Goal: Task Accomplishment & Management: Manage account settings

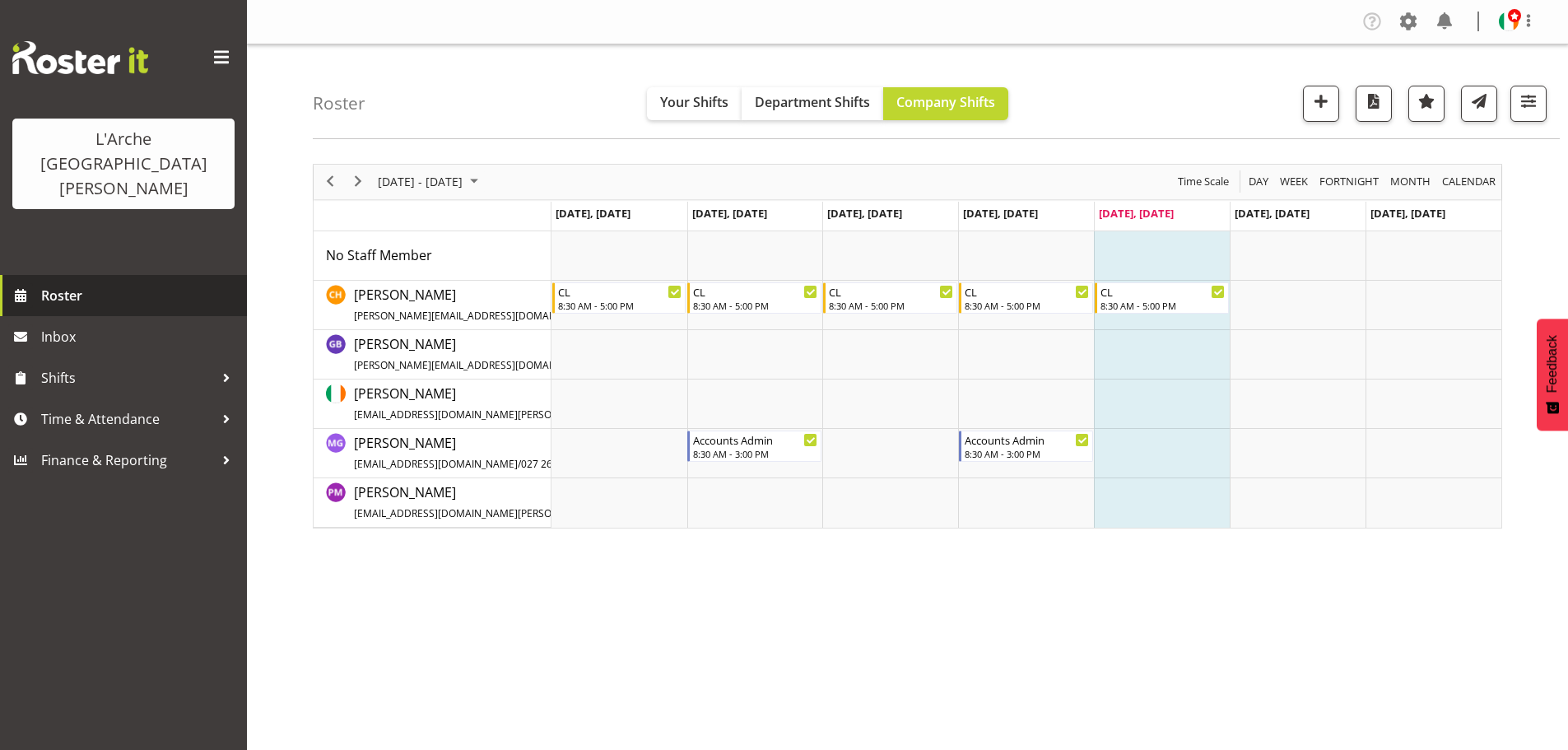
click at [69, 283] on span "Roster" at bounding box center [140, 295] width 198 height 25
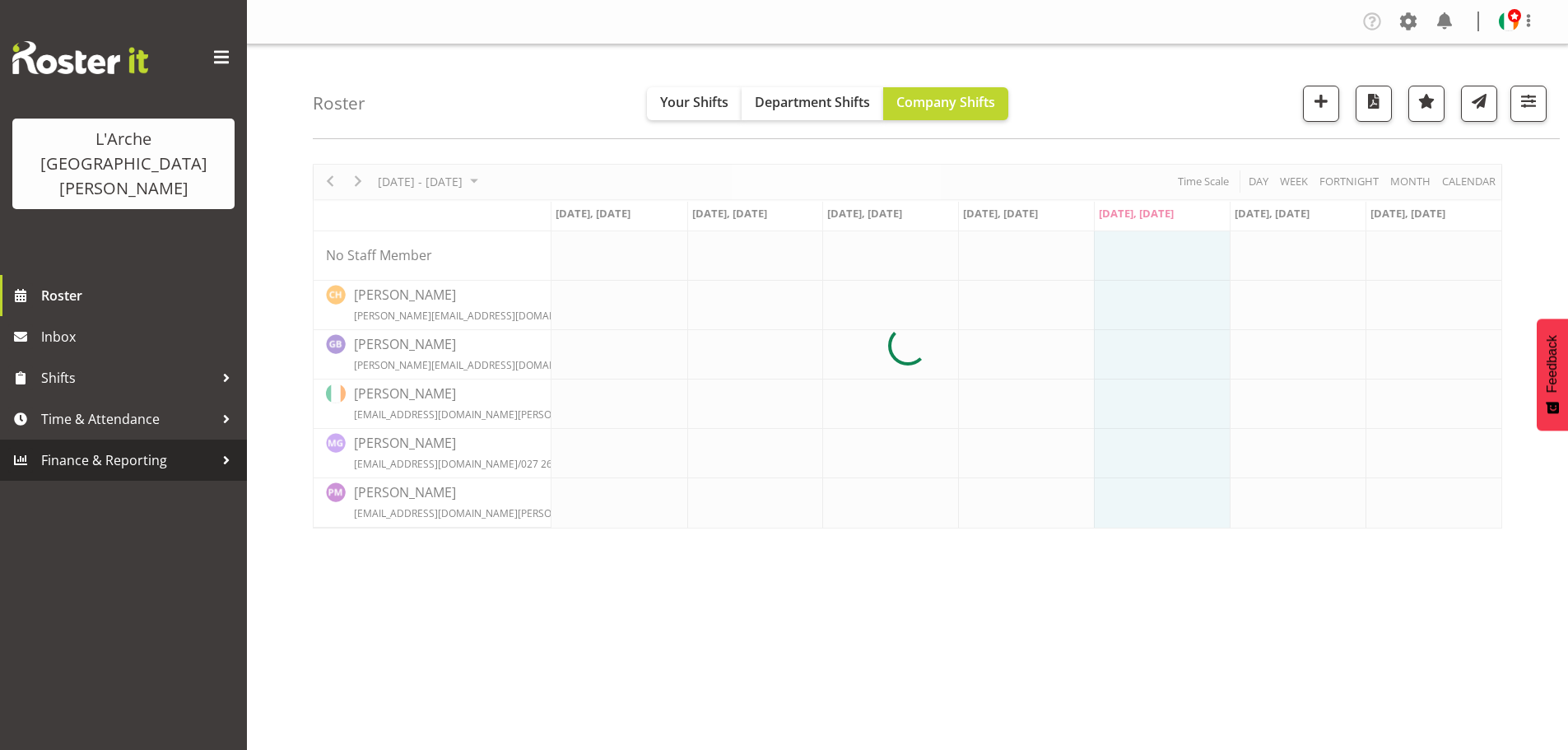
click at [109, 448] on span "Finance & Reporting" at bounding box center [127, 461] width 173 height 25
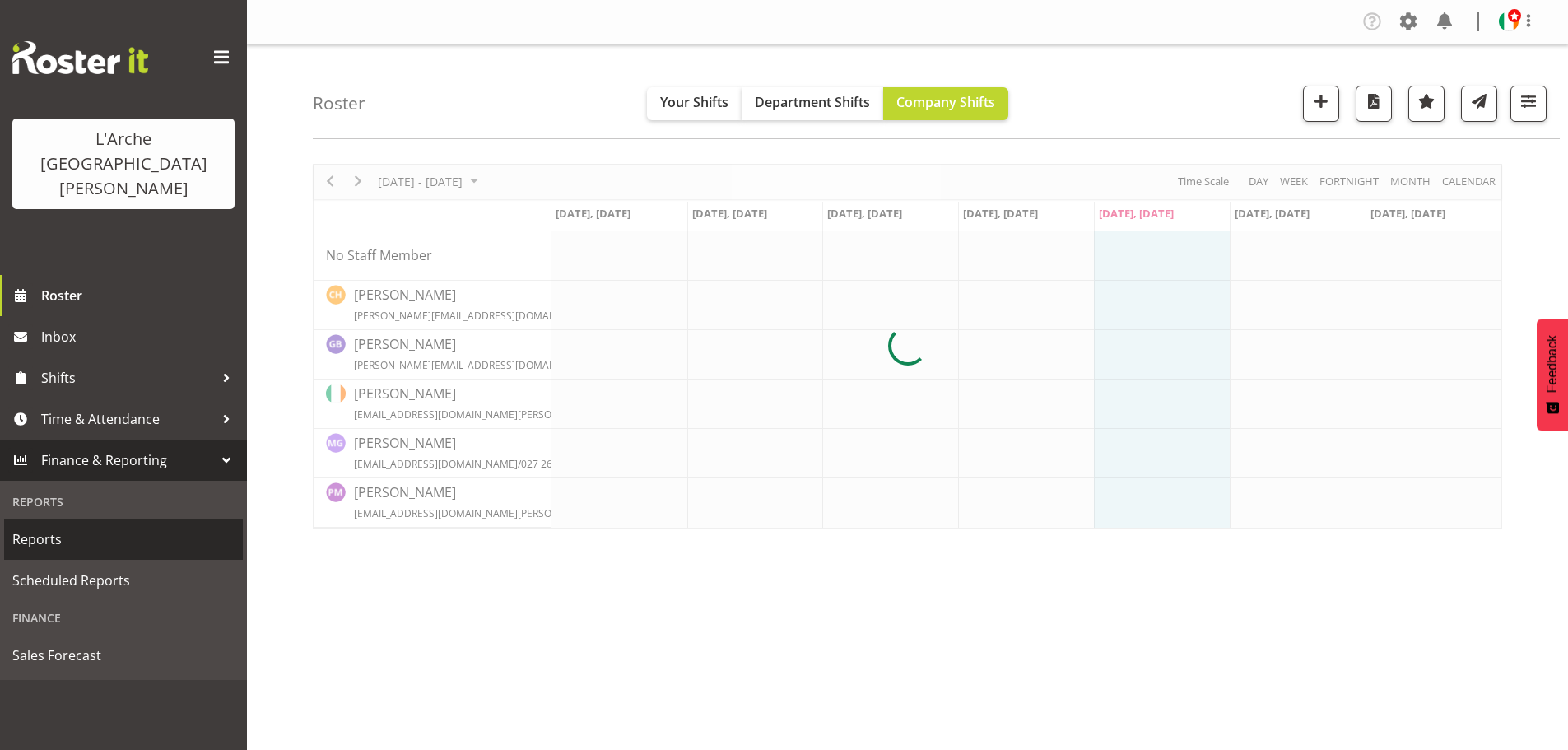
click at [35, 527] on span "Reports" at bounding box center [123, 539] width 222 height 25
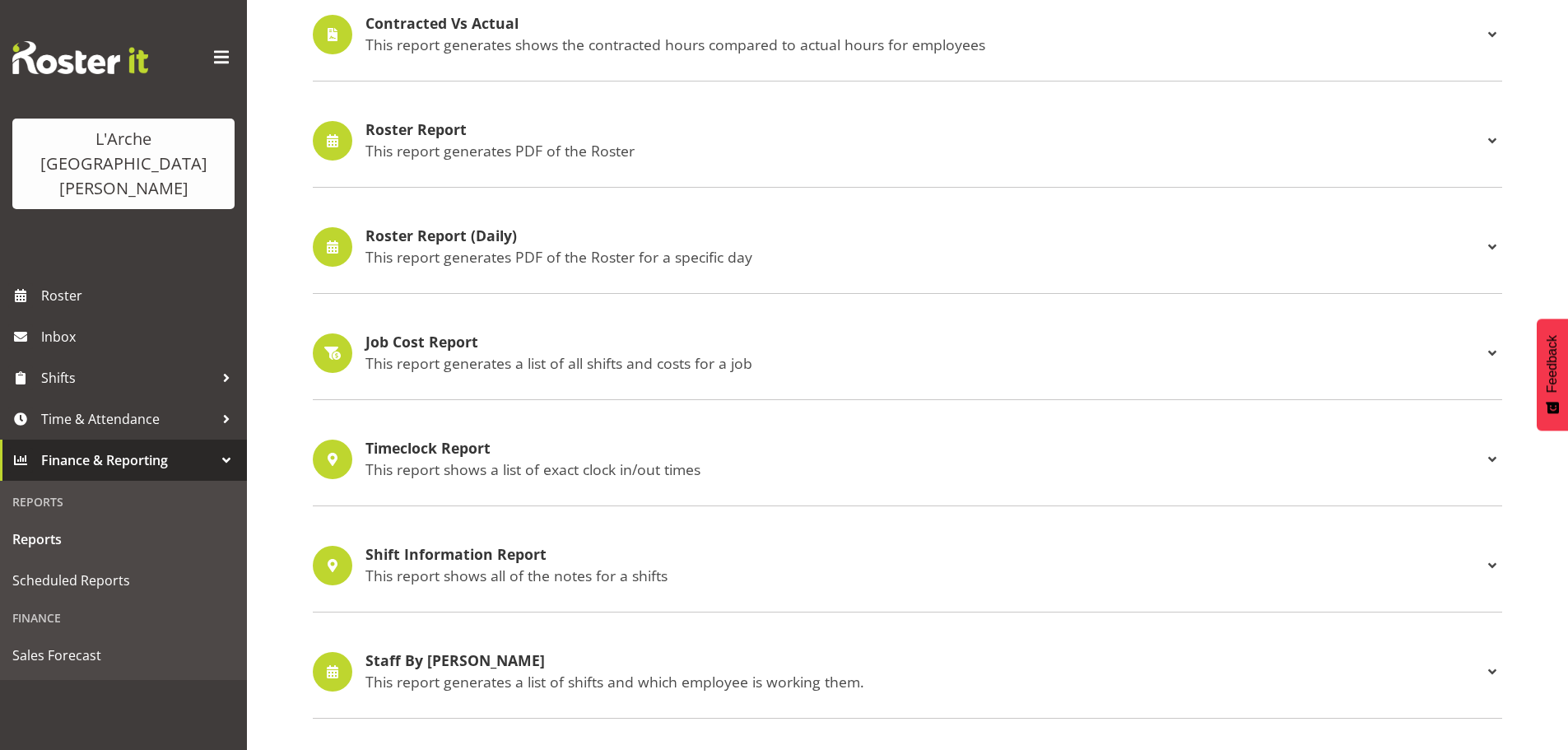
scroll to position [641, 0]
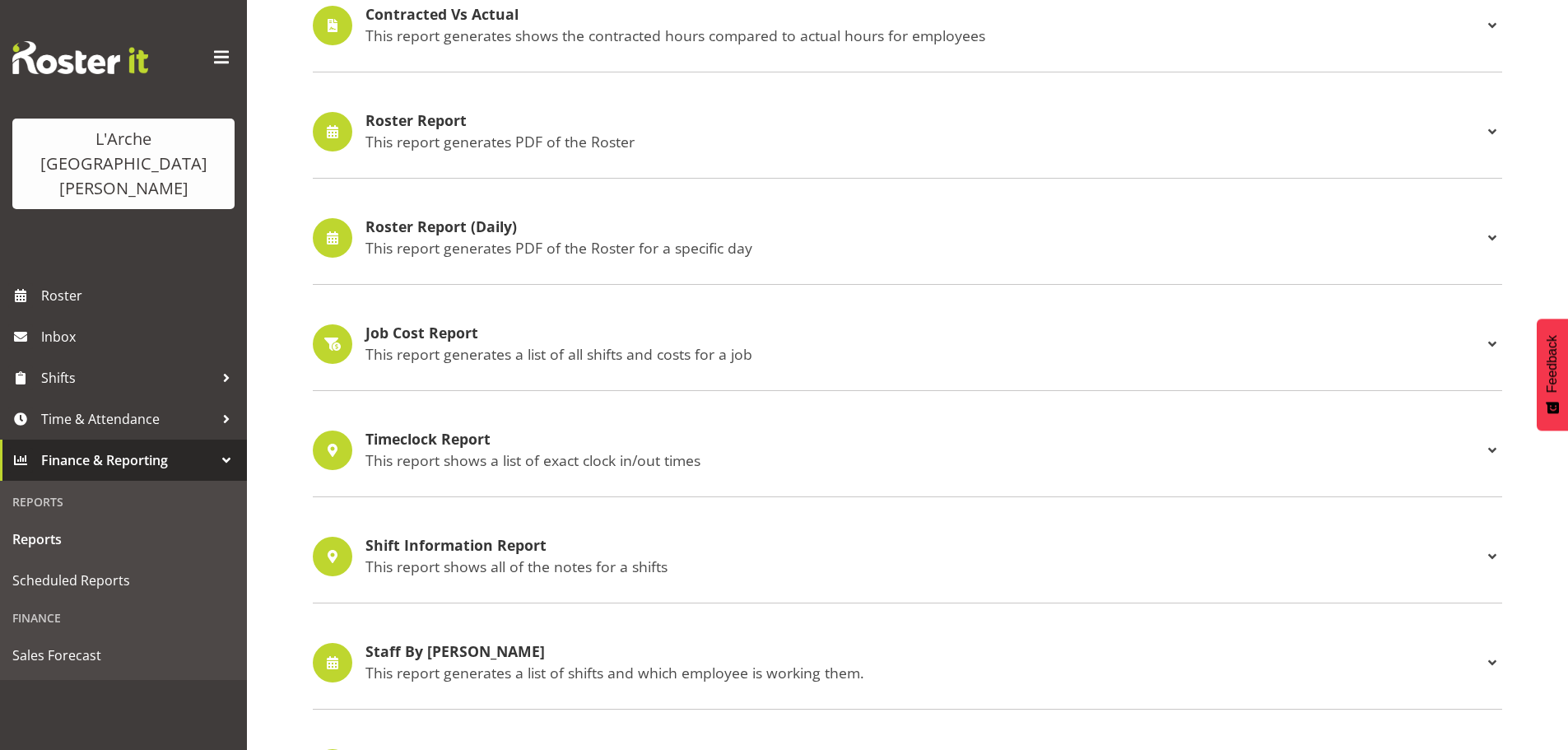
click at [469, 126] on h4 "Roster Report" at bounding box center [924, 120] width 1117 height 17
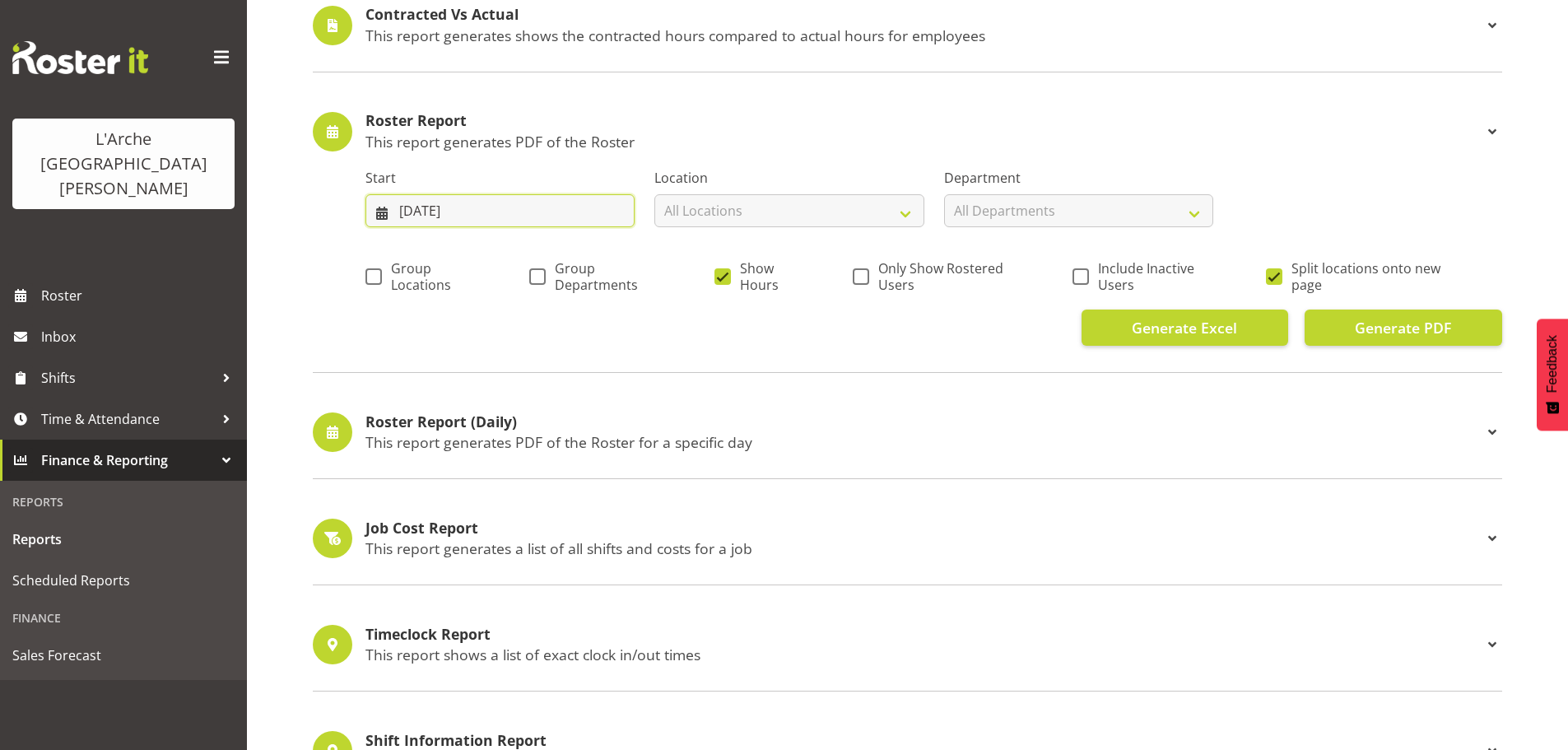
click at [624, 211] on input "08/08/2025" at bounding box center [500, 210] width 269 height 33
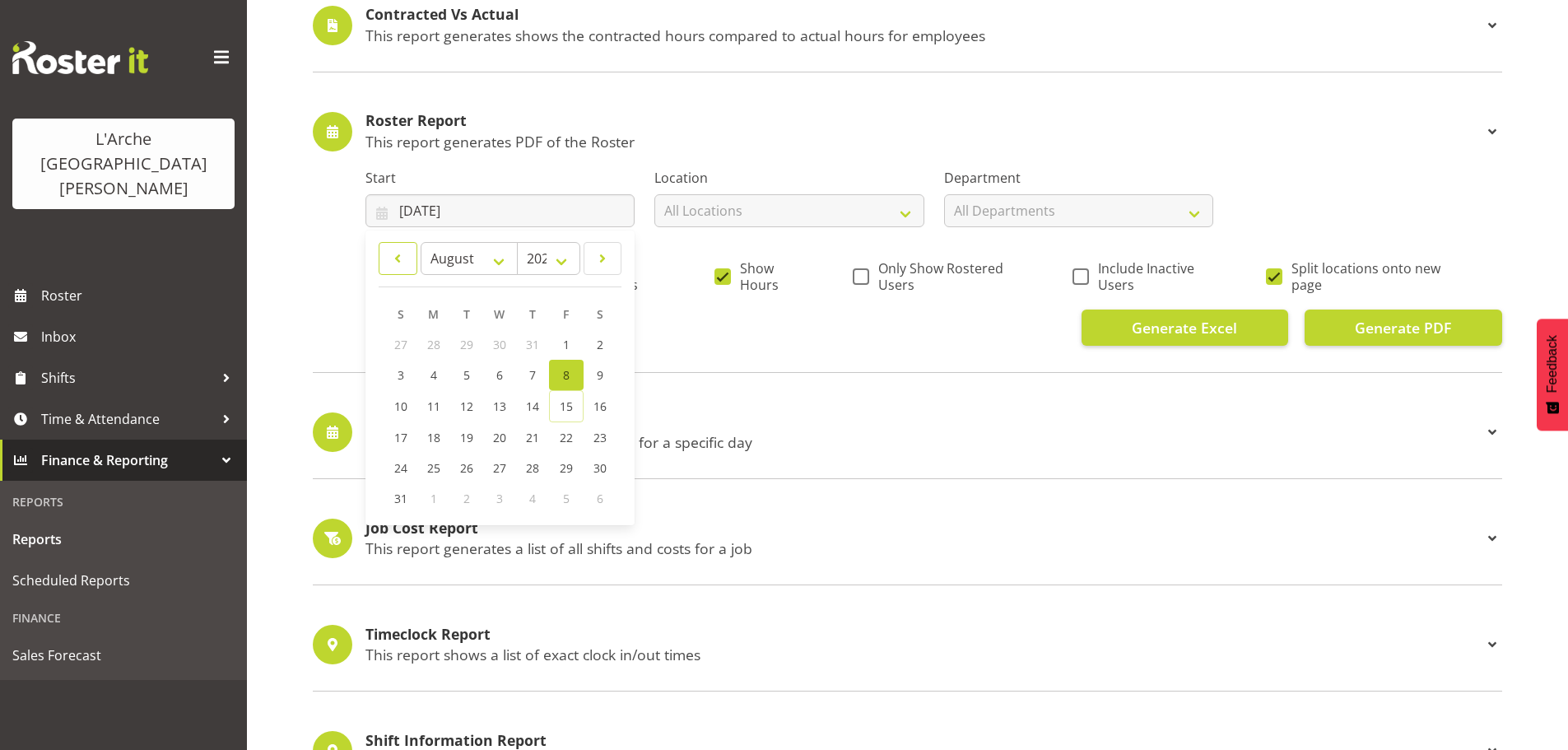
click at [395, 258] on span at bounding box center [398, 258] width 18 height 19
click at [600, 253] on span at bounding box center [603, 258] width 18 height 19
click at [388, 253] on link at bounding box center [398, 258] width 39 height 33
select select "5"
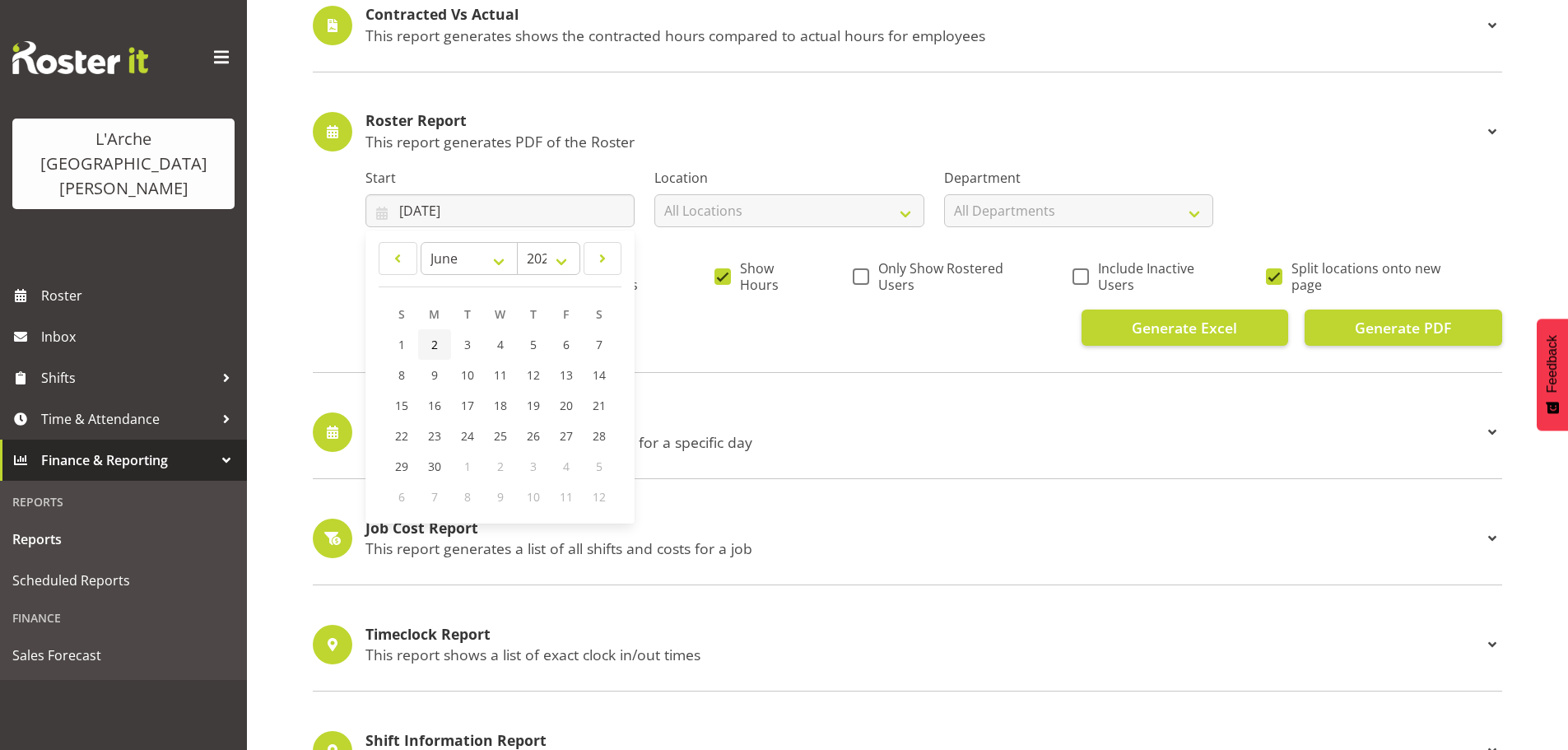
click at [424, 349] on link "2" at bounding box center [434, 345] width 33 height 31
type input "02/06/2025"
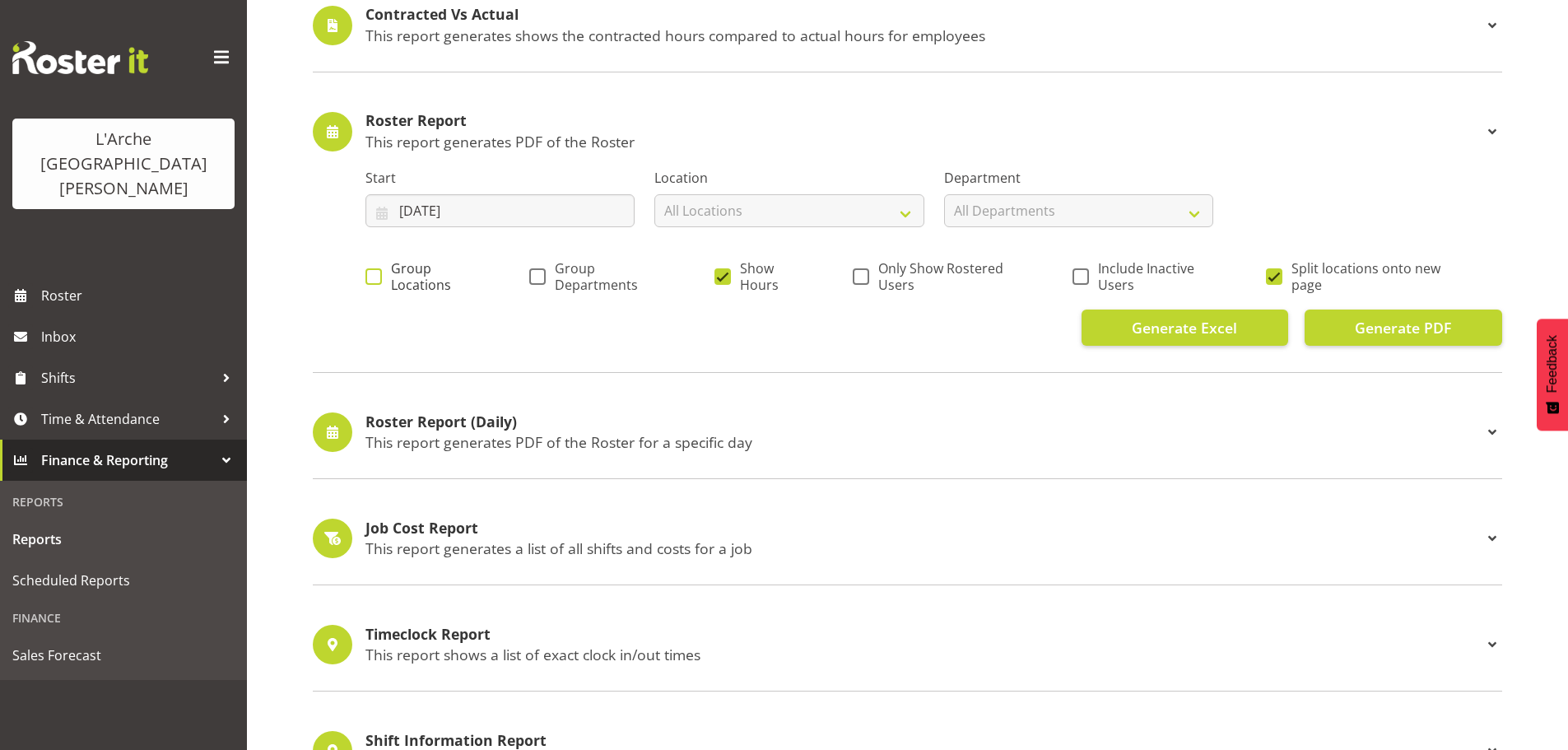
click at [367, 278] on span at bounding box center [374, 276] width 17 height 17
click at [367, 278] on input "Group Locations" at bounding box center [371, 276] width 11 height 11
checkbox input "true"
click at [1415, 325] on span "Generate PDF" at bounding box center [1404, 328] width 97 height 21
click at [1413, 330] on span "Generate PDF" at bounding box center [1404, 328] width 97 height 21
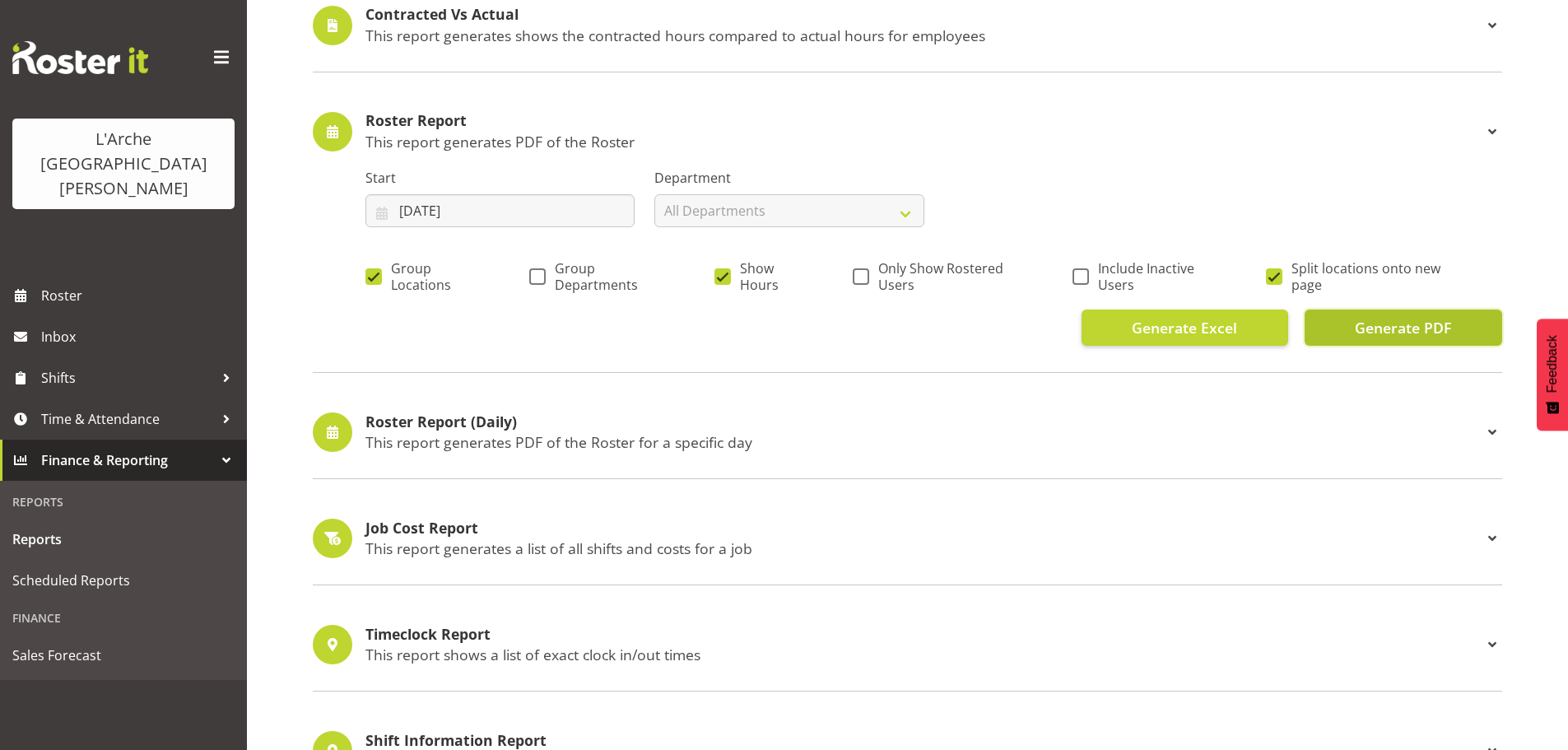
click at [1405, 327] on span "Generate PDF" at bounding box center [1404, 328] width 97 height 21
click at [1395, 331] on span "Generate PDF" at bounding box center [1404, 328] width 97 height 21
click at [1175, 326] on span "Generate Excel" at bounding box center [1185, 328] width 105 height 21
click at [1409, 330] on span "Generate PDF" at bounding box center [1404, 328] width 97 height 21
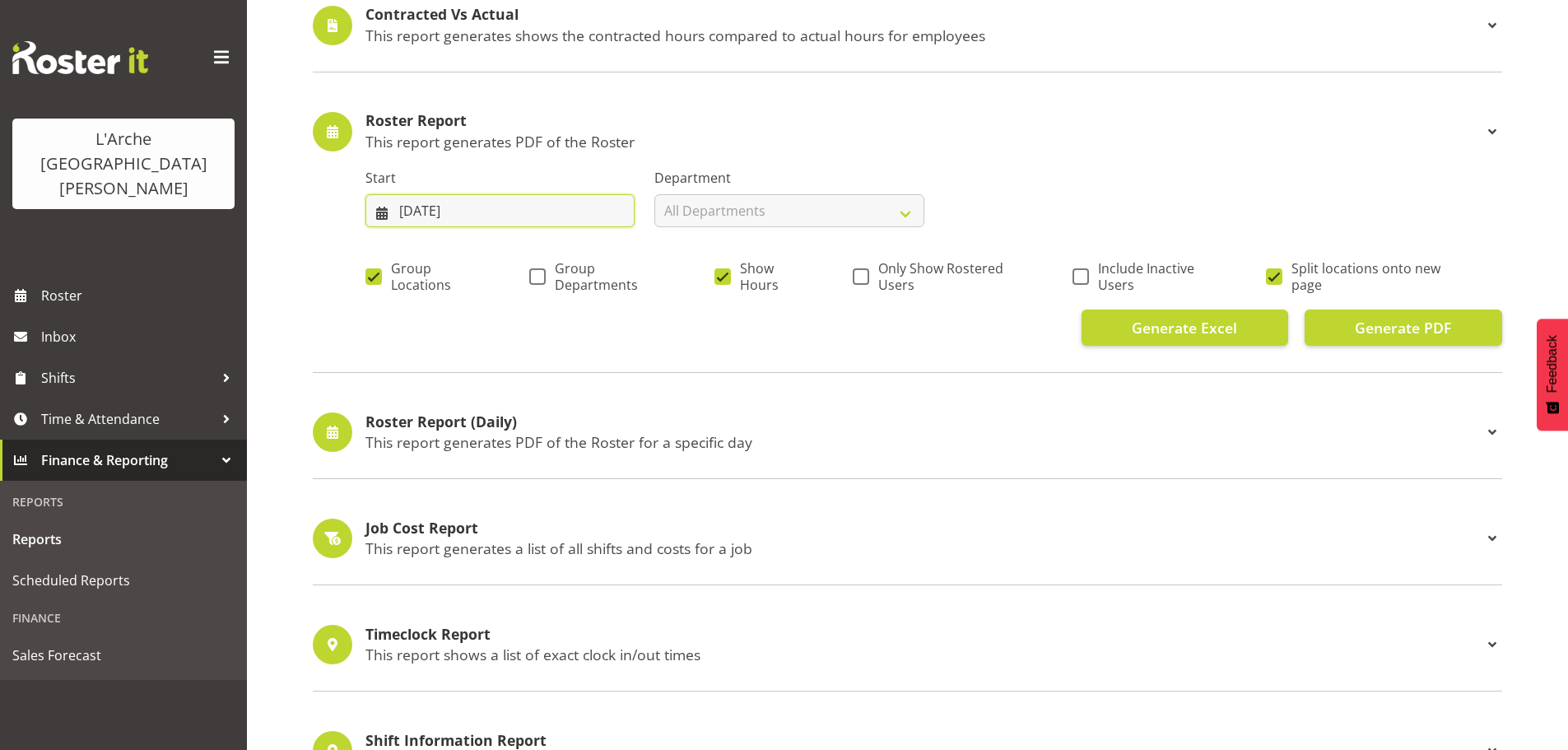
click at [514, 216] on input "02/06/2025" at bounding box center [500, 210] width 269 height 33
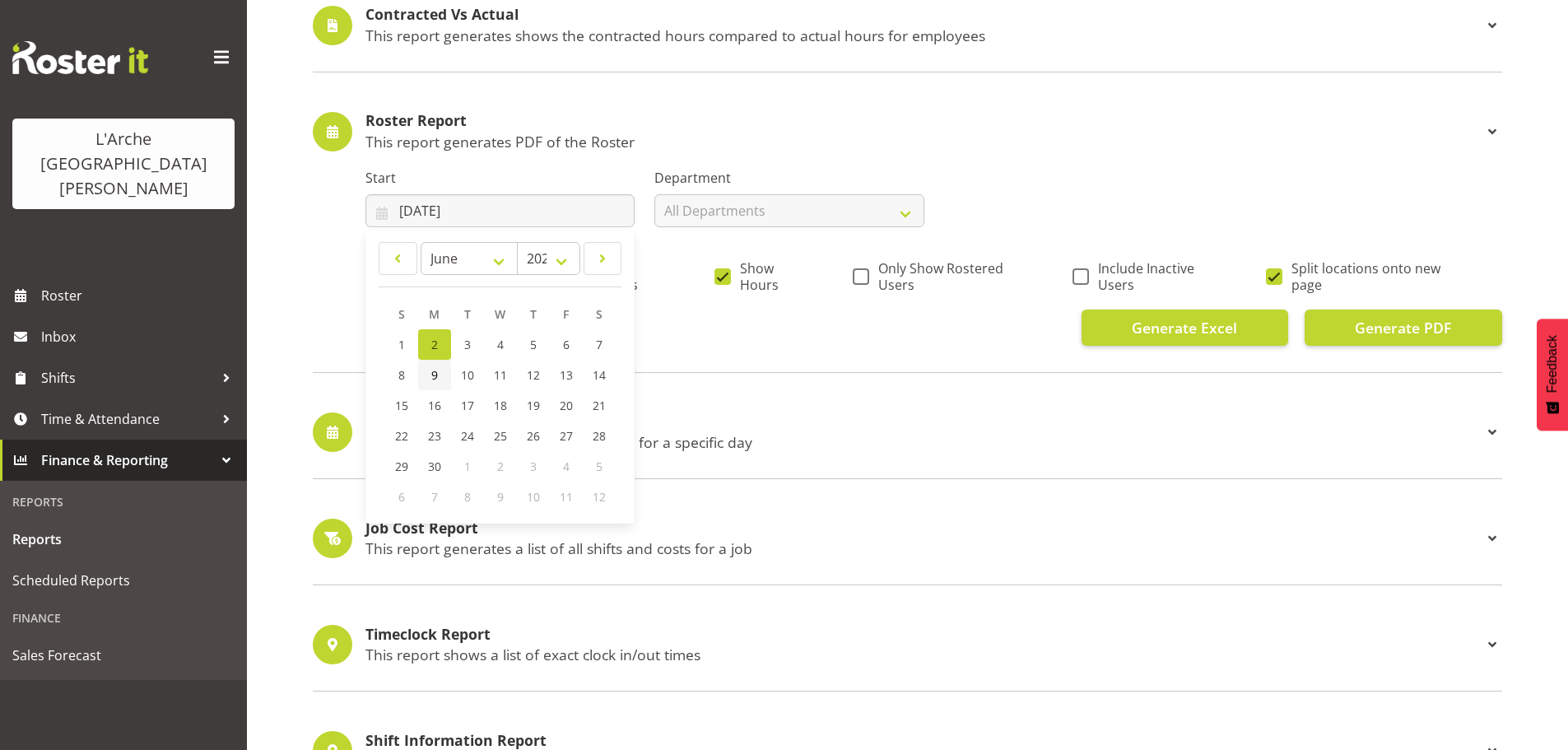
click at [438, 375] on link "9" at bounding box center [434, 375] width 33 height 31
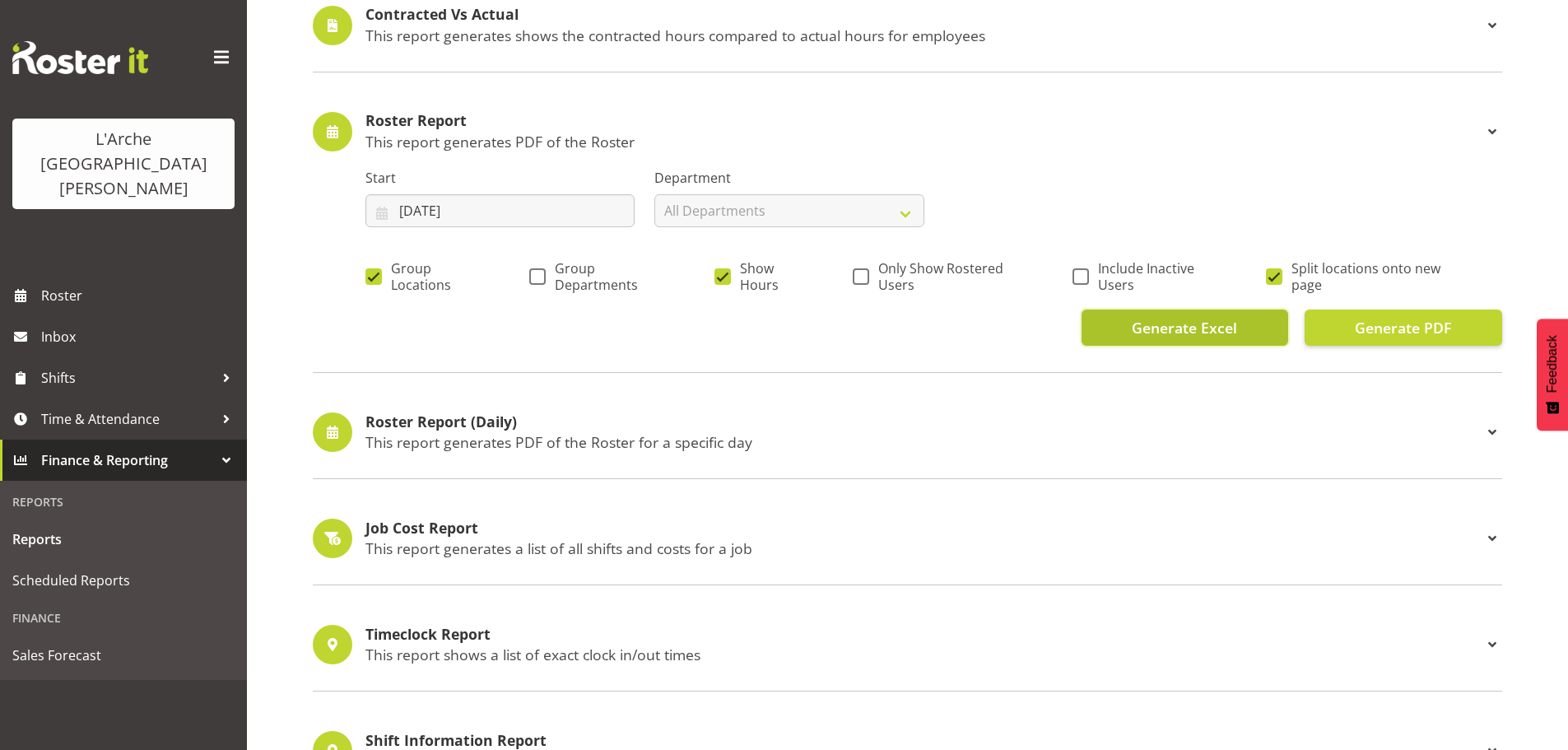
click at [1196, 328] on span "Generate Excel" at bounding box center [1185, 328] width 105 height 21
click at [501, 208] on input "09/06/2025" at bounding box center [500, 210] width 269 height 33
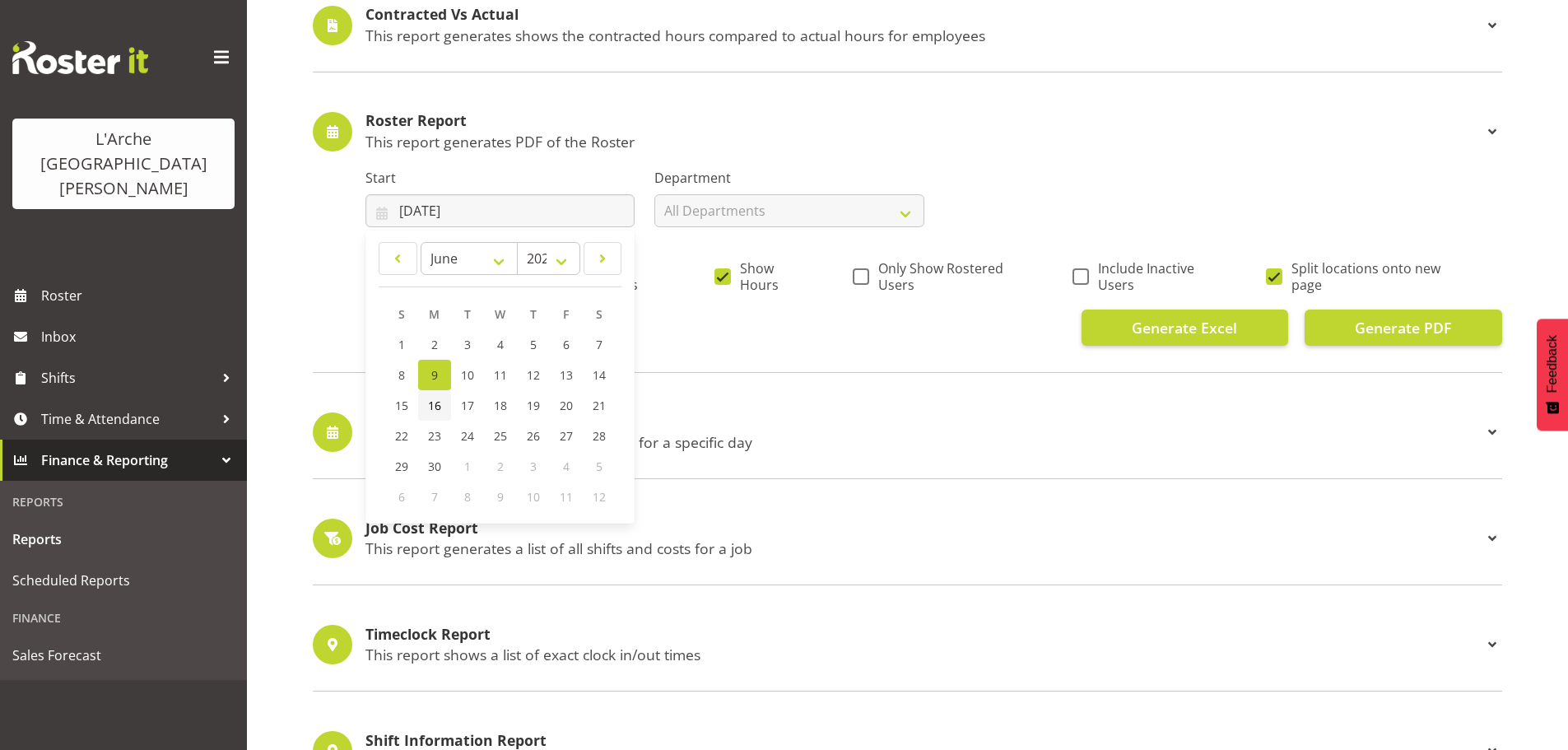
click at [436, 408] on span "16" at bounding box center [434, 405] width 13 height 16
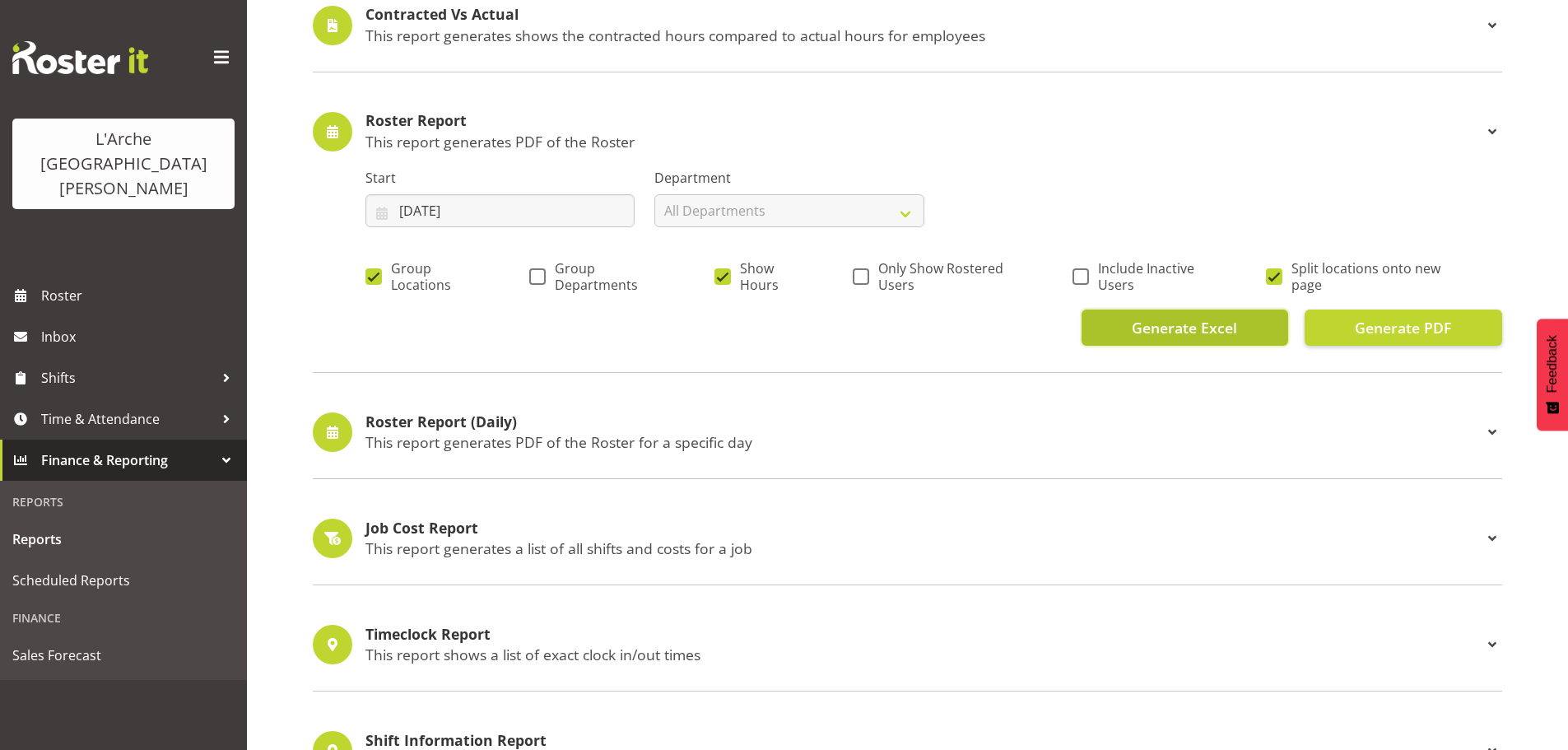
click at [1196, 331] on span "Generate Excel" at bounding box center [1185, 328] width 105 height 21
click at [1209, 322] on span "Generate Excel" at bounding box center [1185, 328] width 105 height 21
click at [1167, 56] on div "Contracted Vs Actual This report generates shows the contracted hours compared …" at bounding box center [907, 26] width 1189 height 93
click at [1193, 328] on span "Generate Excel" at bounding box center [1185, 328] width 105 height 21
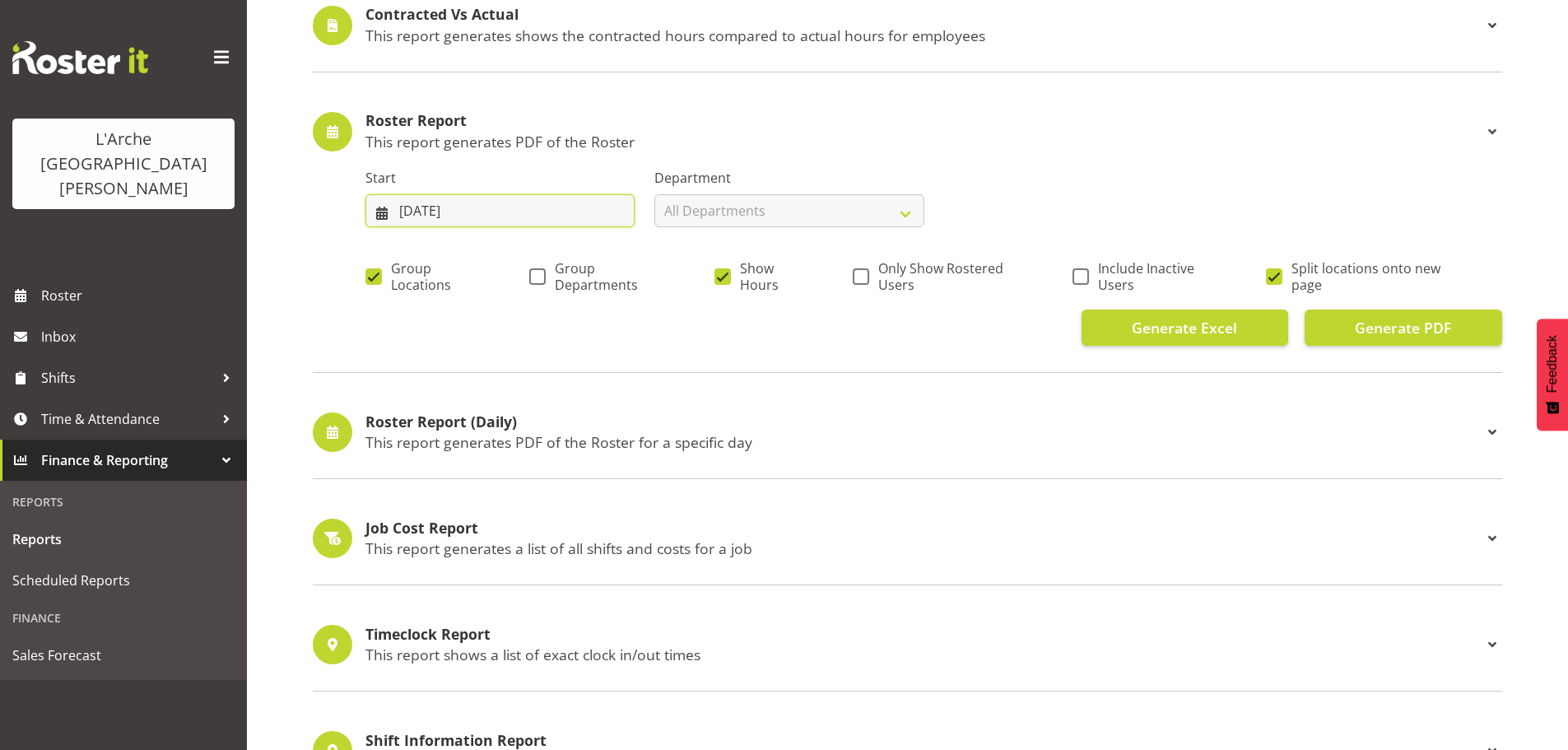
click at [514, 202] on input "16/06/2025" at bounding box center [500, 210] width 269 height 33
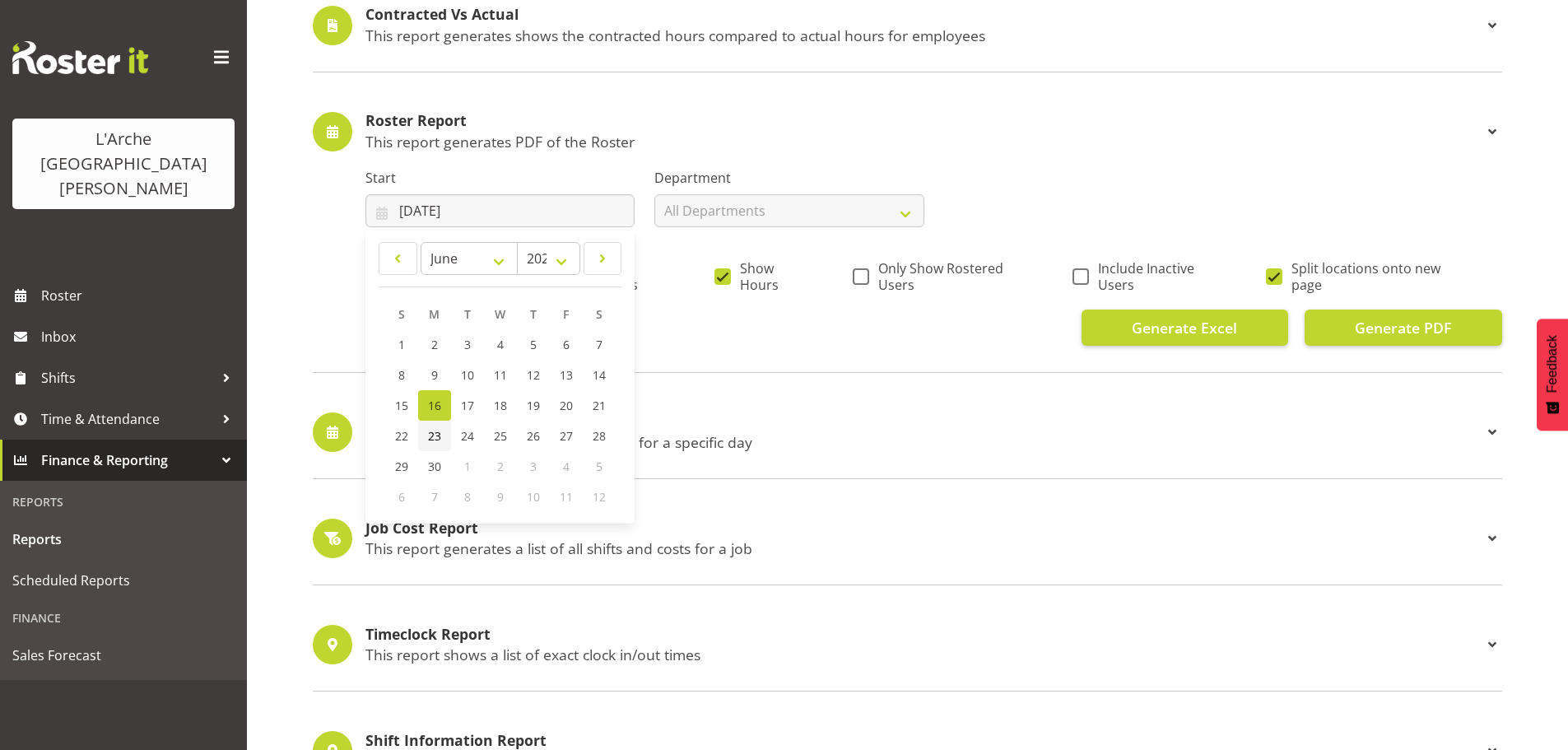
click at [434, 433] on span "23" at bounding box center [434, 436] width 13 height 16
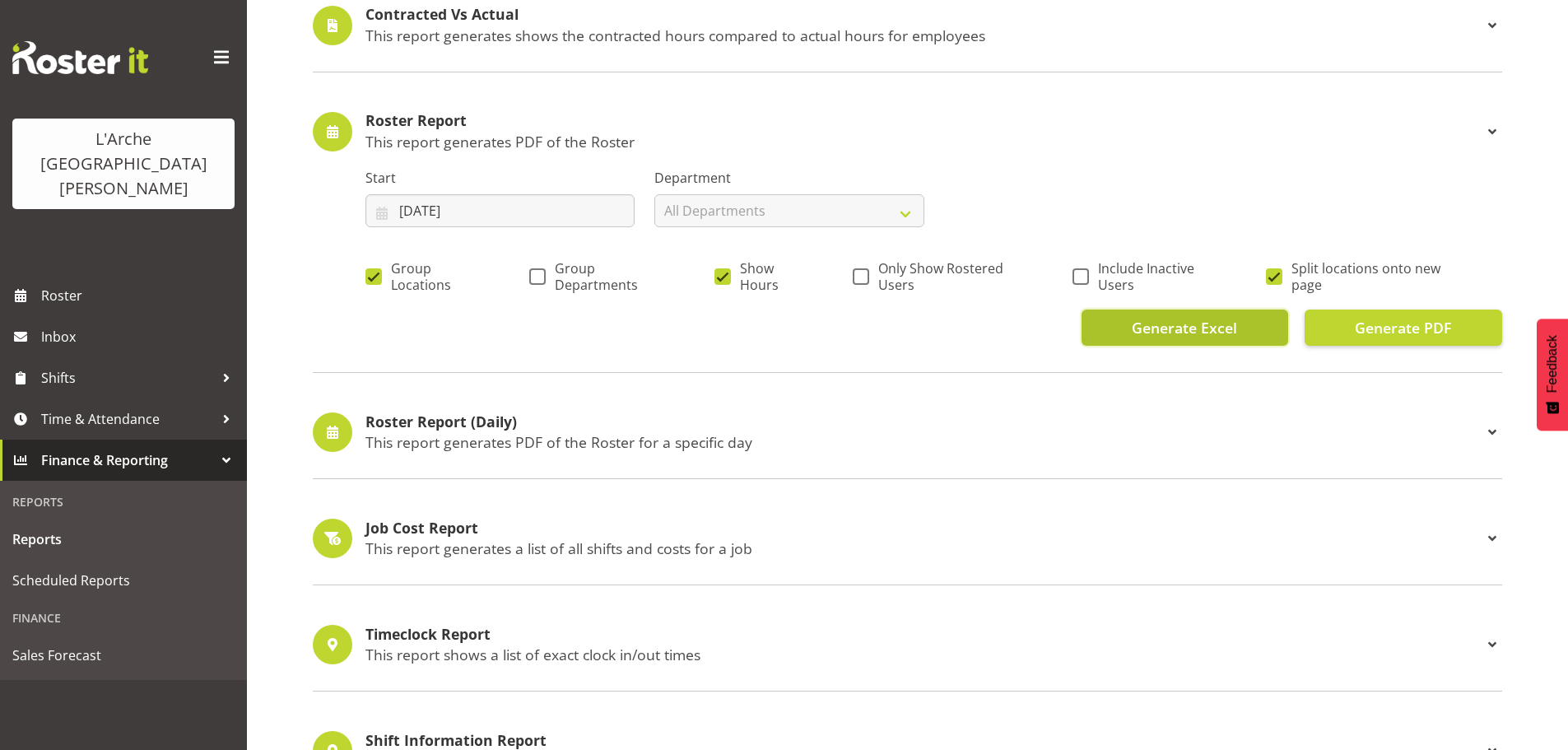
click at [1209, 328] on span "Generate Excel" at bounding box center [1185, 328] width 105 height 21
click at [1187, 328] on span "Generate Excel" at bounding box center [1185, 328] width 105 height 21
click at [519, 215] on input "23/06/2025" at bounding box center [500, 210] width 269 height 33
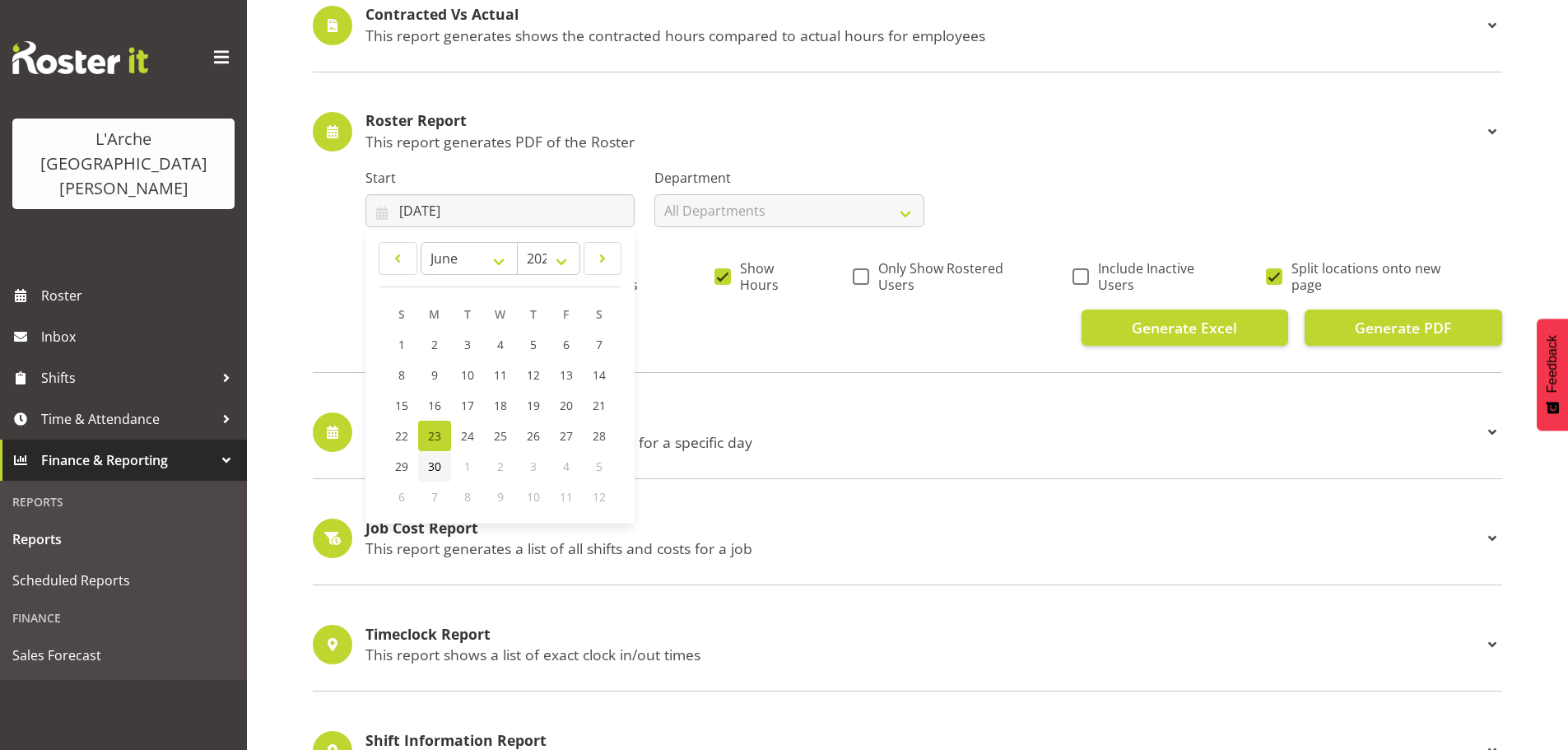
click at [432, 465] on span "30" at bounding box center [434, 467] width 13 height 16
type input "30/06/2025"
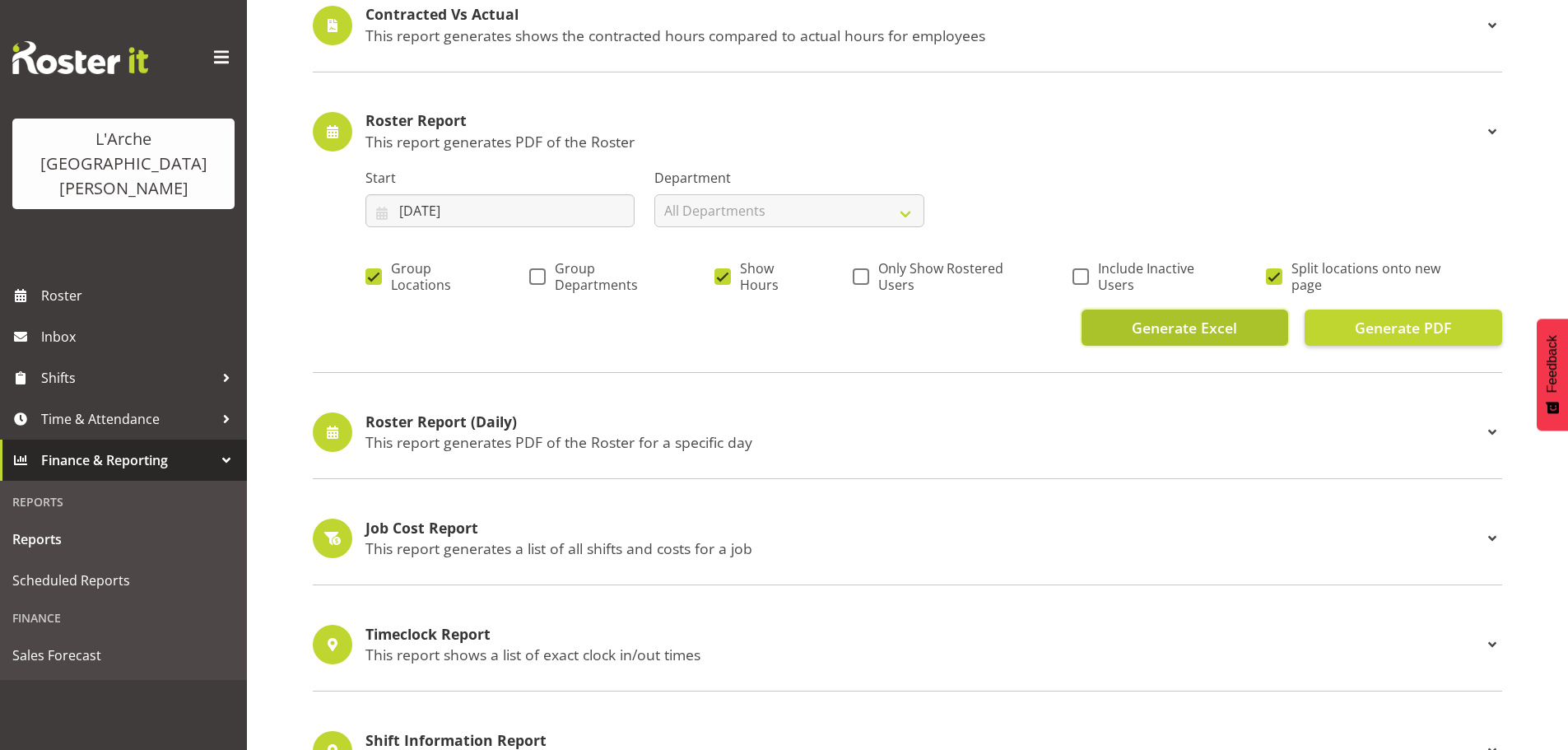
click at [1208, 328] on span "Generate Excel" at bounding box center [1185, 328] width 105 height 21
click at [1202, 328] on span "Generate Excel" at bounding box center [1185, 328] width 105 height 21
click at [1201, 331] on span "Generate Excel" at bounding box center [1185, 328] width 105 height 21
click at [490, 215] on input "30/06/2025" at bounding box center [500, 210] width 269 height 33
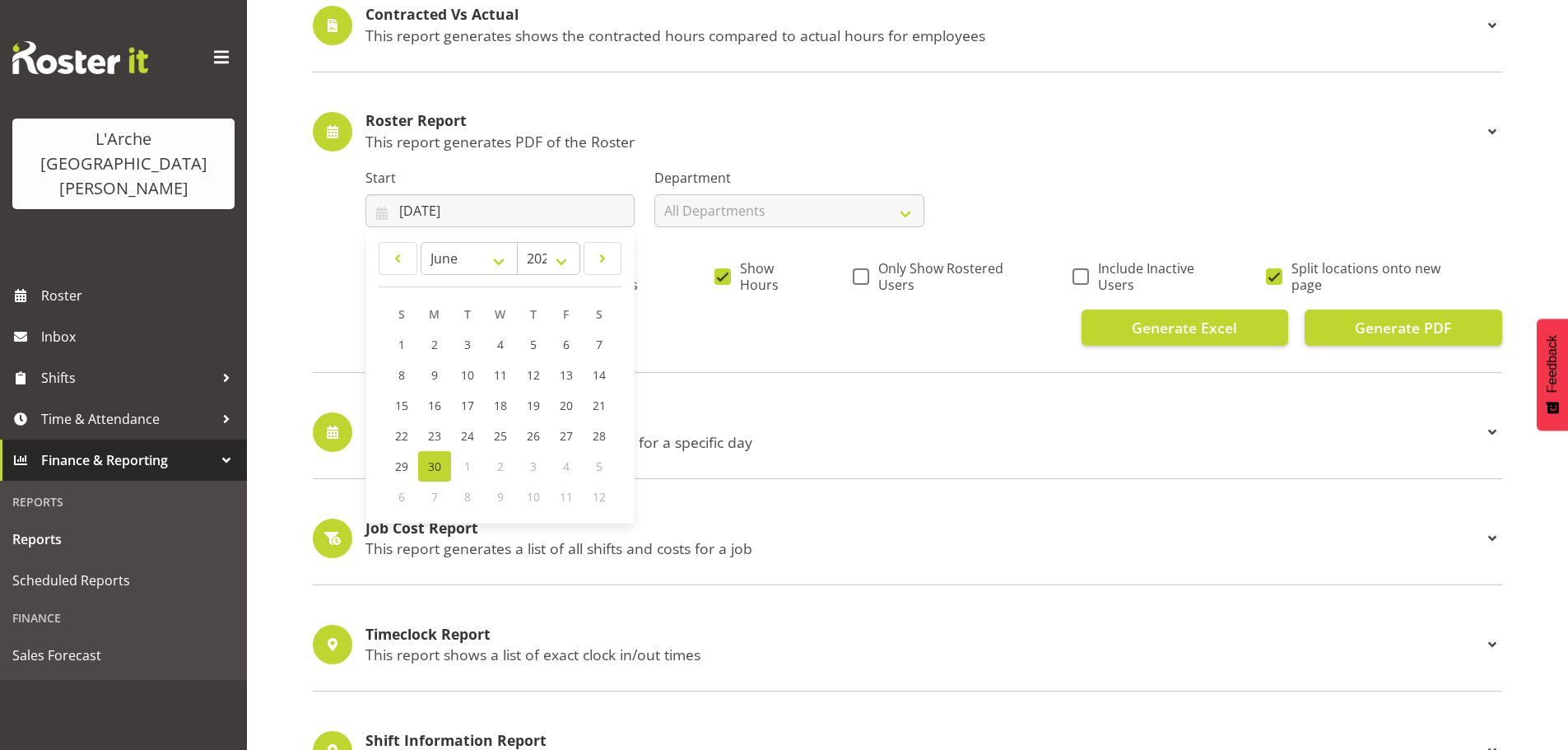
click at [439, 500] on div "7" at bounding box center [434, 497] width 33 height 31
click at [602, 254] on span at bounding box center [603, 258] width 18 height 19
select select "6"
click at [432, 375] on span "7" at bounding box center [434, 375] width 6 height 16
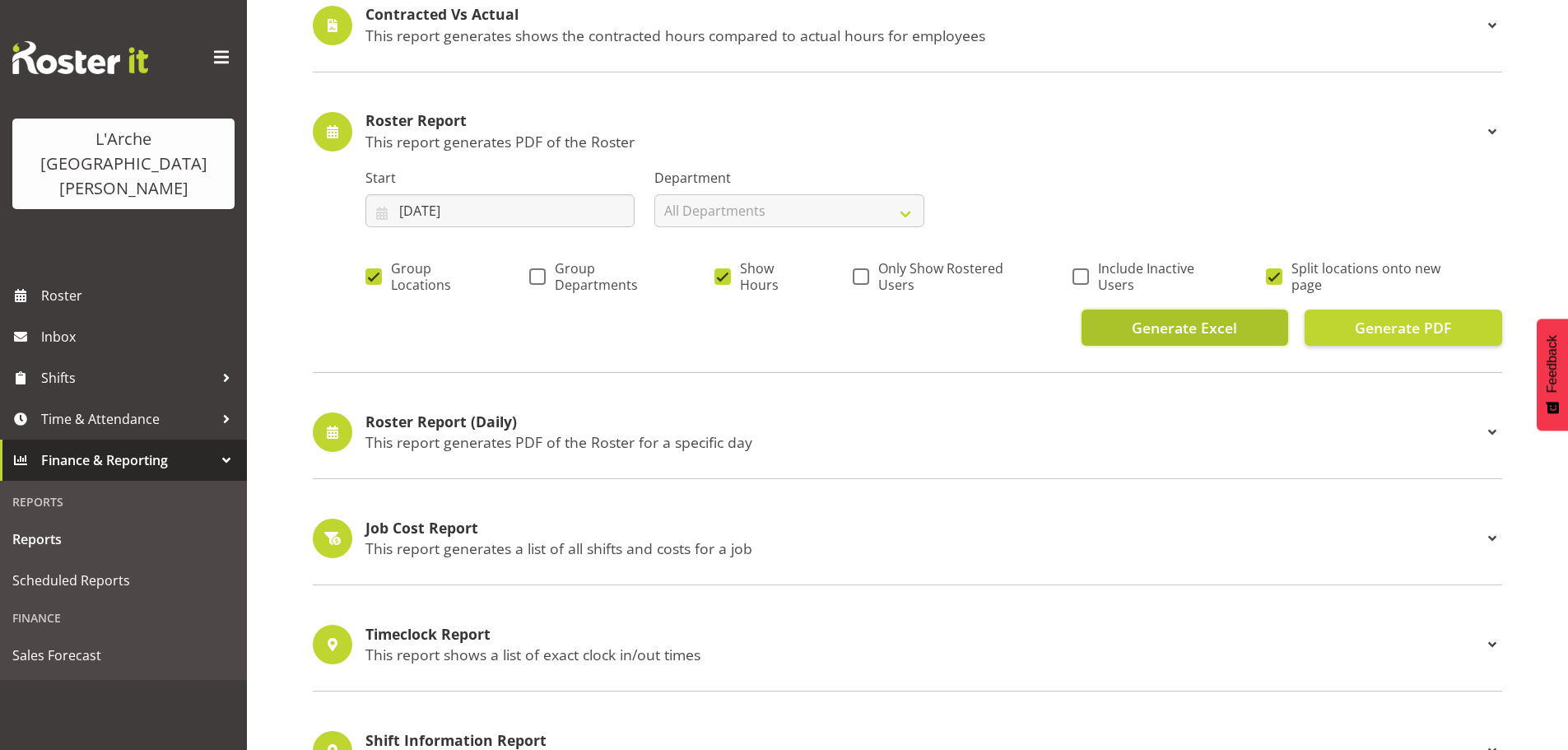
click at [1179, 326] on span "Generate Excel" at bounding box center [1185, 328] width 105 height 21
click at [1188, 324] on span "Generate Excel" at bounding box center [1185, 328] width 105 height 21
click at [1206, 86] on div "Roster Report This report generates PDF of the Roster Start 07/07/2025 January …" at bounding box center [907, 229] width 1189 height 288
click at [526, 214] on input "07/07/2025" at bounding box center [500, 210] width 269 height 33
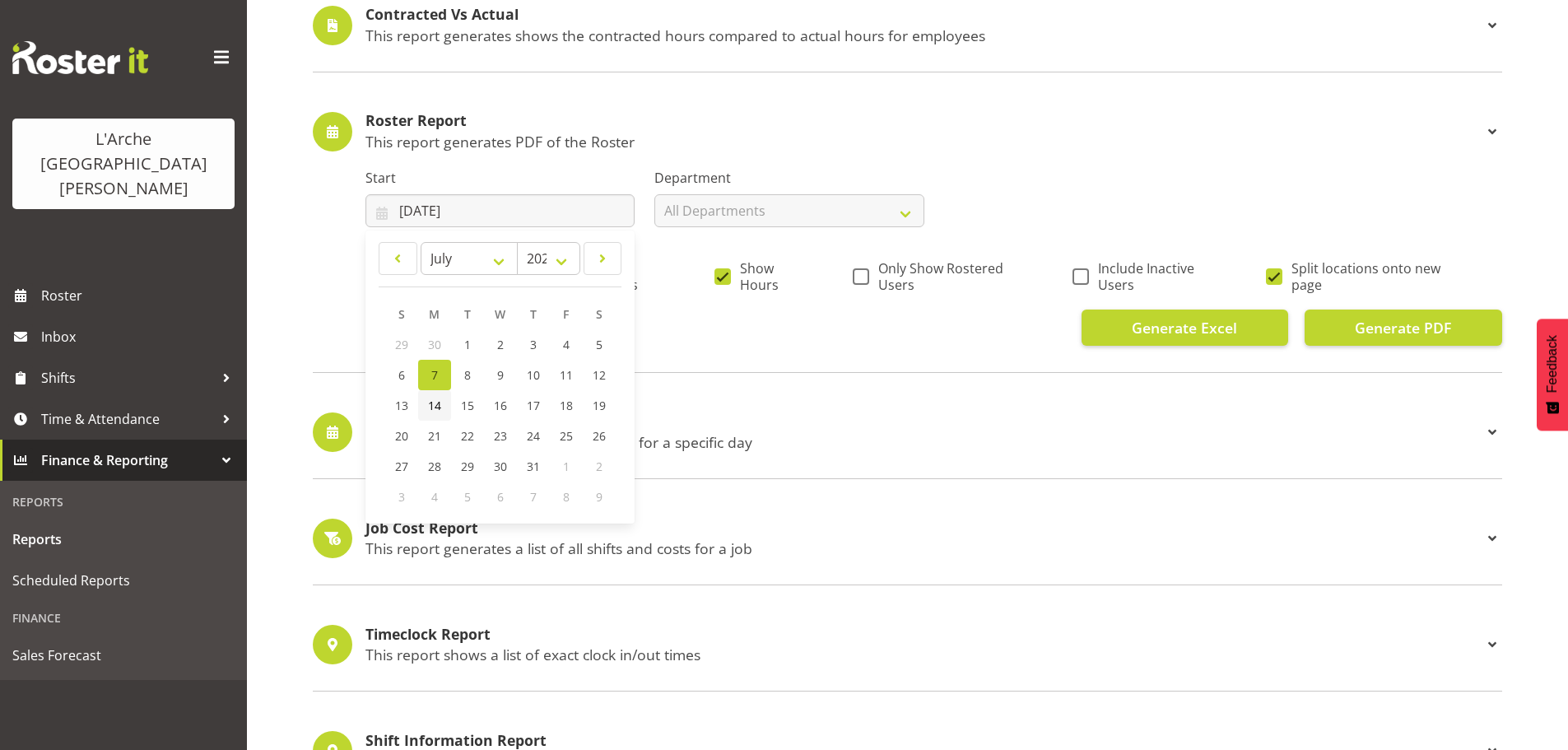
click at [434, 407] on span "14" at bounding box center [434, 405] width 13 height 16
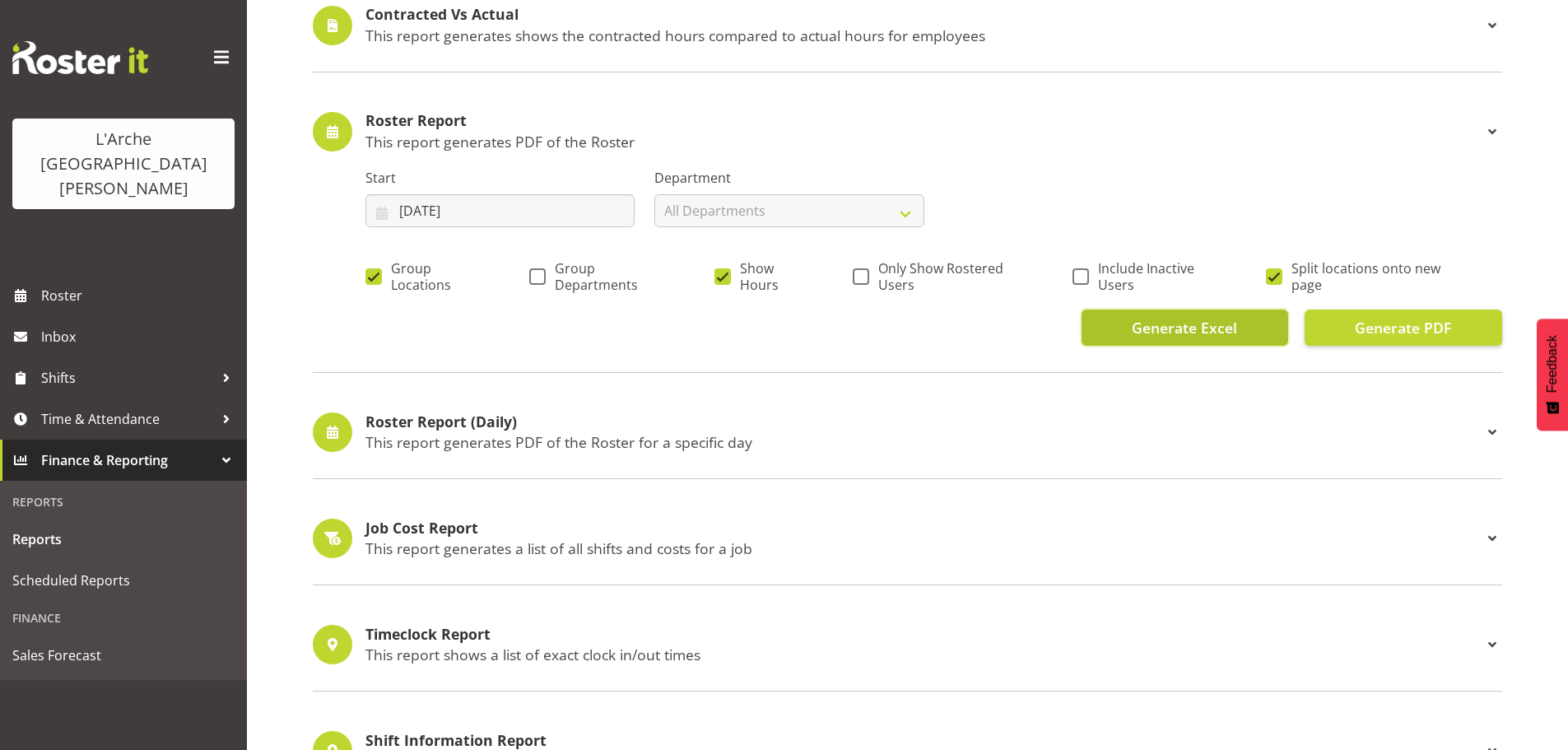
click at [1194, 325] on span "Generate Excel" at bounding box center [1185, 328] width 105 height 21
click at [1155, 143] on p "This report generates PDF of the Roster" at bounding box center [924, 142] width 1117 height 18
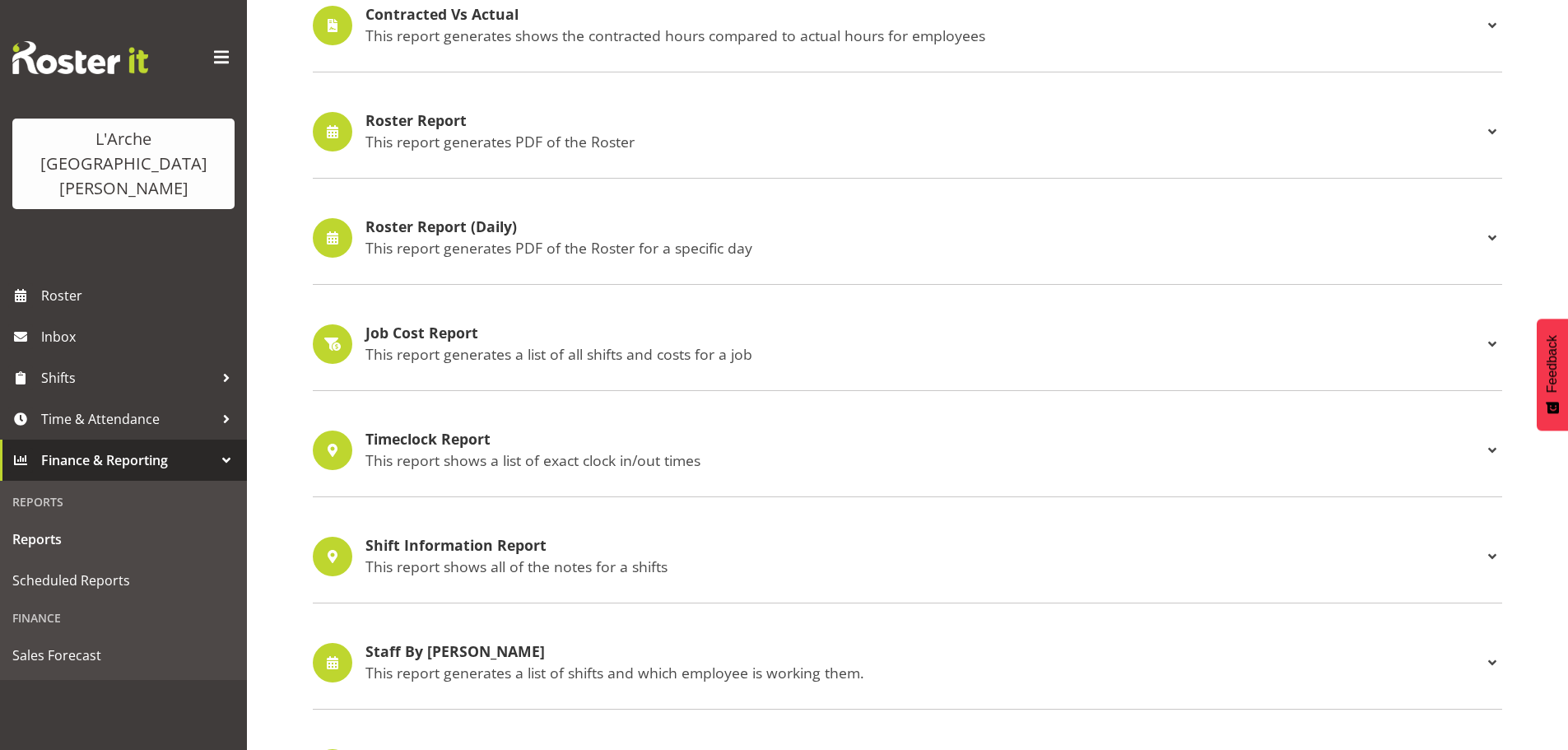
click at [1490, 129] on span at bounding box center [1492, 132] width 19 height 19
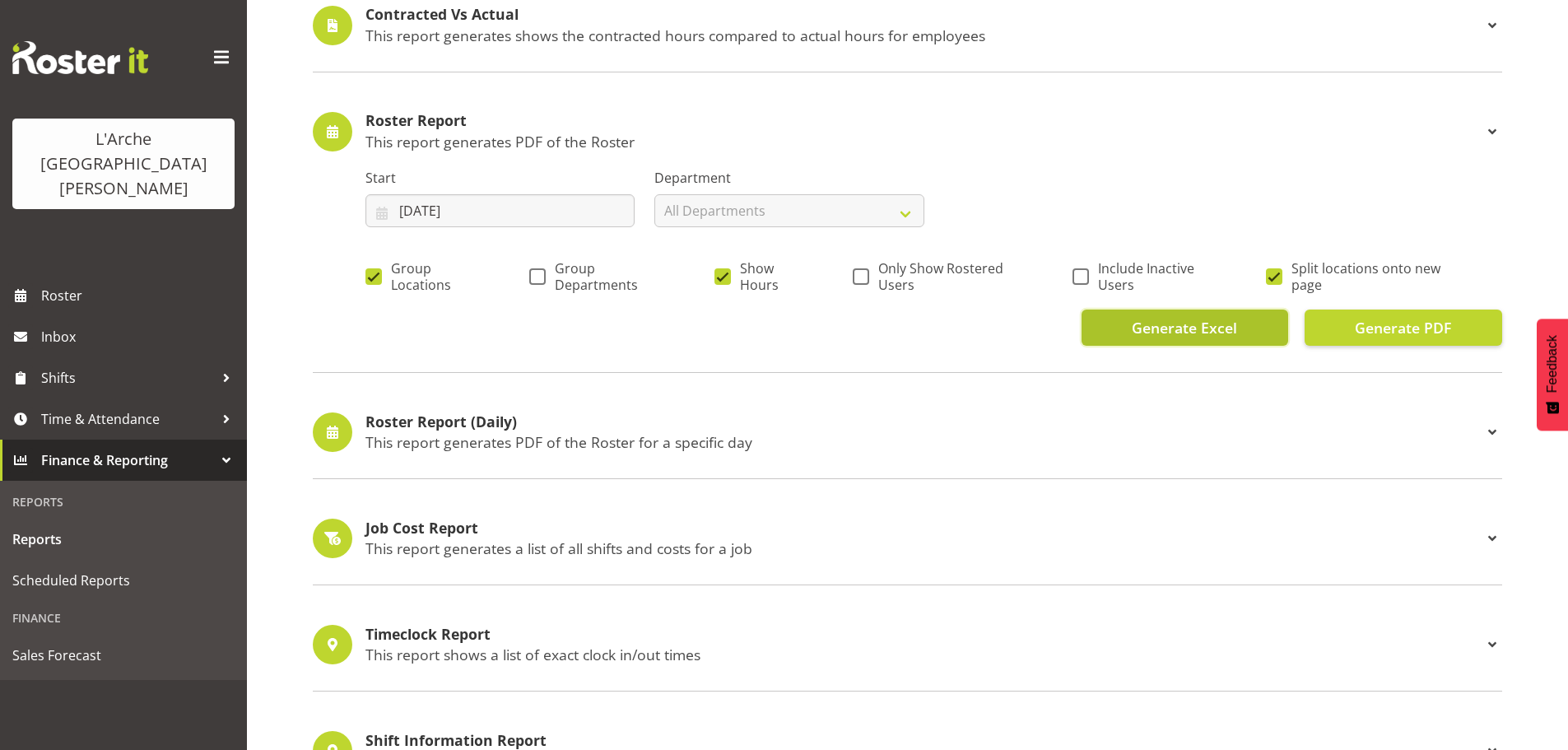
click at [1202, 331] on span "Generate Excel" at bounding box center [1185, 328] width 105 height 21
click at [521, 211] on input "14/07/2025" at bounding box center [500, 210] width 269 height 33
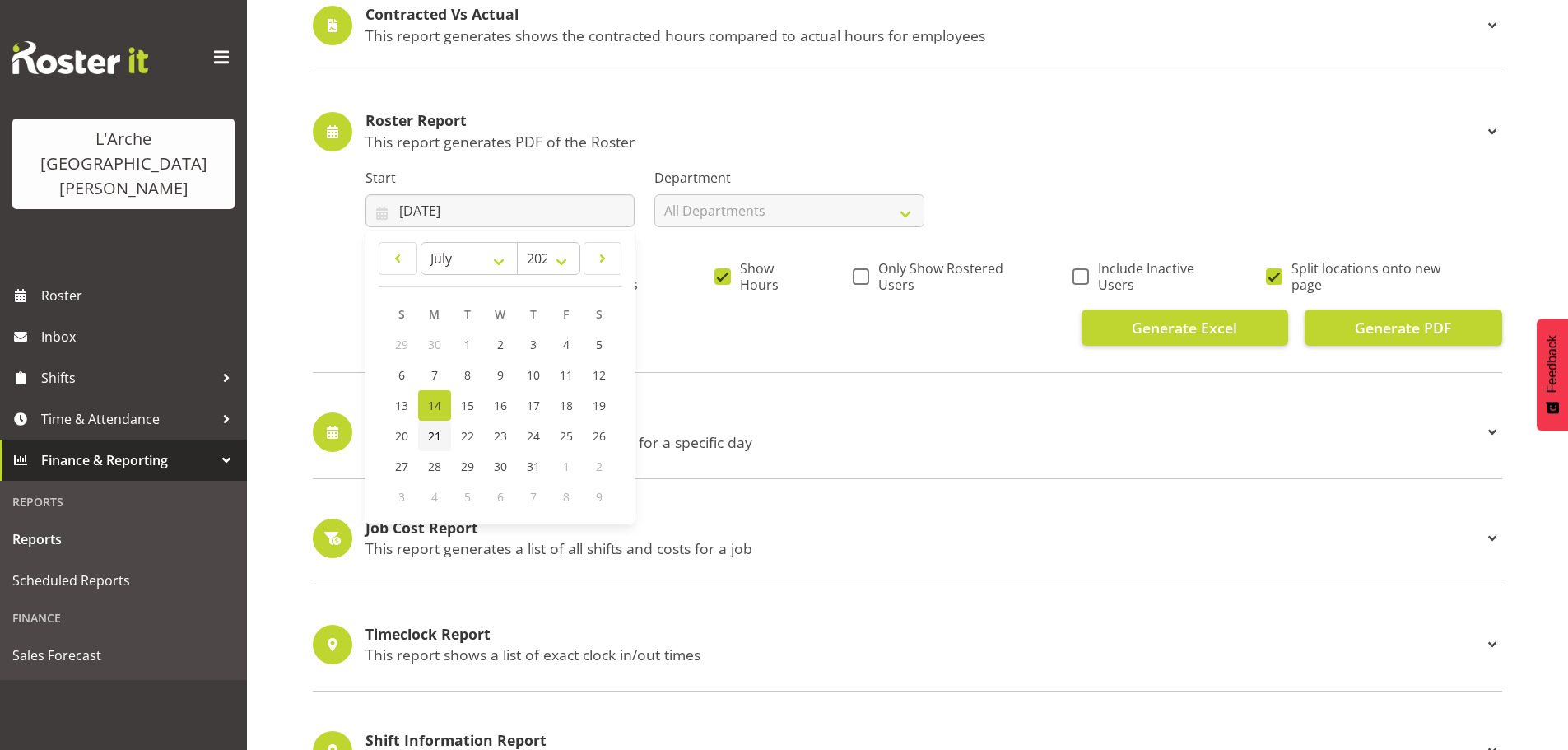
click at [438, 436] on span "21" at bounding box center [434, 436] width 13 height 16
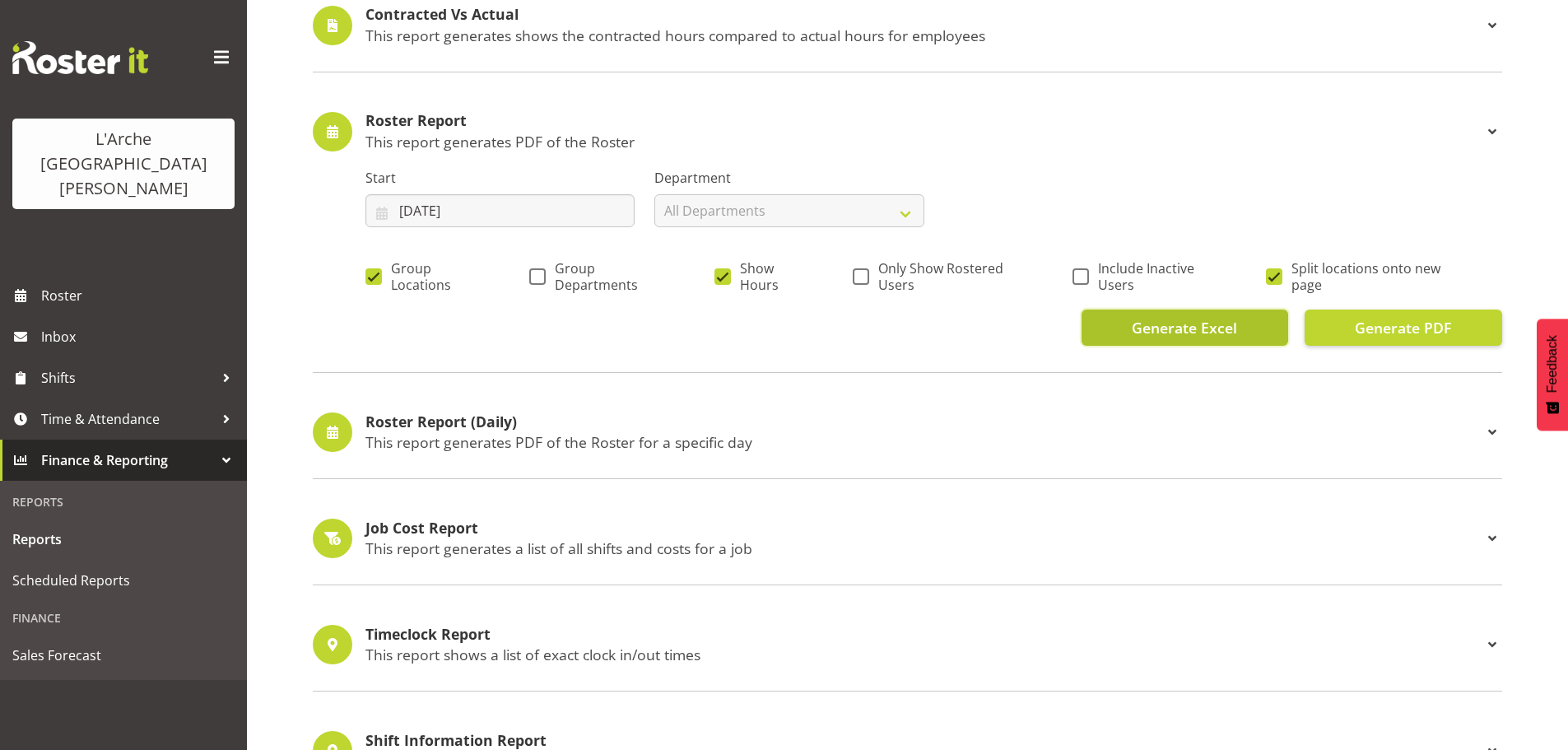
click at [1197, 327] on span "Generate Excel" at bounding box center [1185, 328] width 105 height 21
click at [489, 215] on input "21/07/2025" at bounding box center [500, 210] width 269 height 33
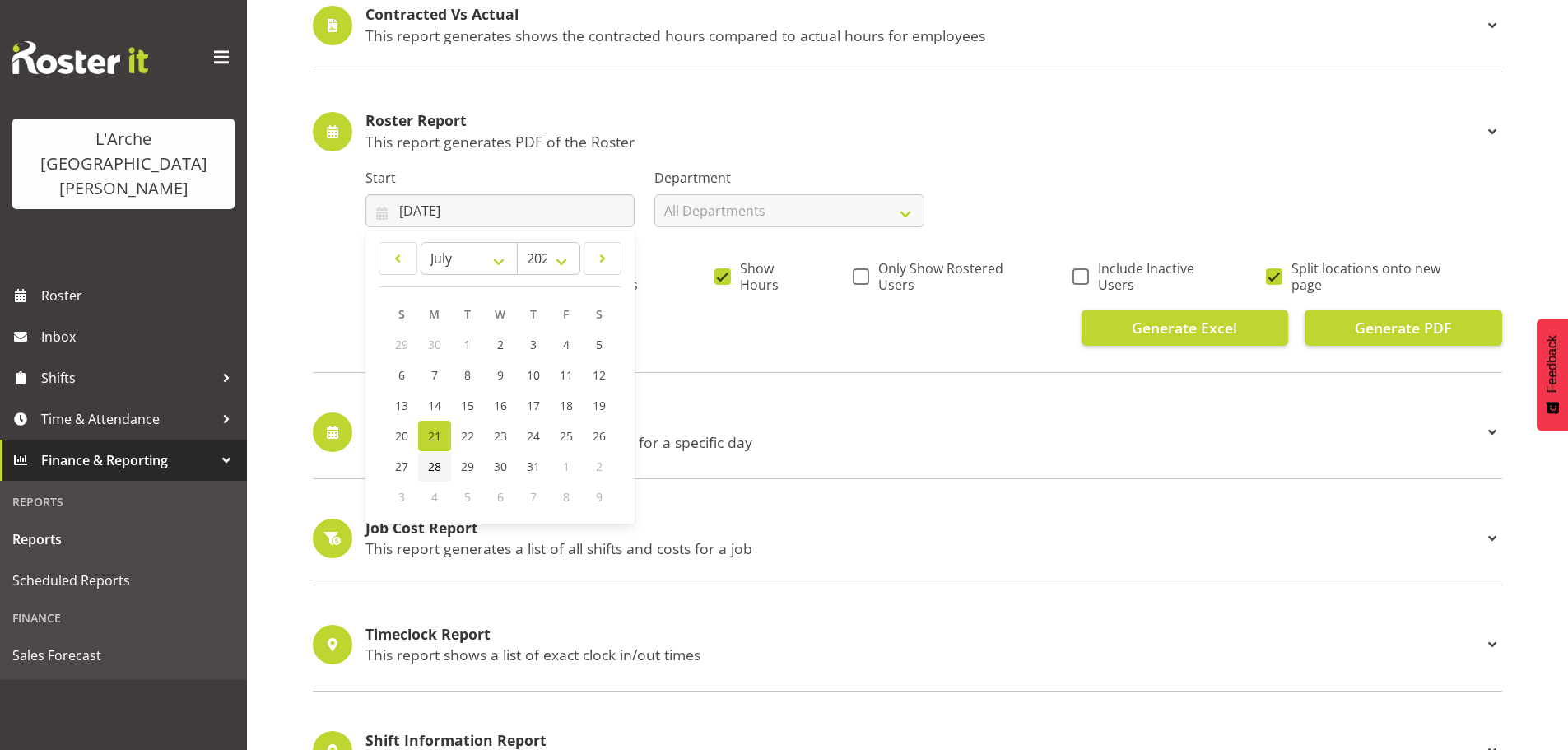
click at [435, 467] on span "28" at bounding box center [434, 467] width 13 height 16
type input "28/07/2025"
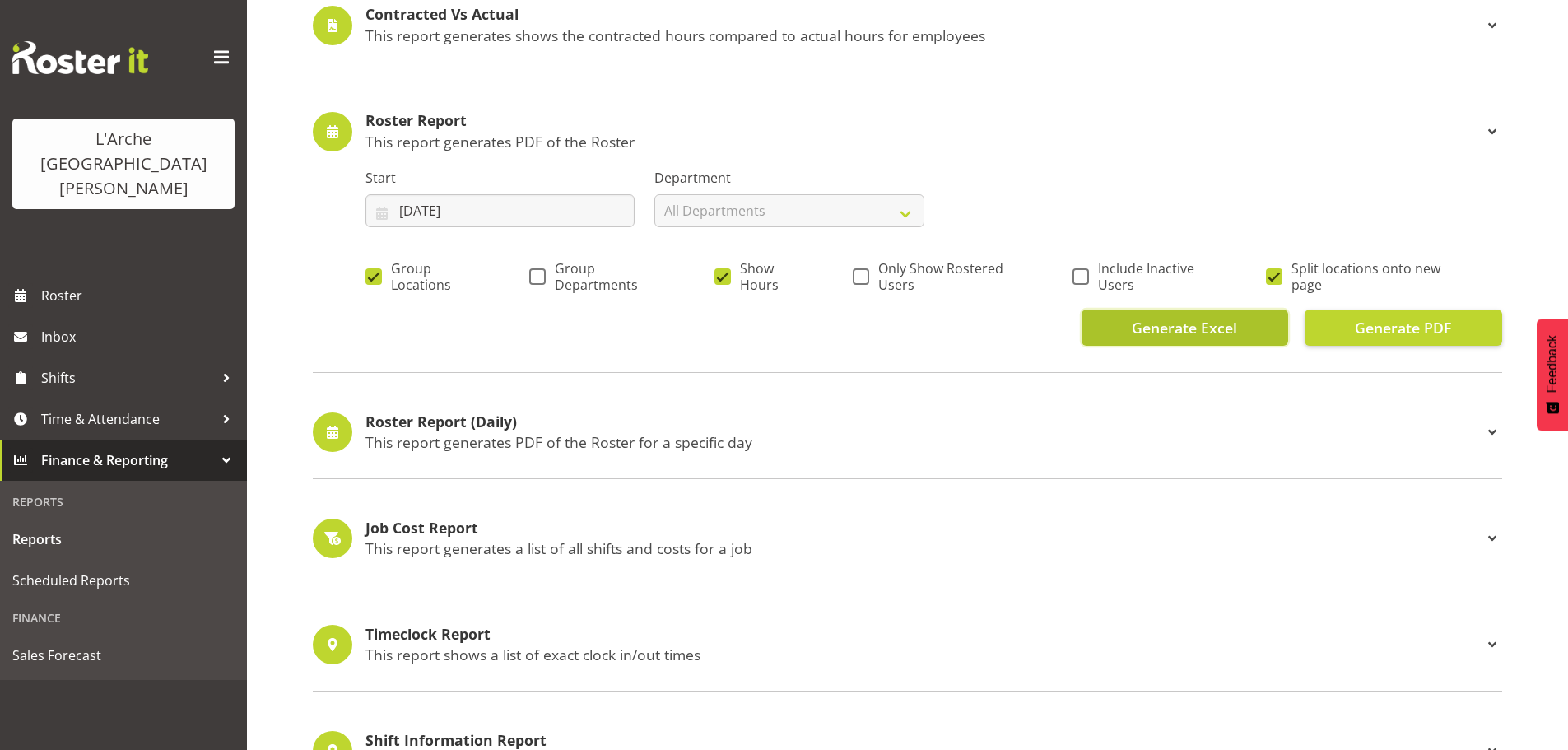
click at [1194, 327] on span "Generate Excel" at bounding box center [1185, 328] width 105 height 21
click at [222, 448] on div at bounding box center [227, 461] width 25 height 25
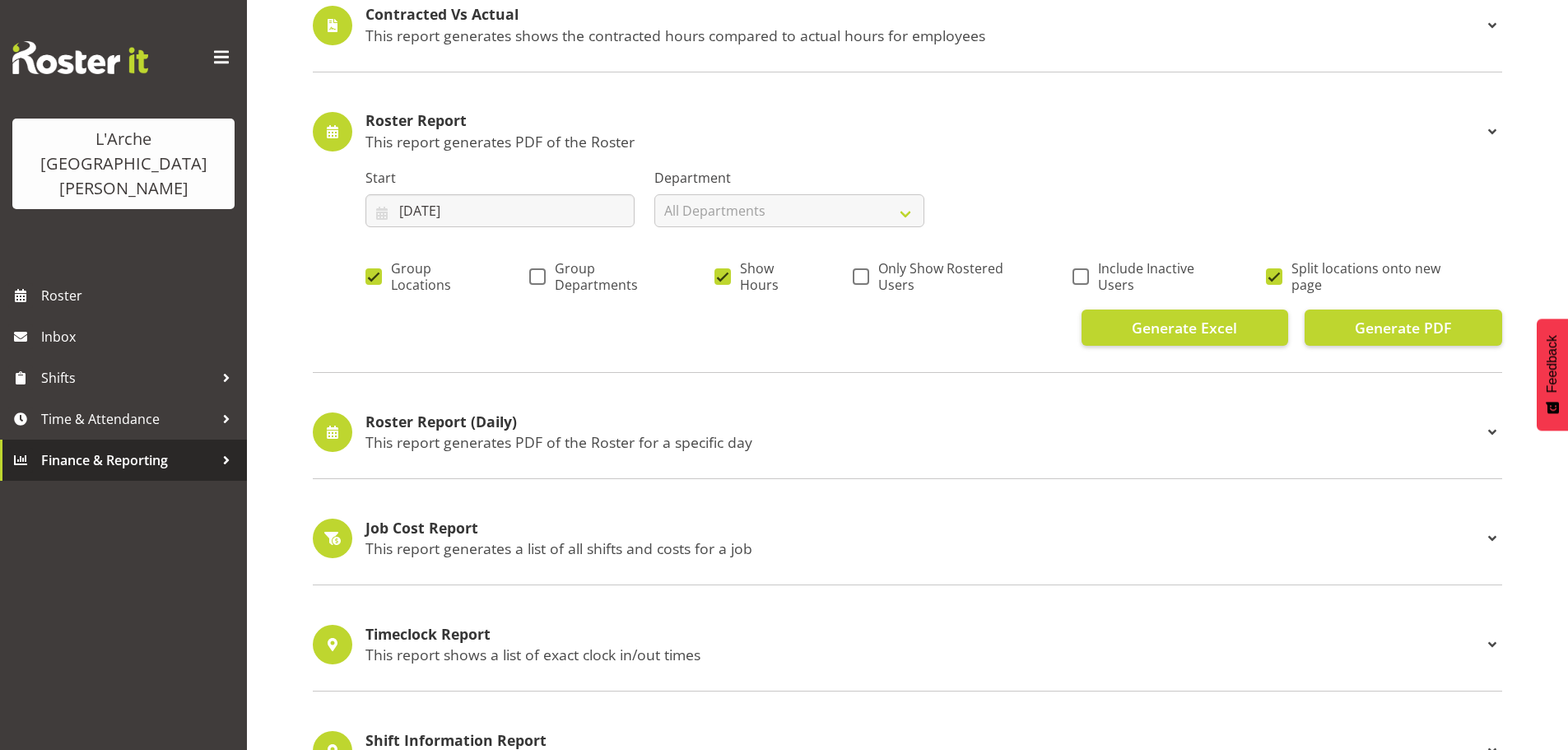
click at [222, 448] on div at bounding box center [227, 461] width 25 height 25
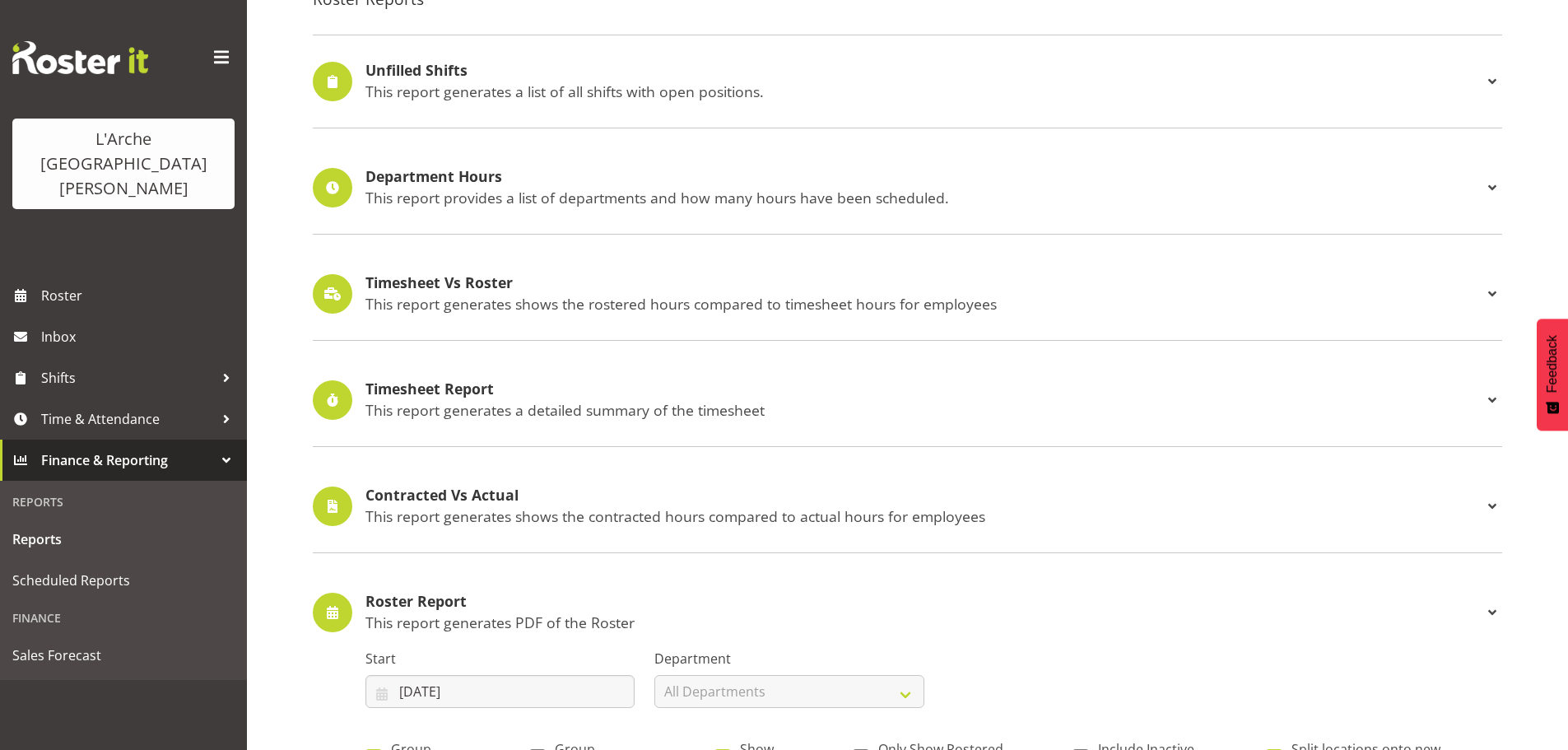
scroll to position [0, 0]
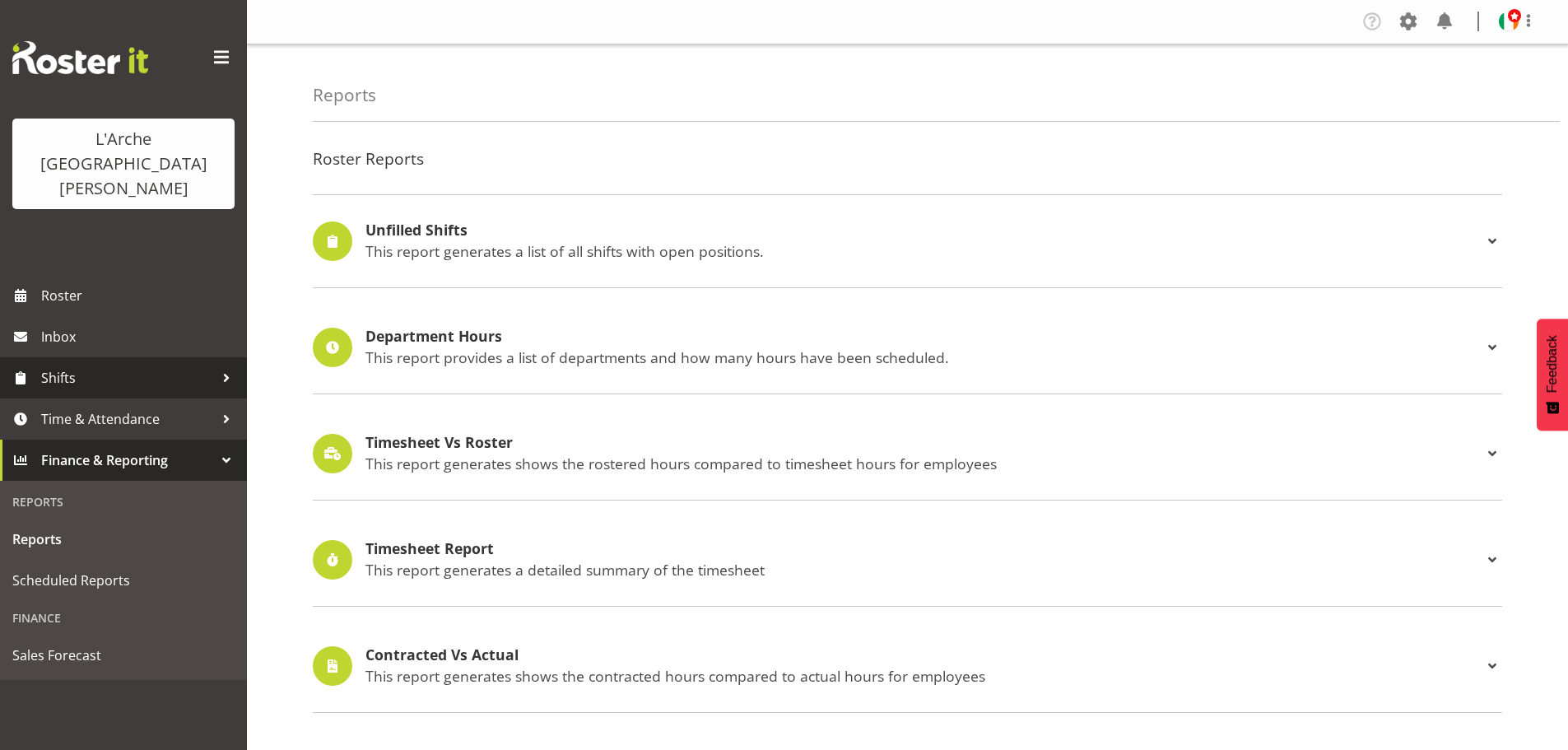
click at [78, 366] on span "Shifts" at bounding box center [127, 378] width 173 height 25
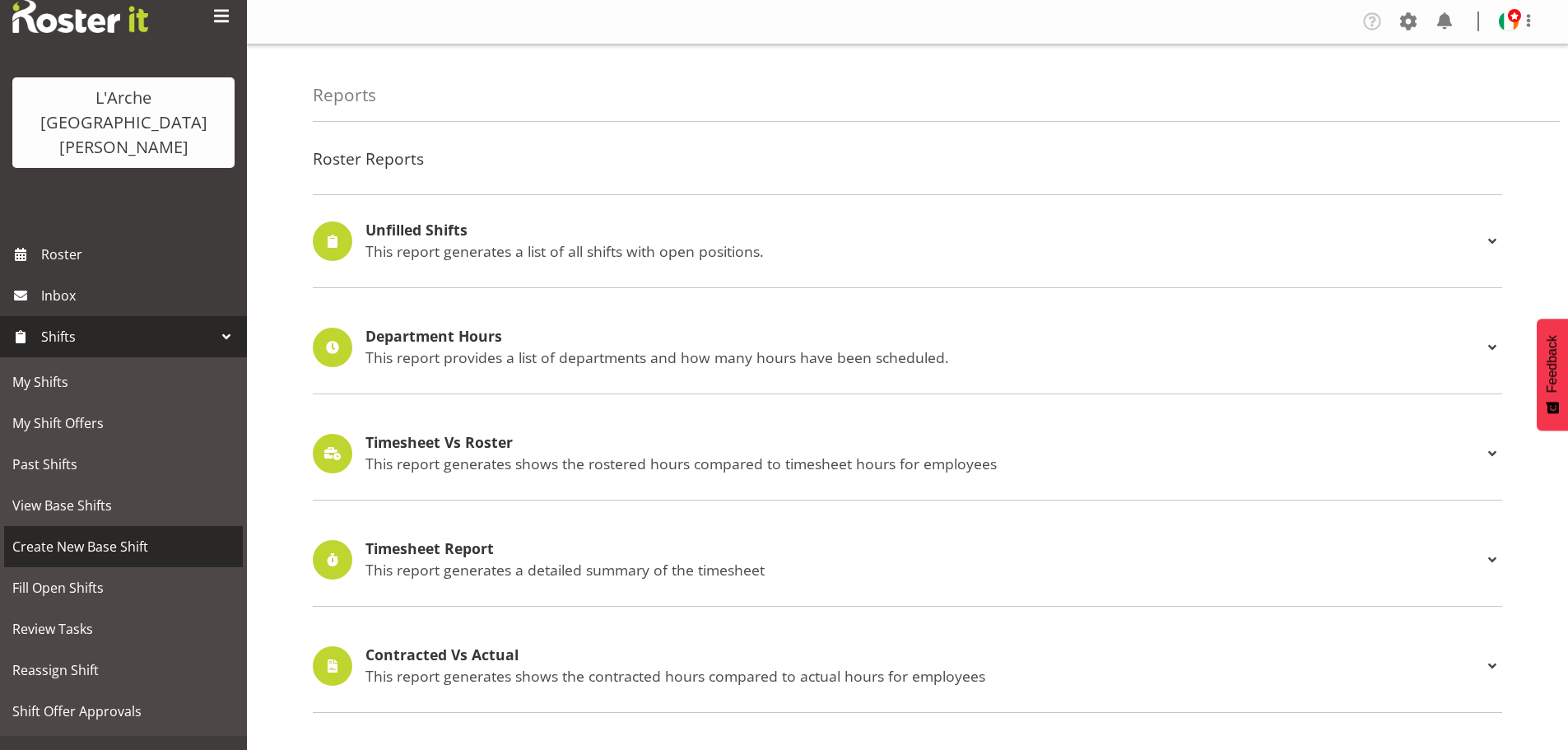
scroll to position [60, 0]
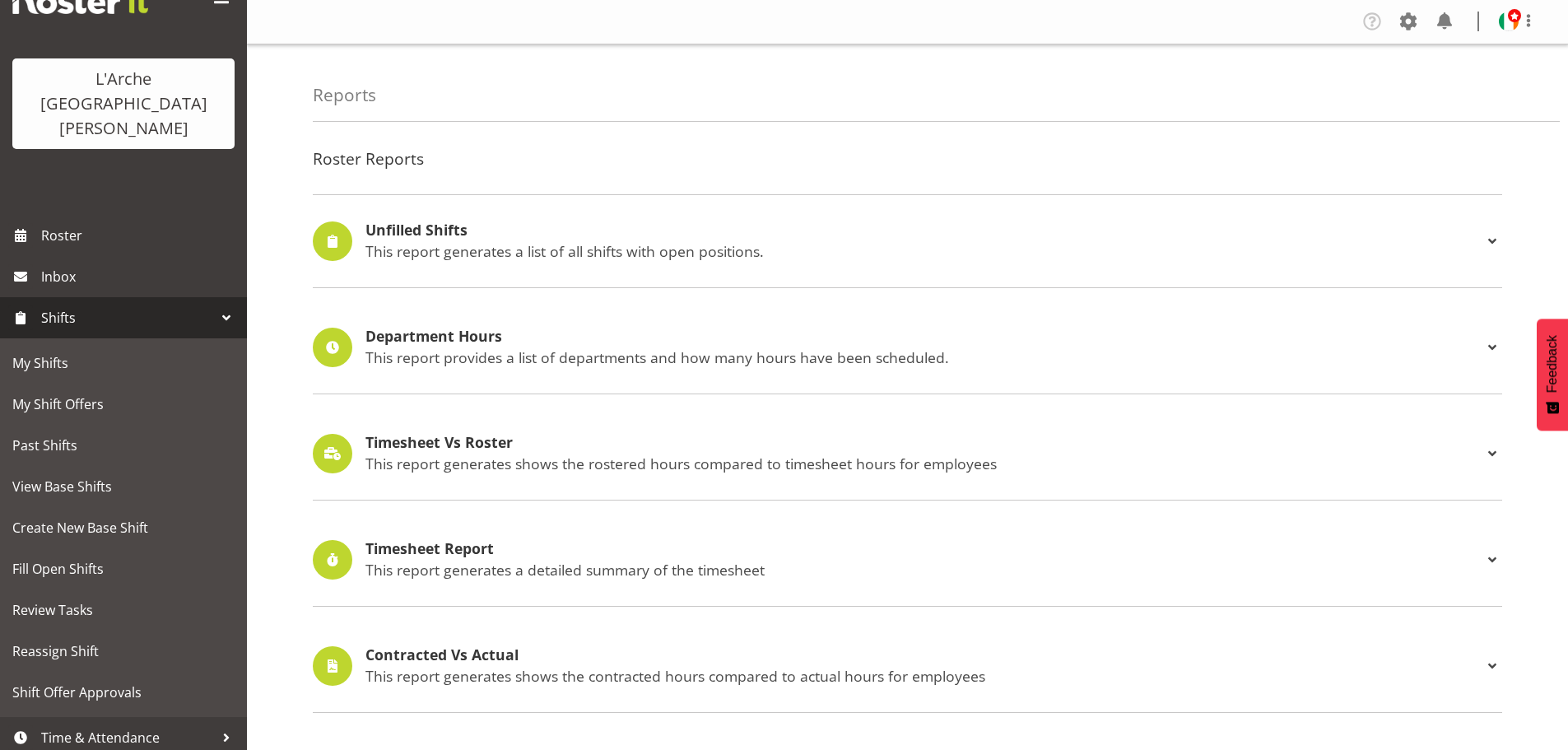
click at [216, 305] on div at bounding box center [227, 317] width 25 height 25
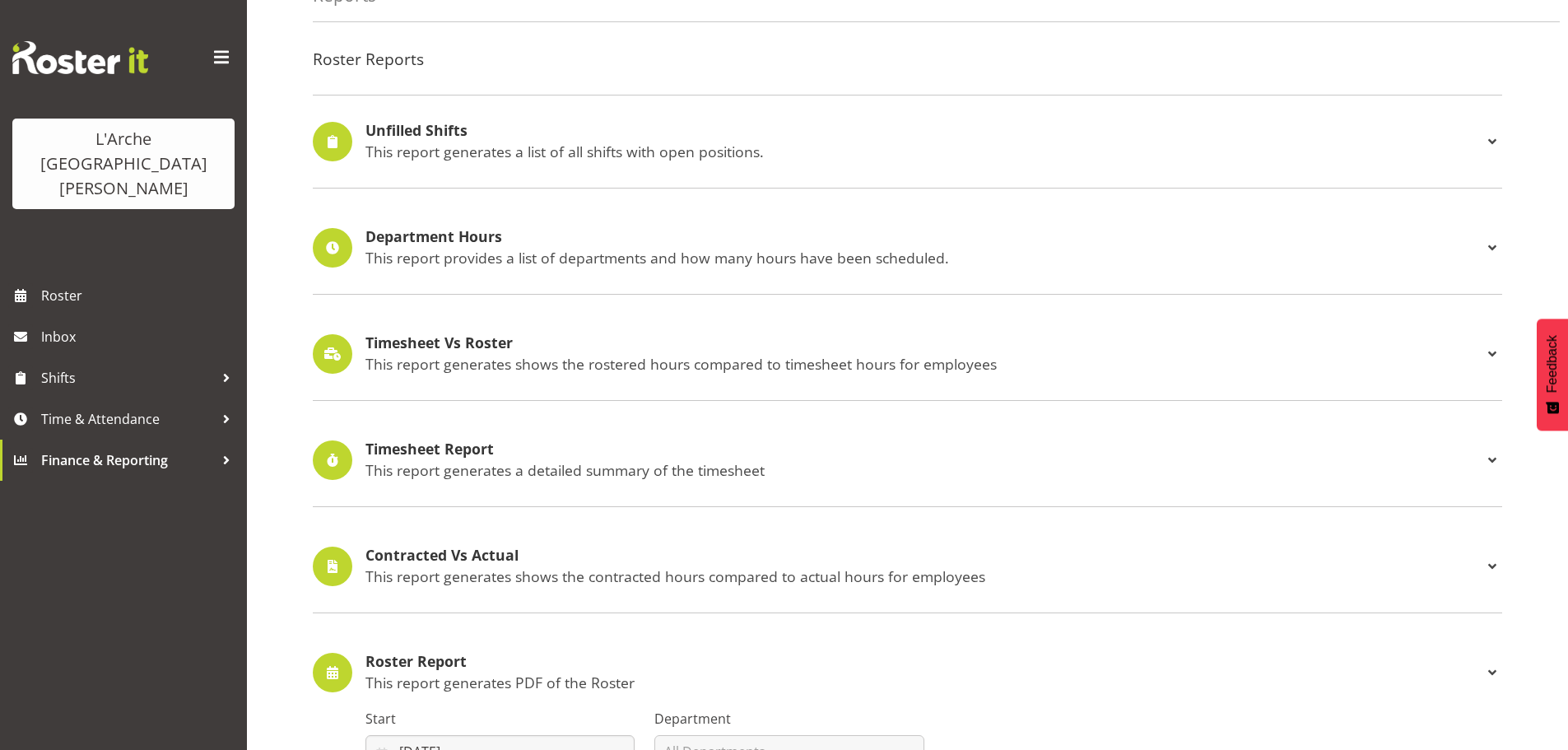
scroll to position [0, 0]
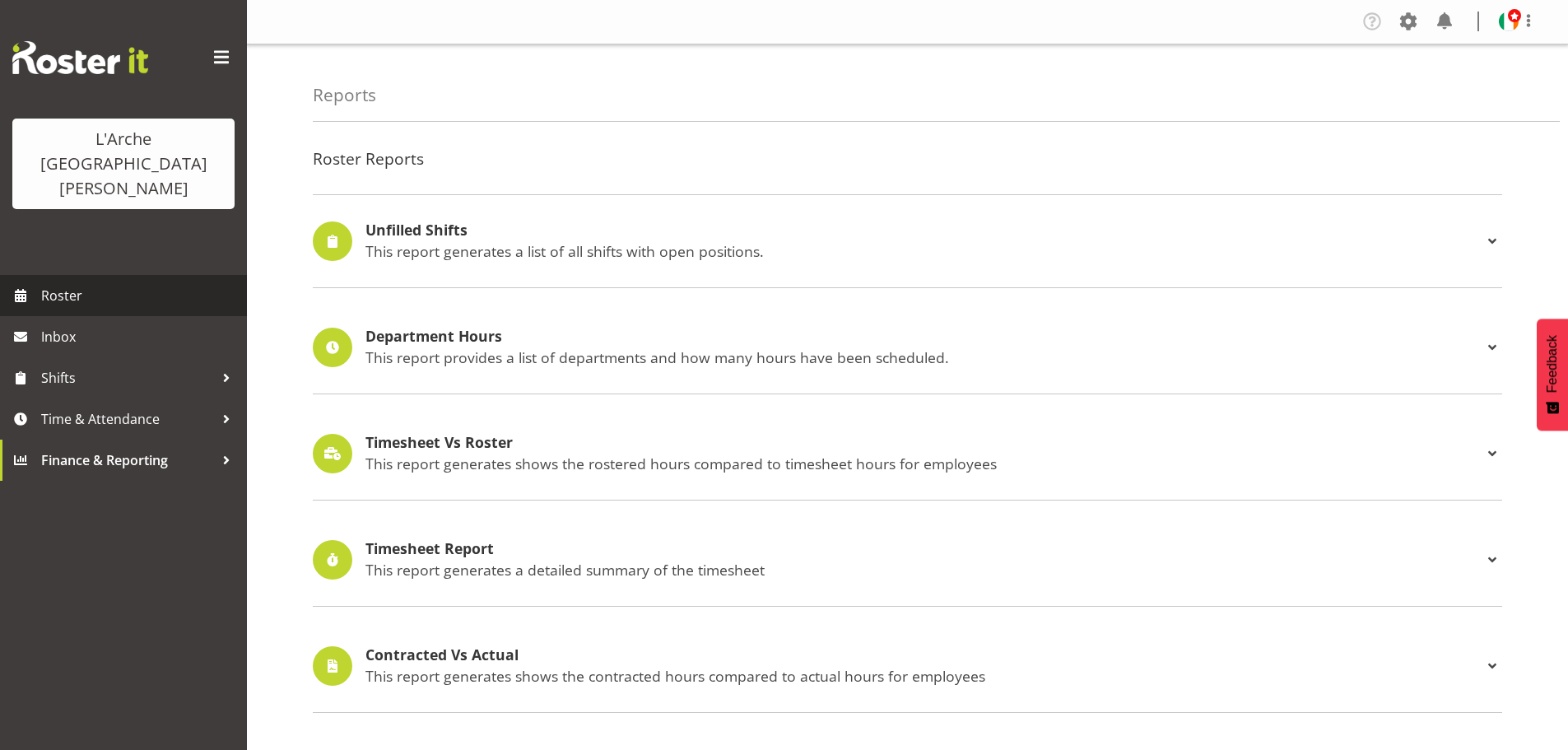
click at [59, 283] on span "Roster" at bounding box center [140, 295] width 198 height 25
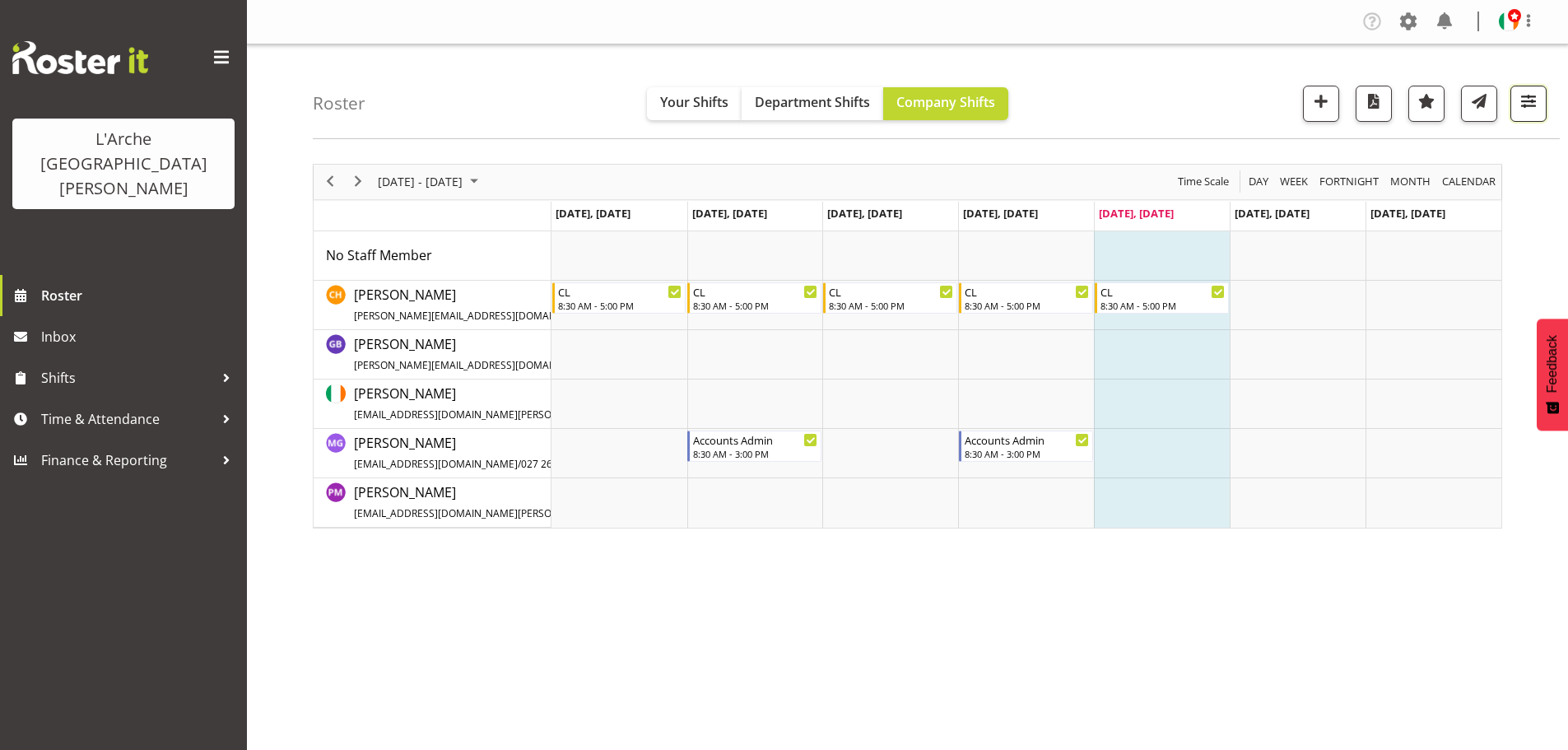
click at [1529, 101] on span "button" at bounding box center [1528, 101] width 21 height 21
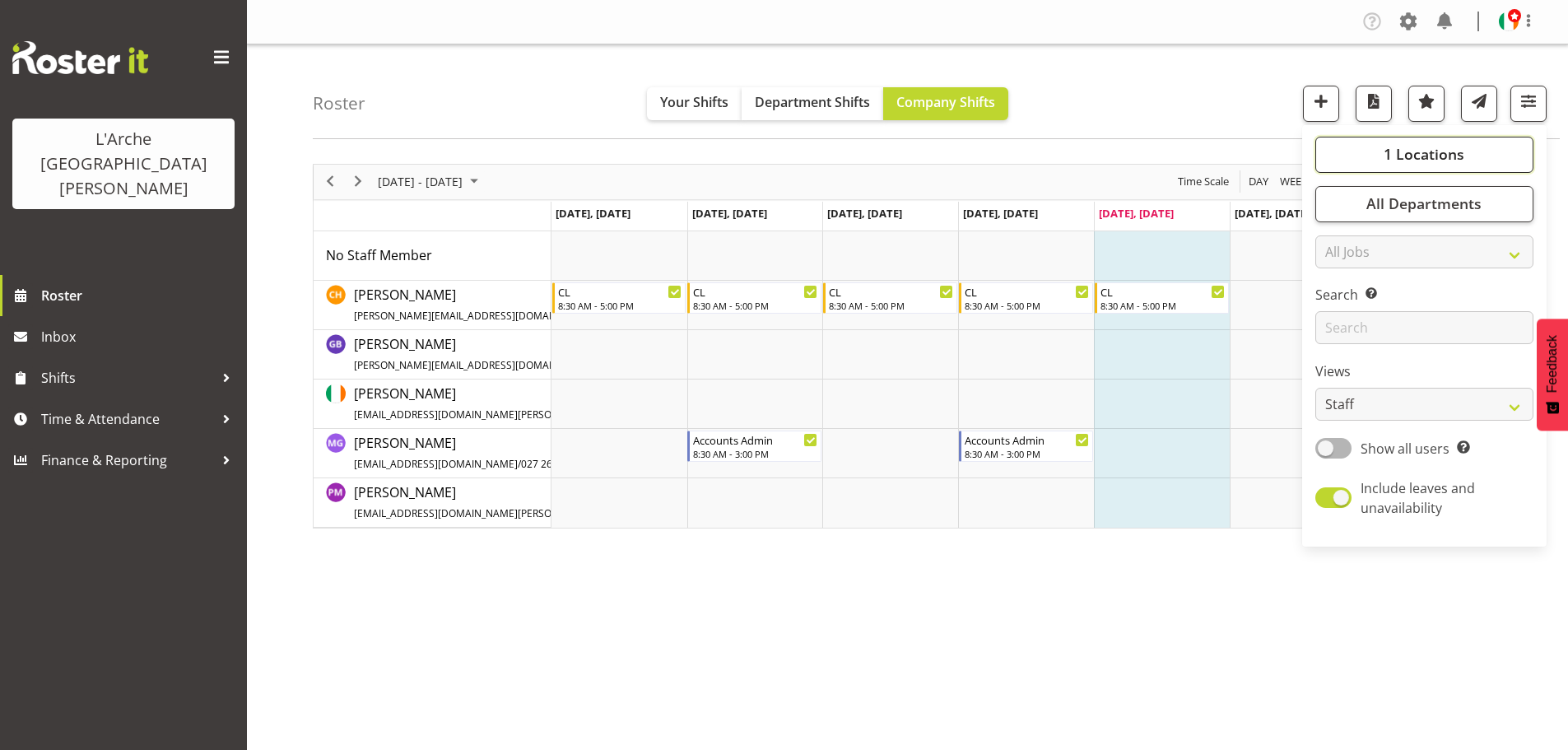
click at [1463, 158] on span "1 Locations" at bounding box center [1424, 154] width 81 height 19
click at [1338, 257] on span at bounding box center [1335, 255] width 13 height 13
click at [1338, 257] on input "30" at bounding box center [1334, 255] width 11 height 11
checkbox input "true"
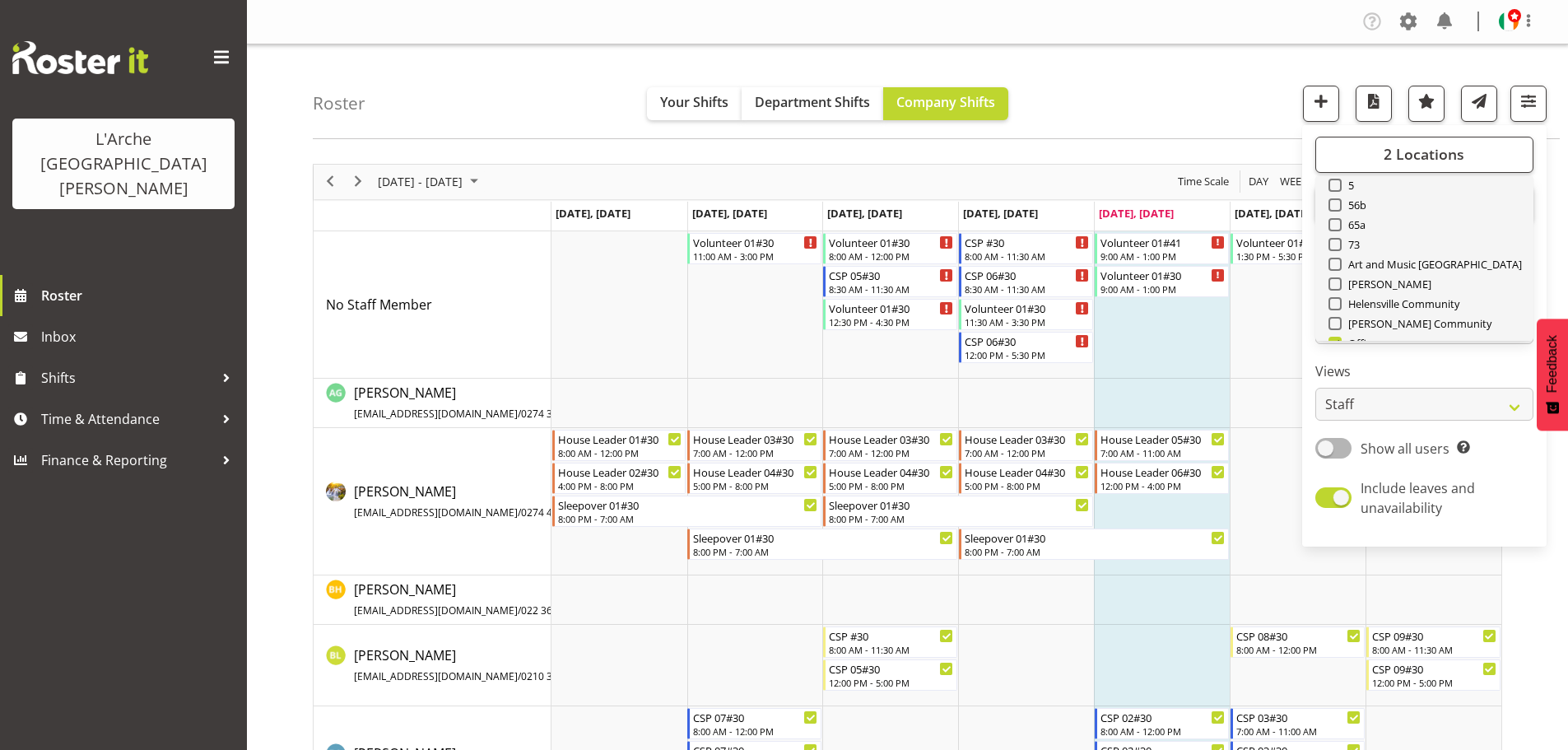
scroll to position [198, 0]
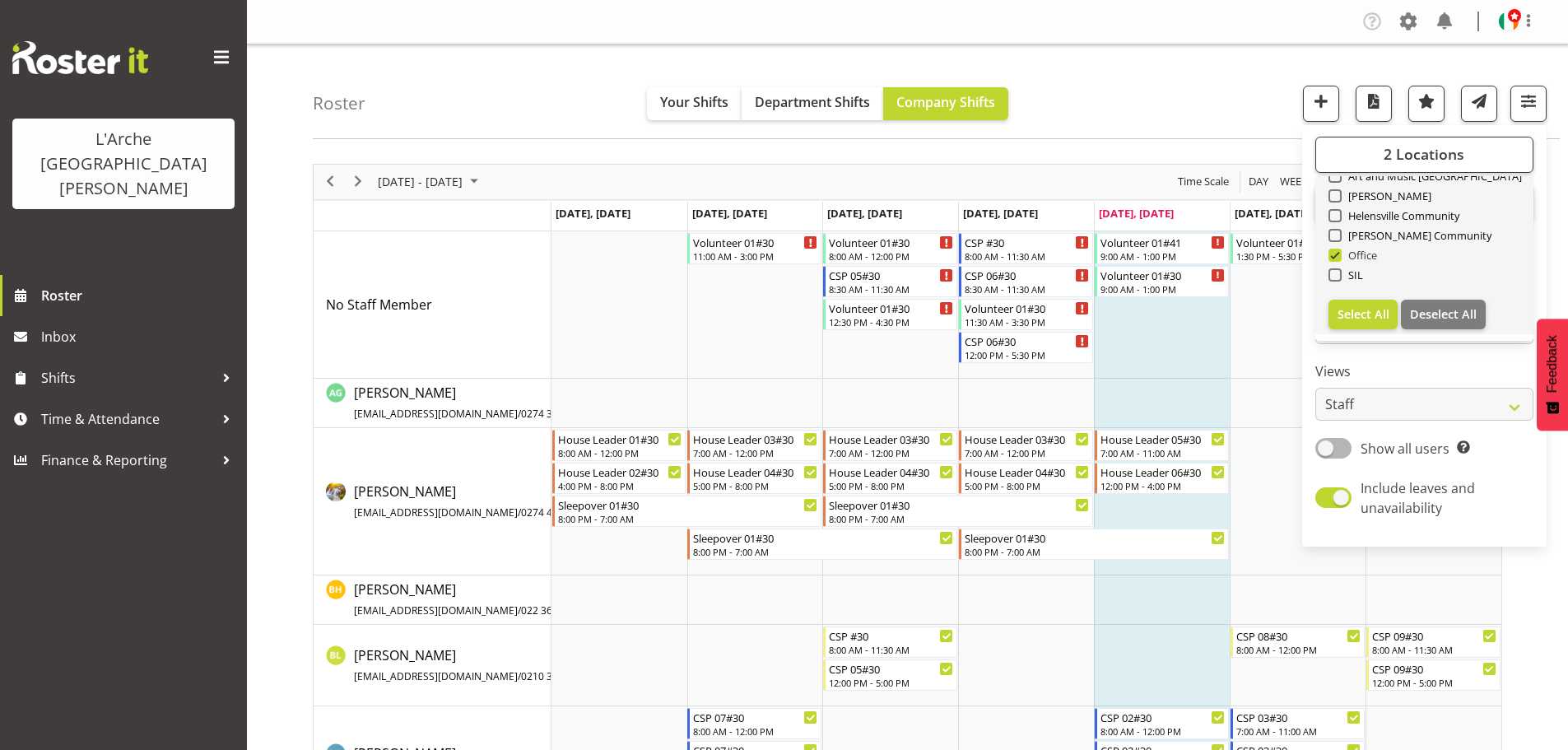
click at [1332, 256] on span at bounding box center [1335, 255] width 13 height 13
click at [1332, 256] on input "Office" at bounding box center [1334, 255] width 11 height 11
checkbox input "false"
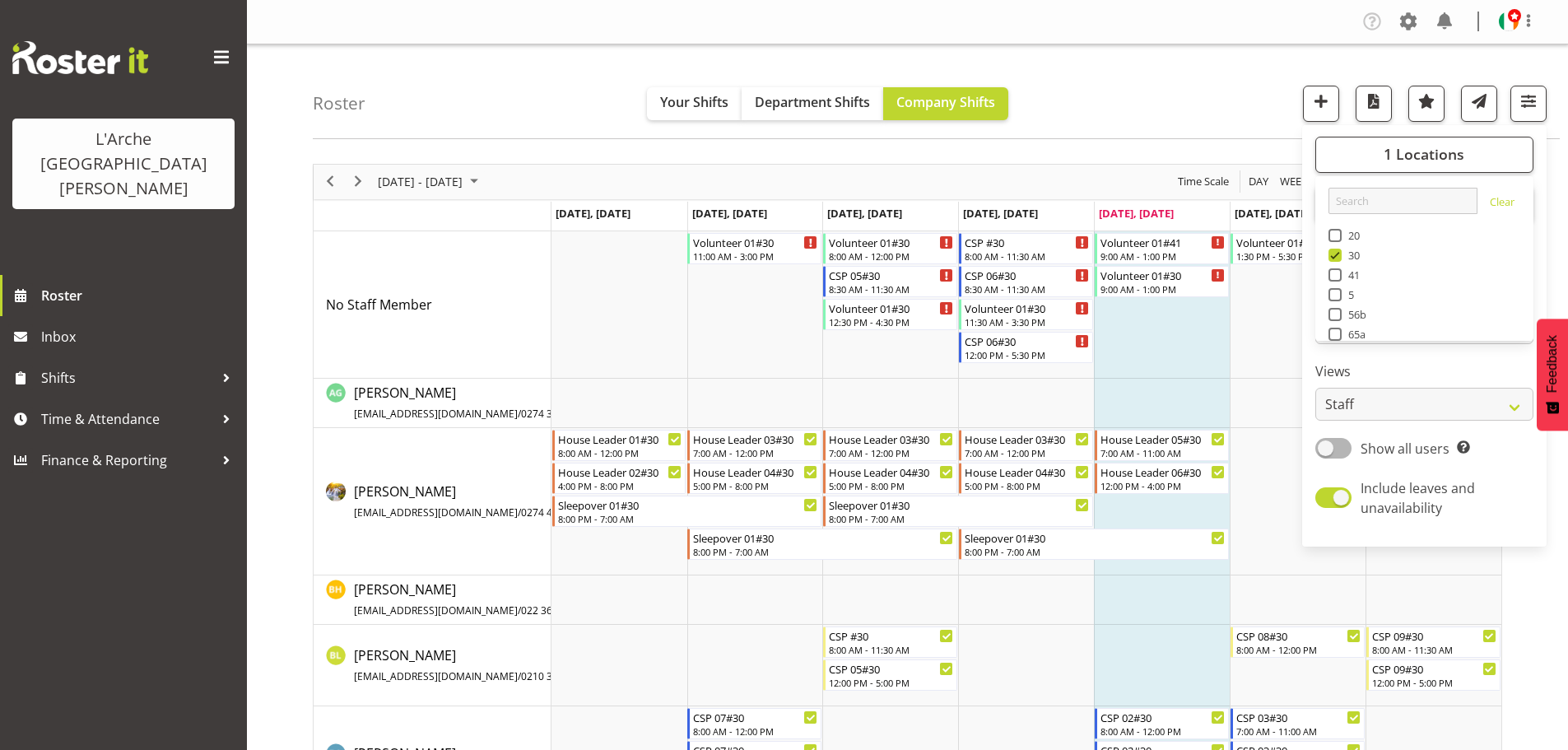
click at [1199, 98] on div "Roster Your Shifts Department Shifts Company Shifts 1 Locations Clear 20 30 41 …" at bounding box center [936, 92] width 1247 height 95
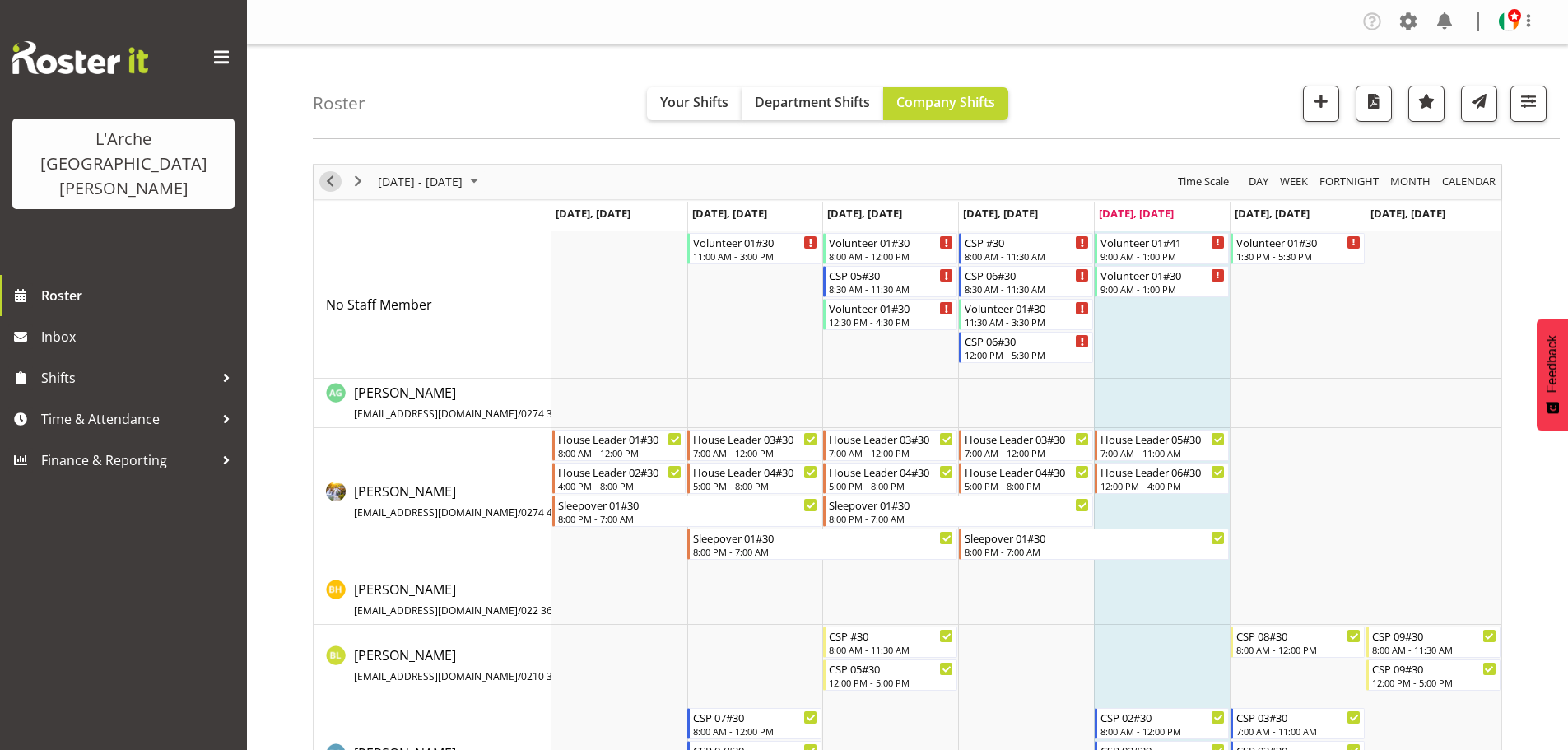
click at [327, 185] on span "Previous" at bounding box center [330, 181] width 19 height 20
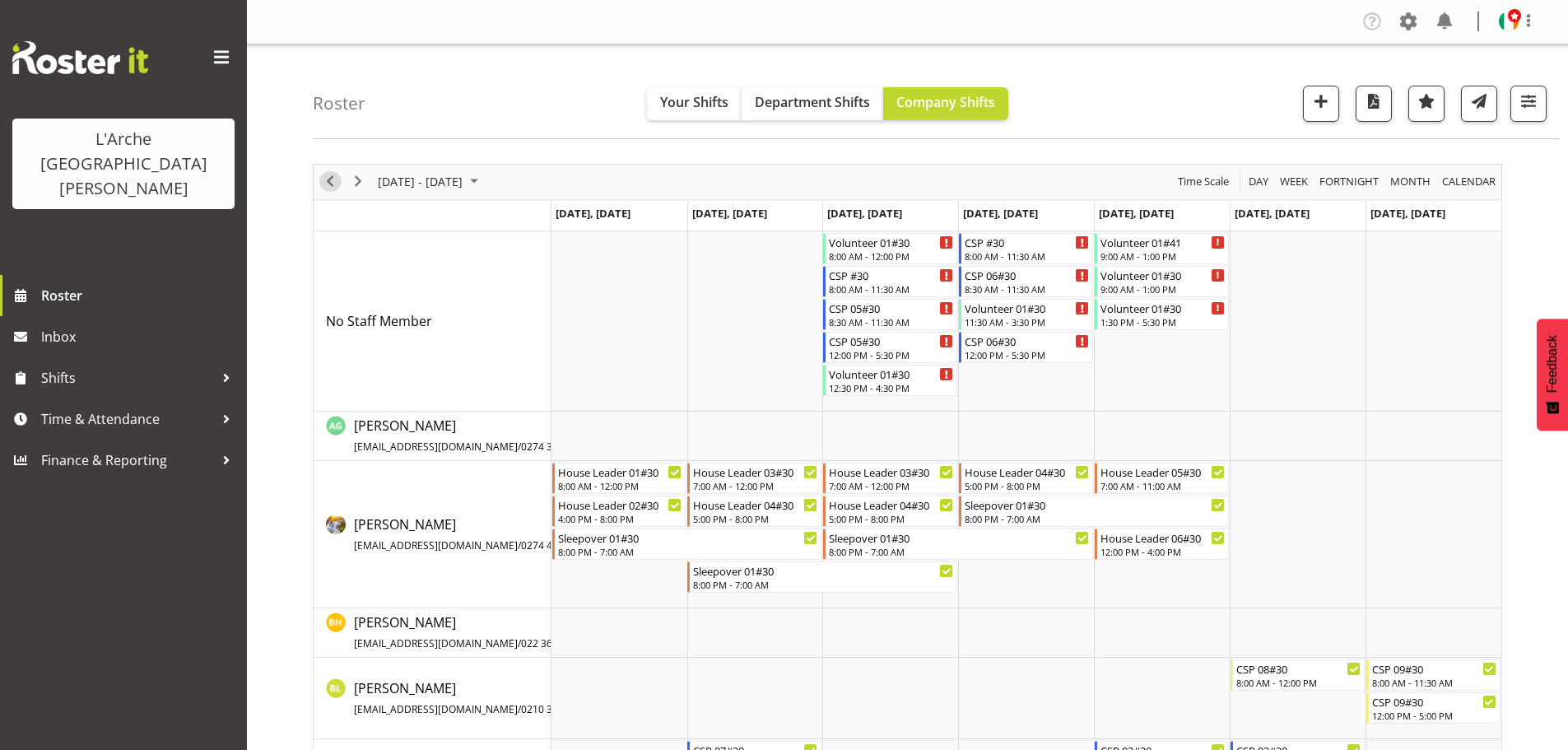
click at [330, 185] on span "Previous" at bounding box center [330, 181] width 19 height 20
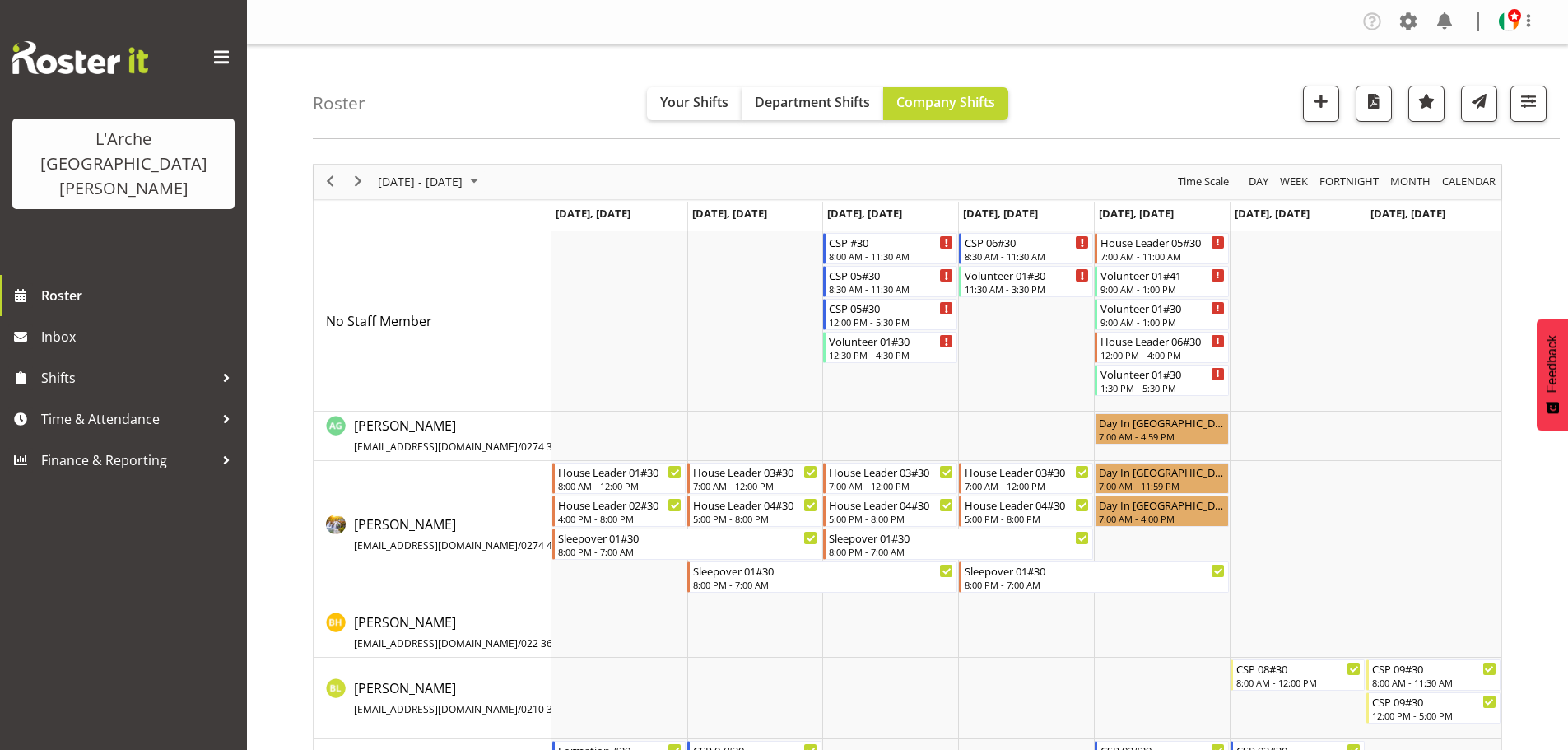
click at [370, 181] on div "next period" at bounding box center [359, 181] width 28 height 34
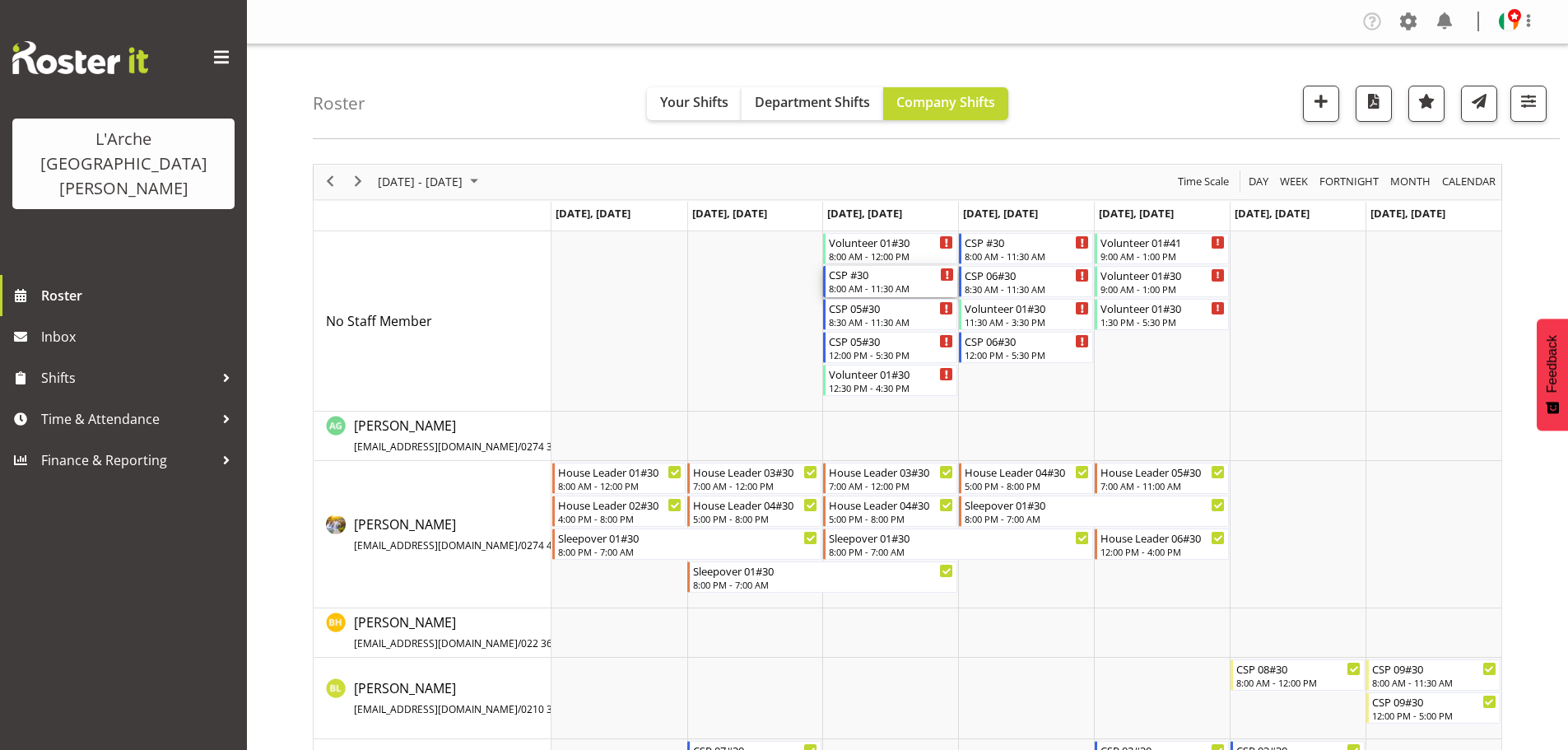
click at [947, 279] on icon "Timeline Week of August 8, 2025" at bounding box center [947, 274] width 3 height 8
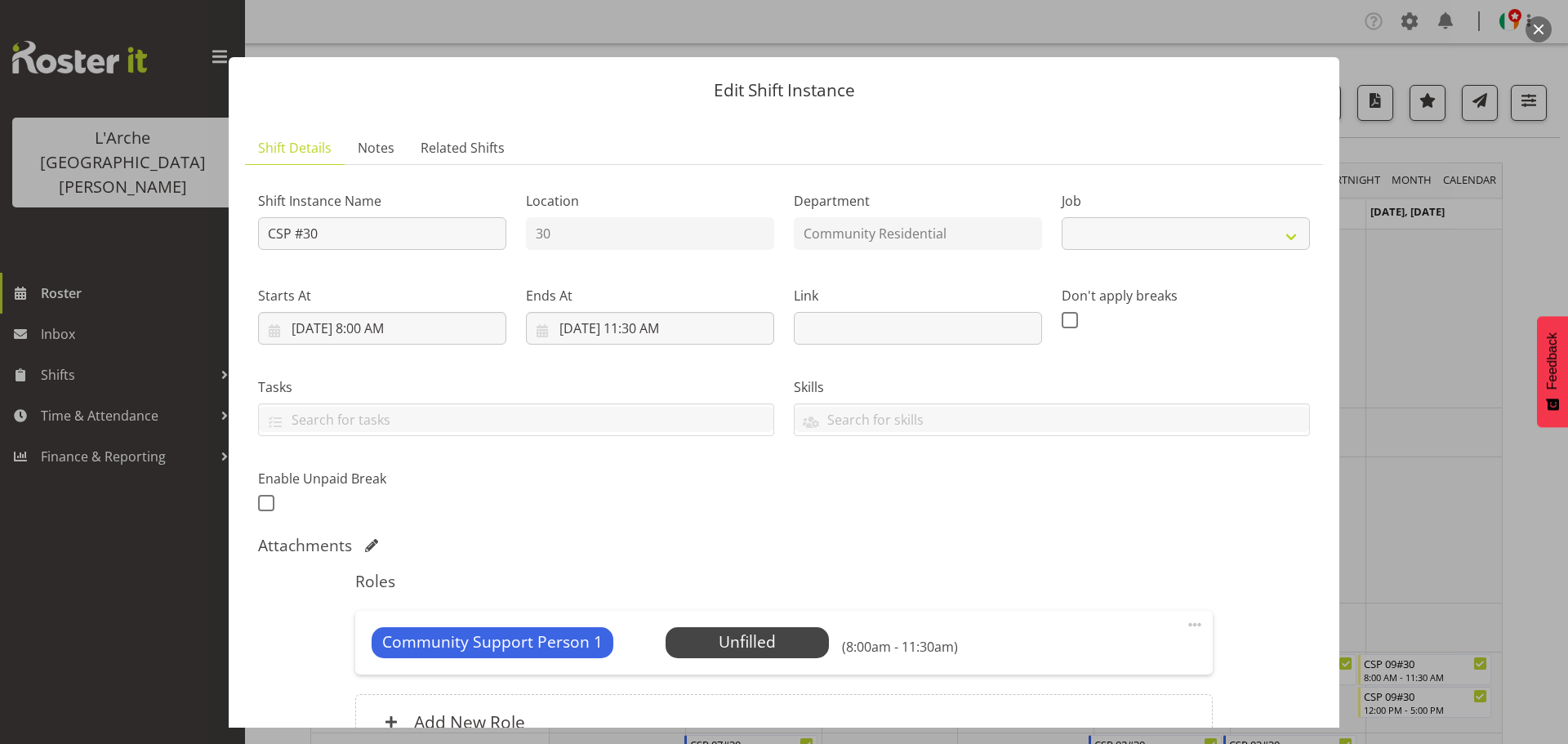
select select "2"
click at [1426, 62] on div at bounding box center [784, 372] width 1568 height 744
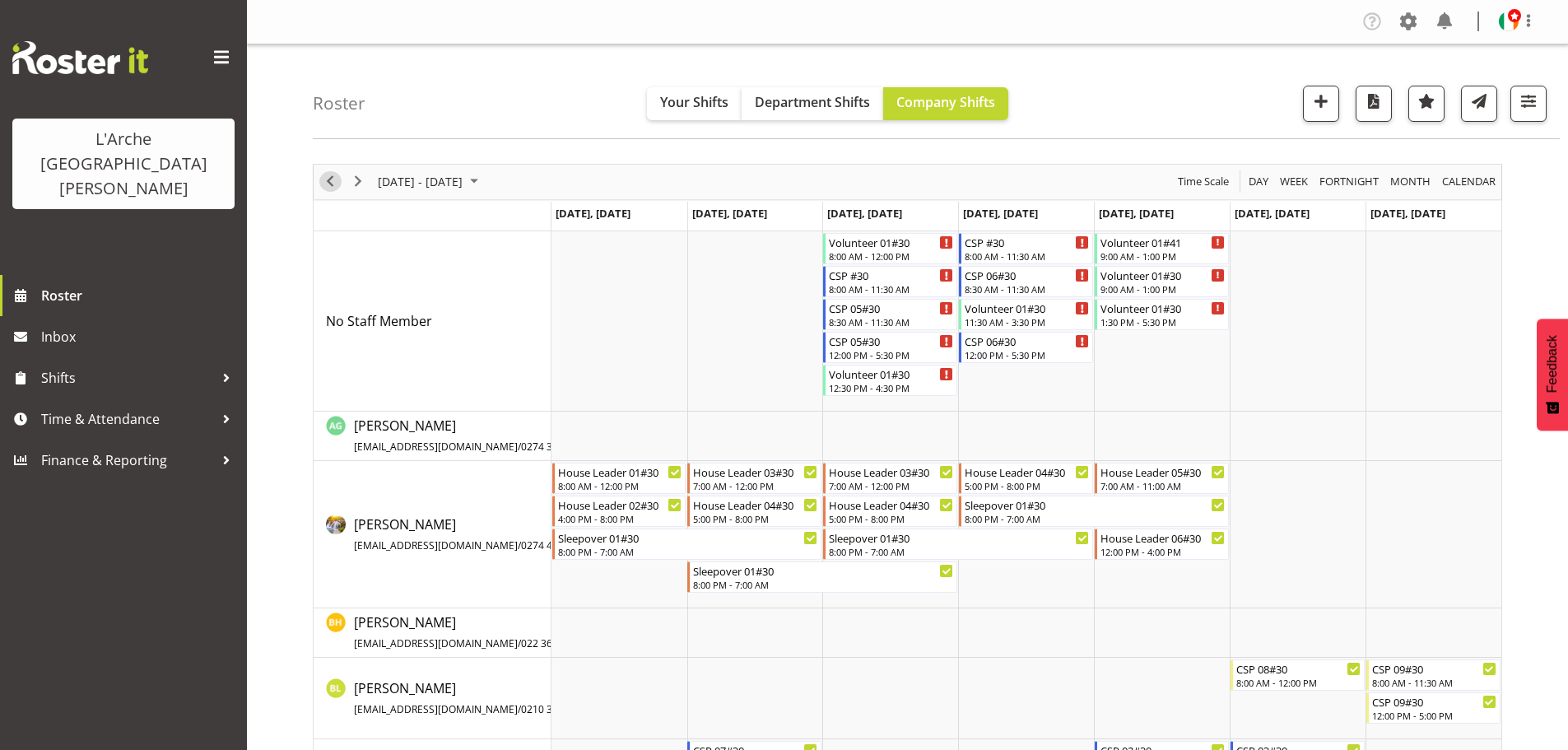
click at [330, 183] on span "Previous" at bounding box center [330, 181] width 19 height 20
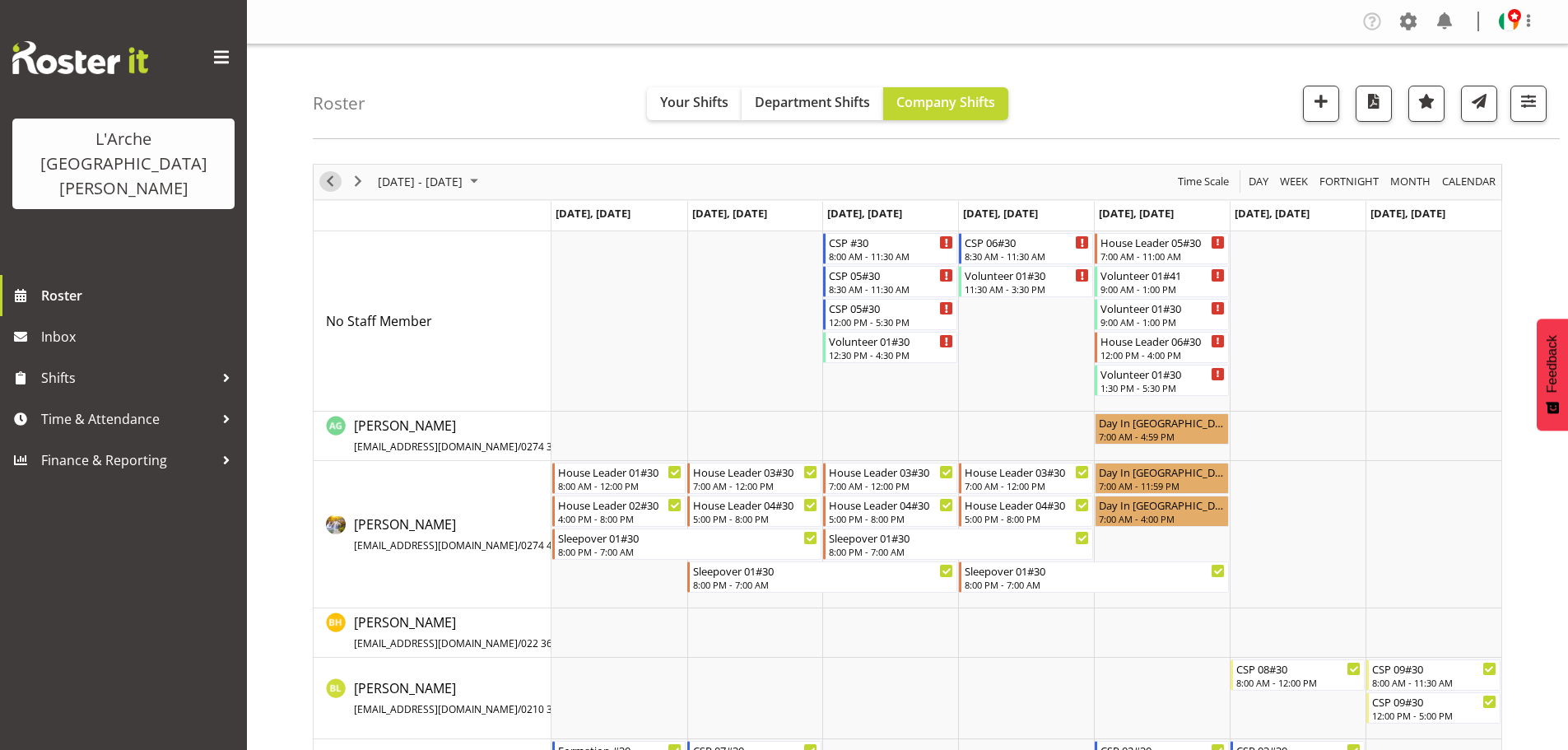
click at [330, 183] on span "Previous" at bounding box center [330, 181] width 19 height 20
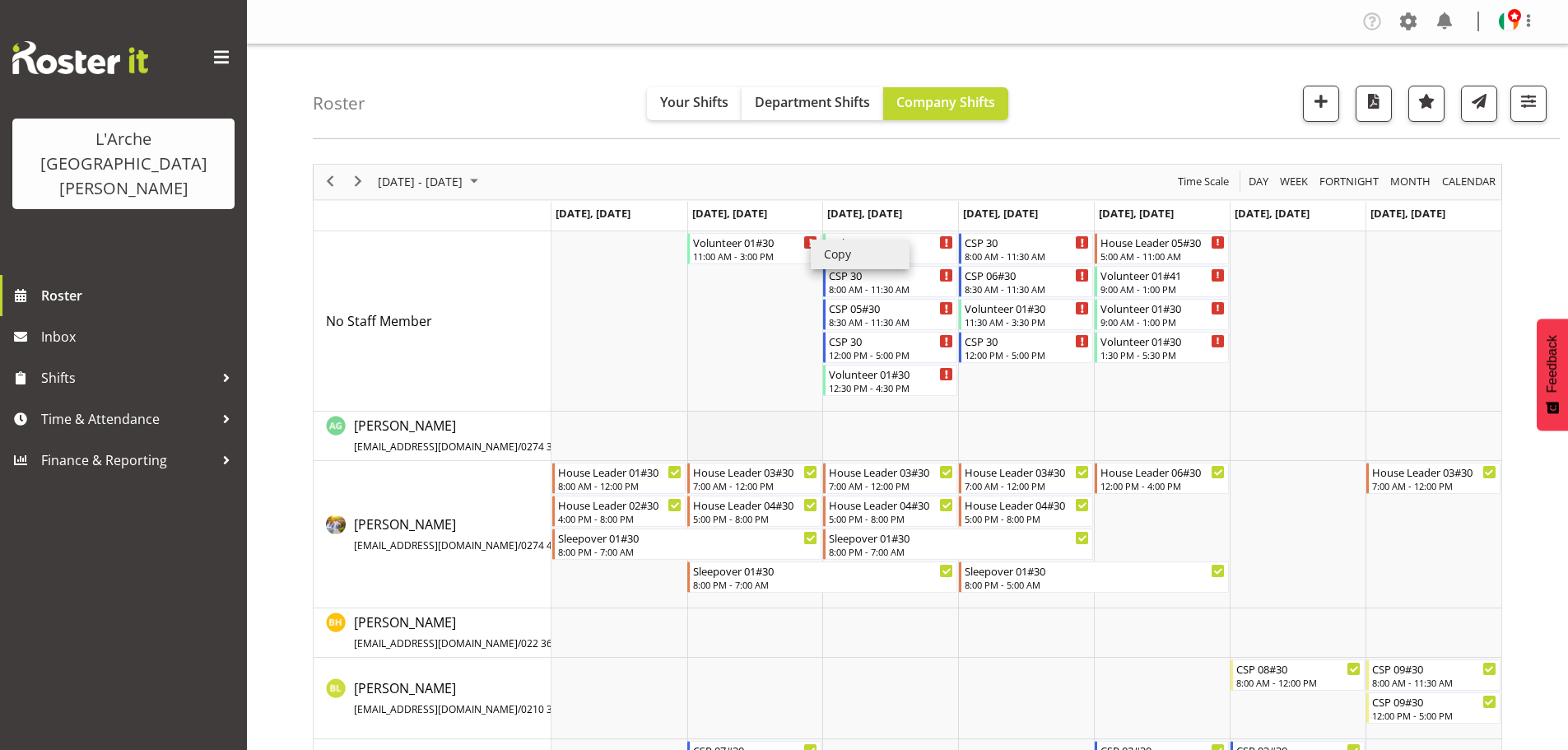
click at [739, 420] on td "Timeline Week of July 25, 2025" at bounding box center [755, 436] width 136 height 49
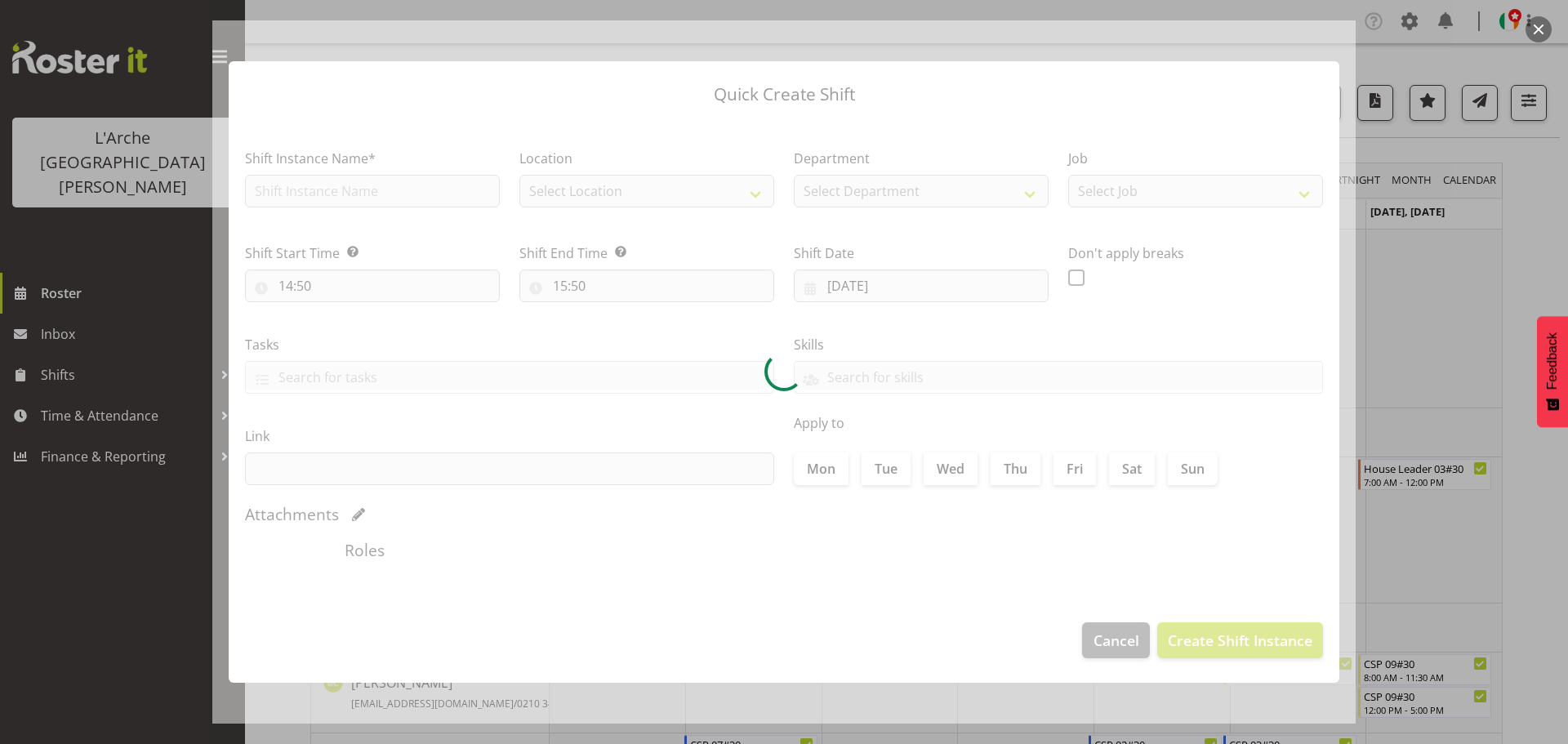
type input "22/07/2025"
checkbox input "true"
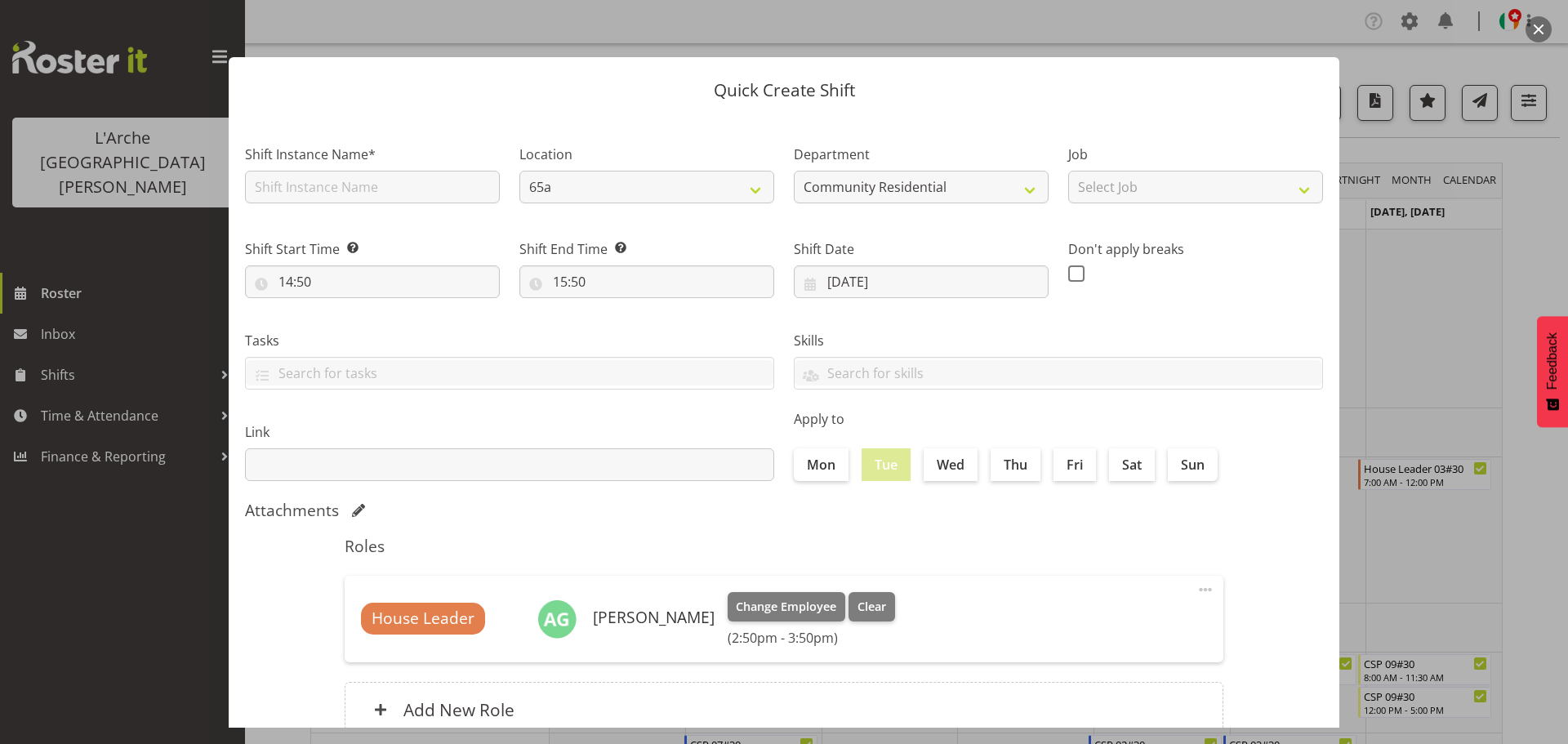
click at [1286, 28] on div "Quick Create Shift Shift Instance Name* Location 65a 30 73 Department Community…" at bounding box center [784, 372] width 1143 height 712
click at [1541, 22] on button "button" at bounding box center [1539, 30] width 26 height 26
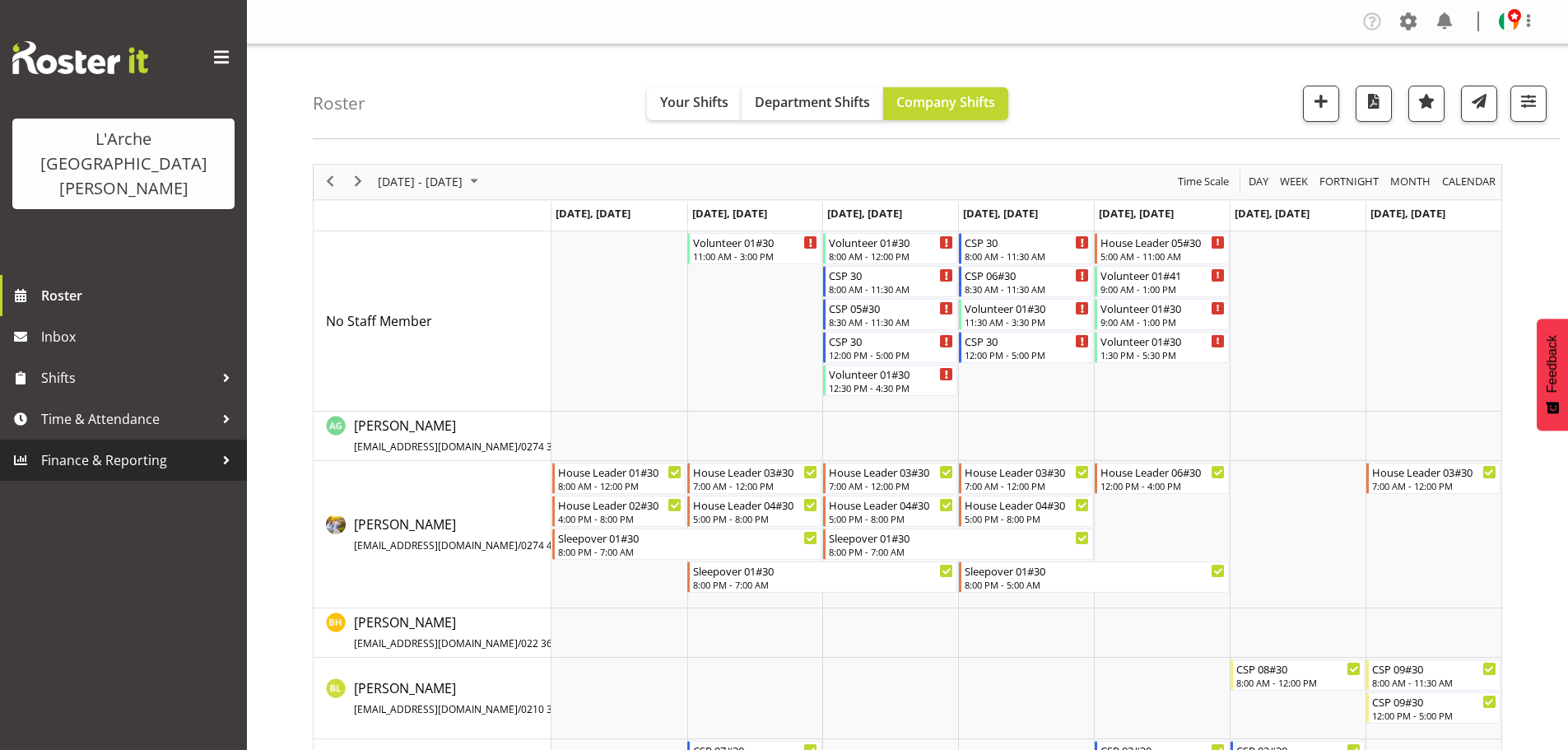
click at [149, 448] on span "Finance & Reporting" at bounding box center [127, 461] width 173 height 25
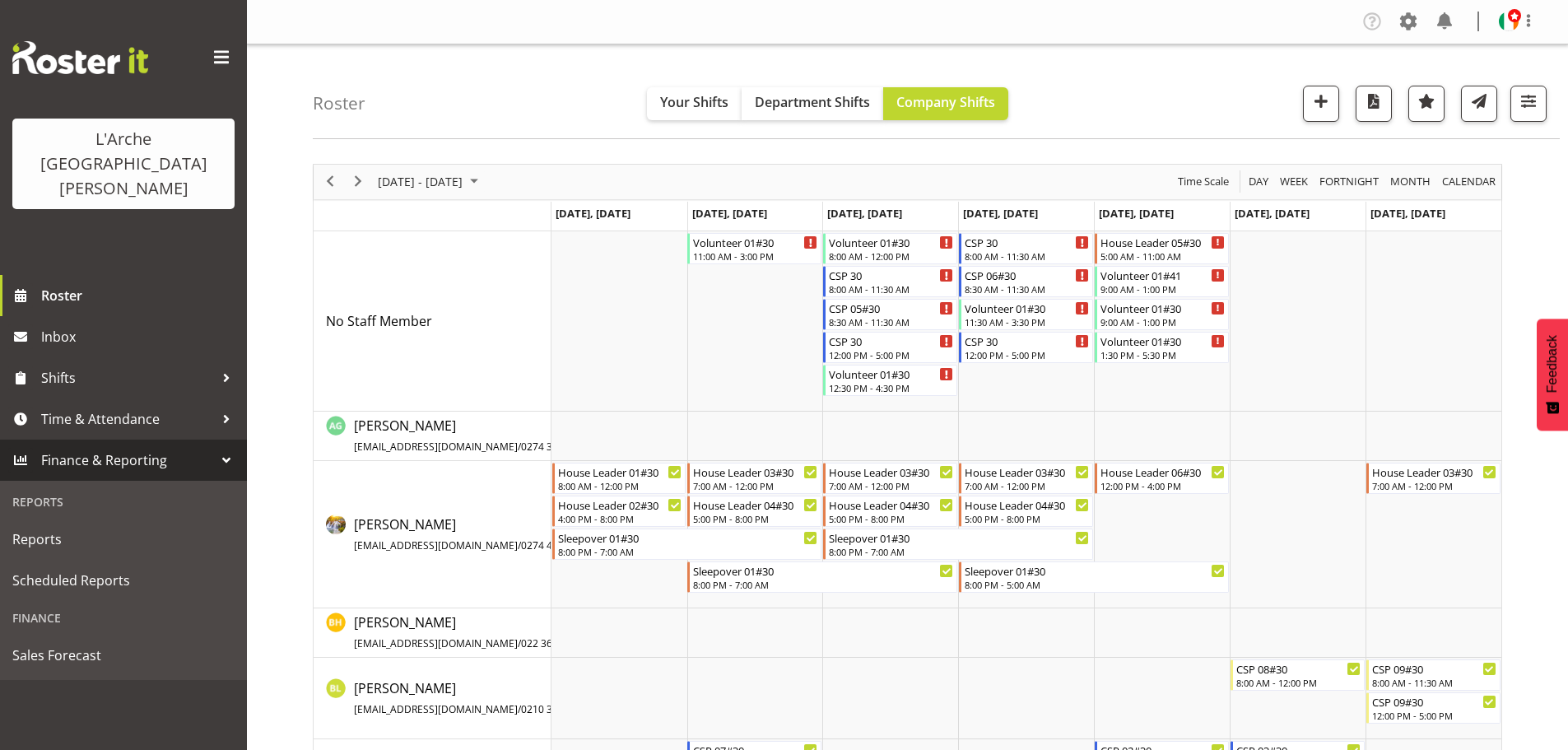
click at [163, 668] on div "L'Arche Mount Tabor Roster Inbox Shifts Time & Attendance Finance & Reporting R…" at bounding box center [123, 375] width 247 height 750
click at [225, 448] on div at bounding box center [227, 461] width 25 height 25
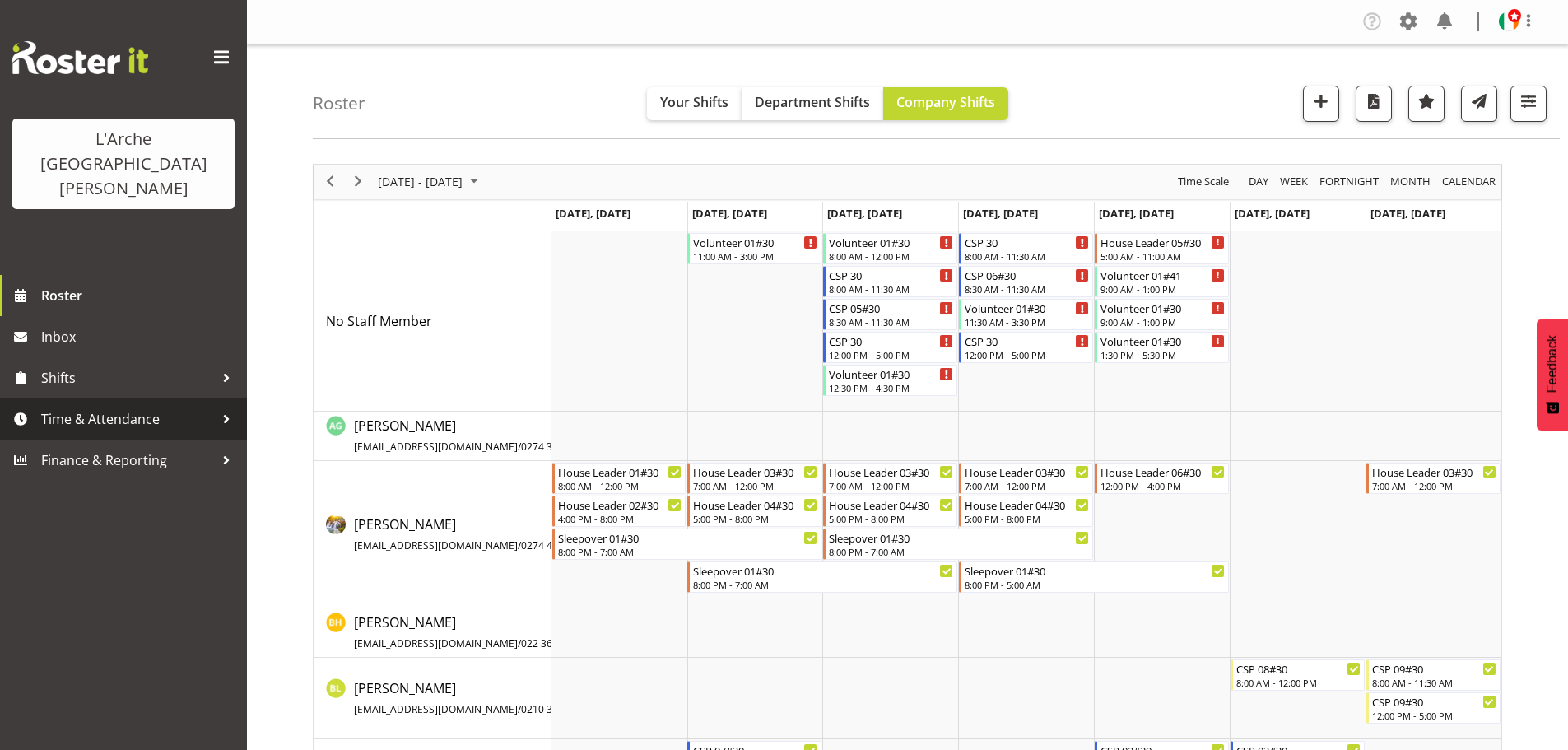
click at [225, 407] on div at bounding box center [227, 419] width 25 height 25
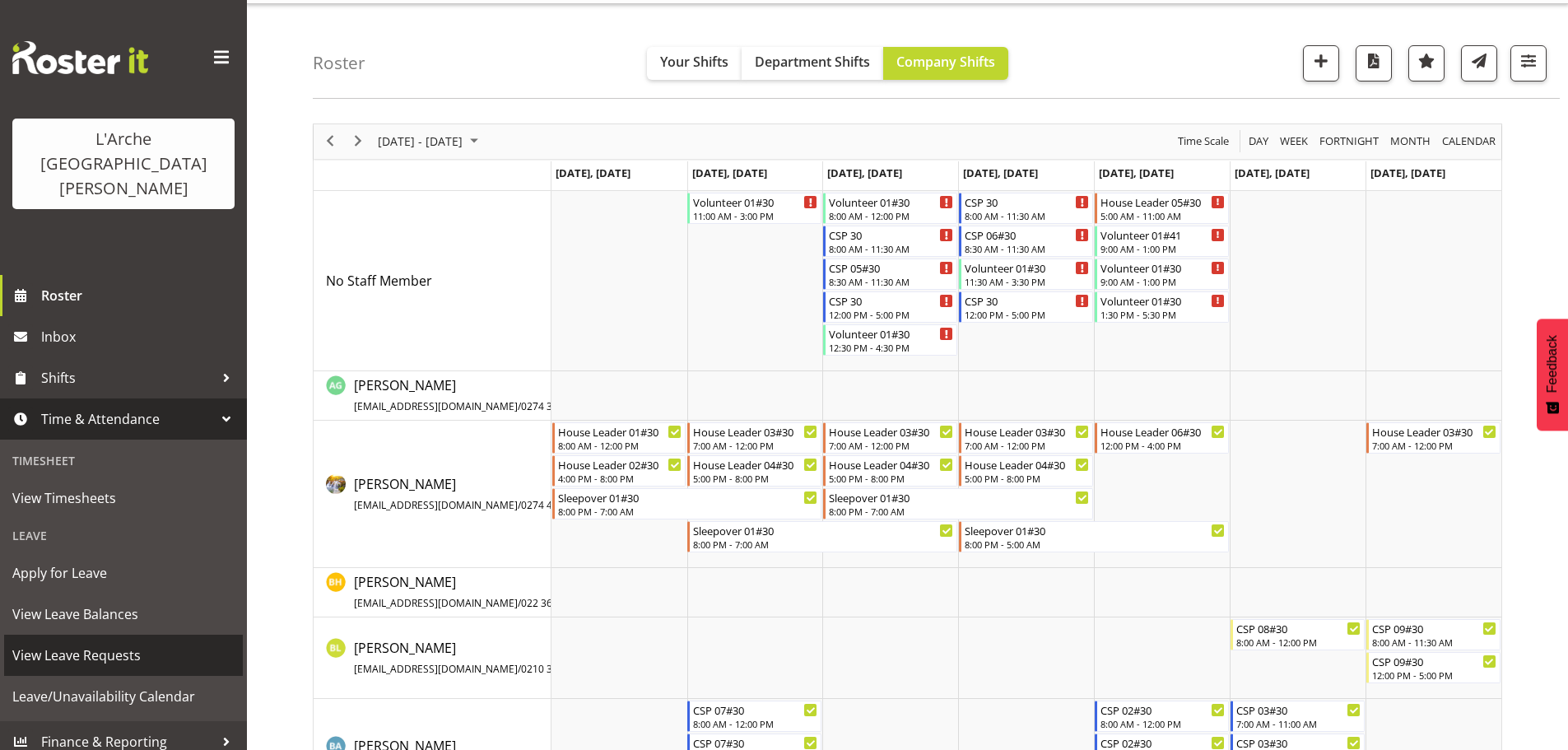
scroll to position [44, 0]
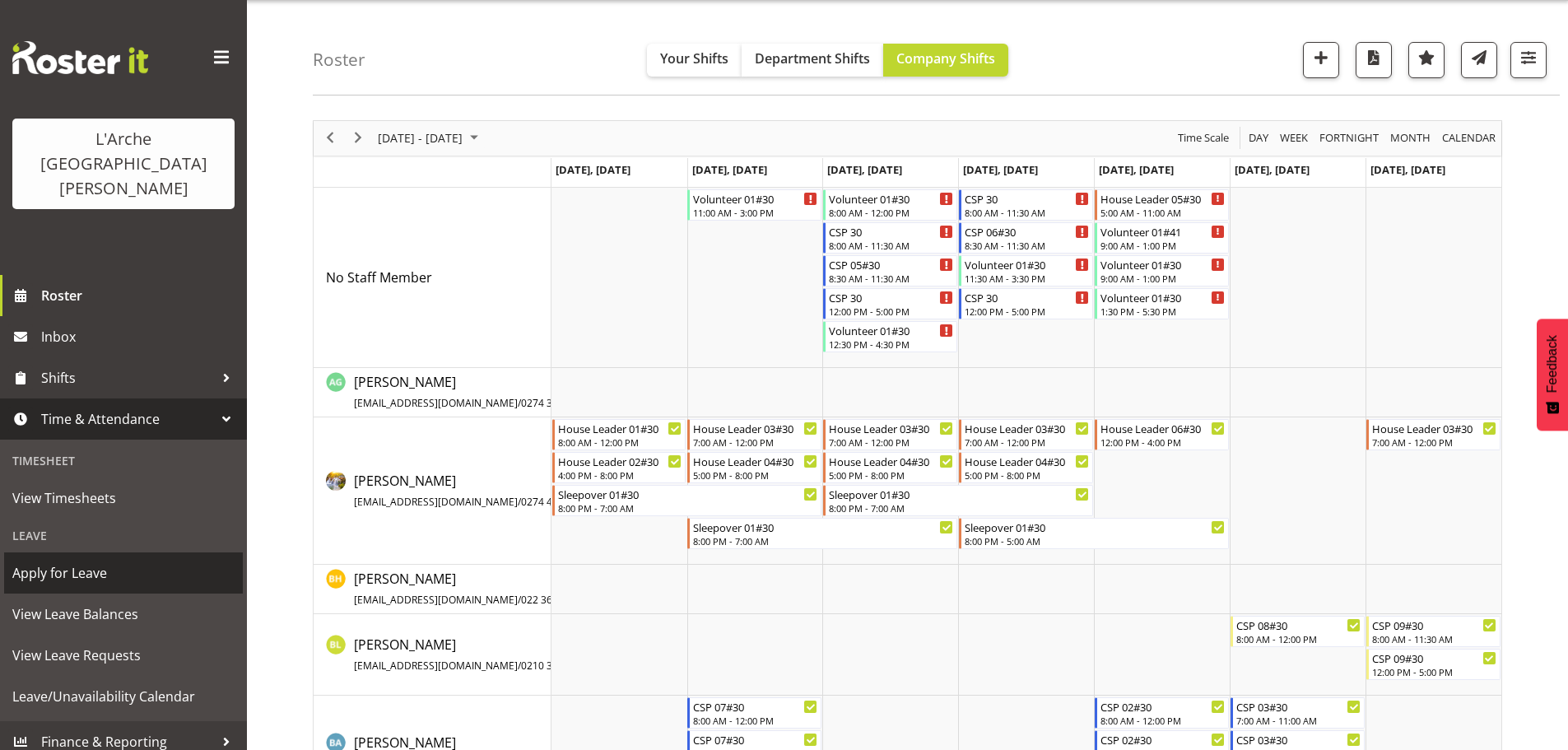
click at [82, 561] on span "Apply for Leave" at bounding box center [123, 573] width 222 height 25
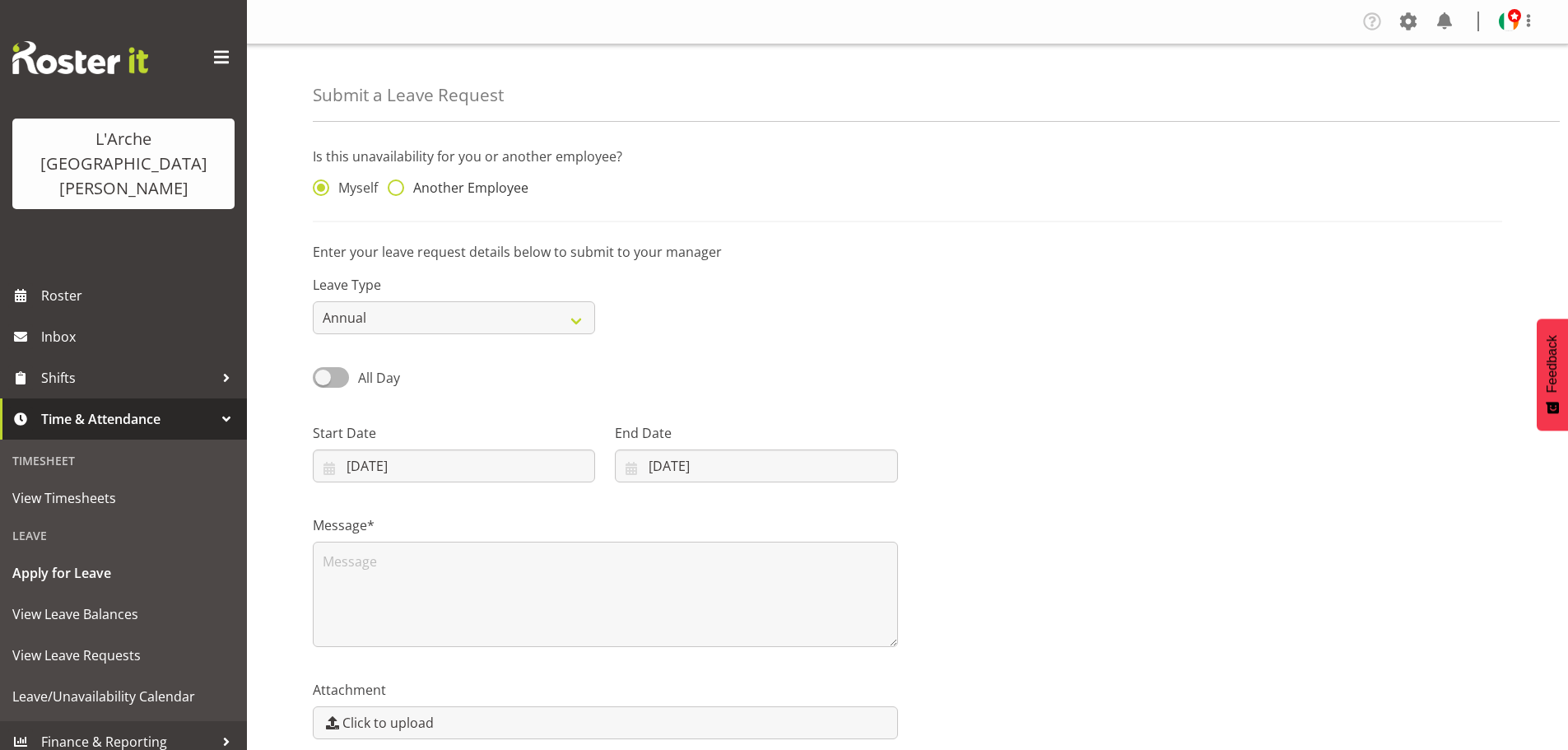
click at [395, 189] on span at bounding box center [396, 187] width 17 height 17
click at [395, 189] on input "Another Employee" at bounding box center [393, 188] width 11 height 11
radio input "true"
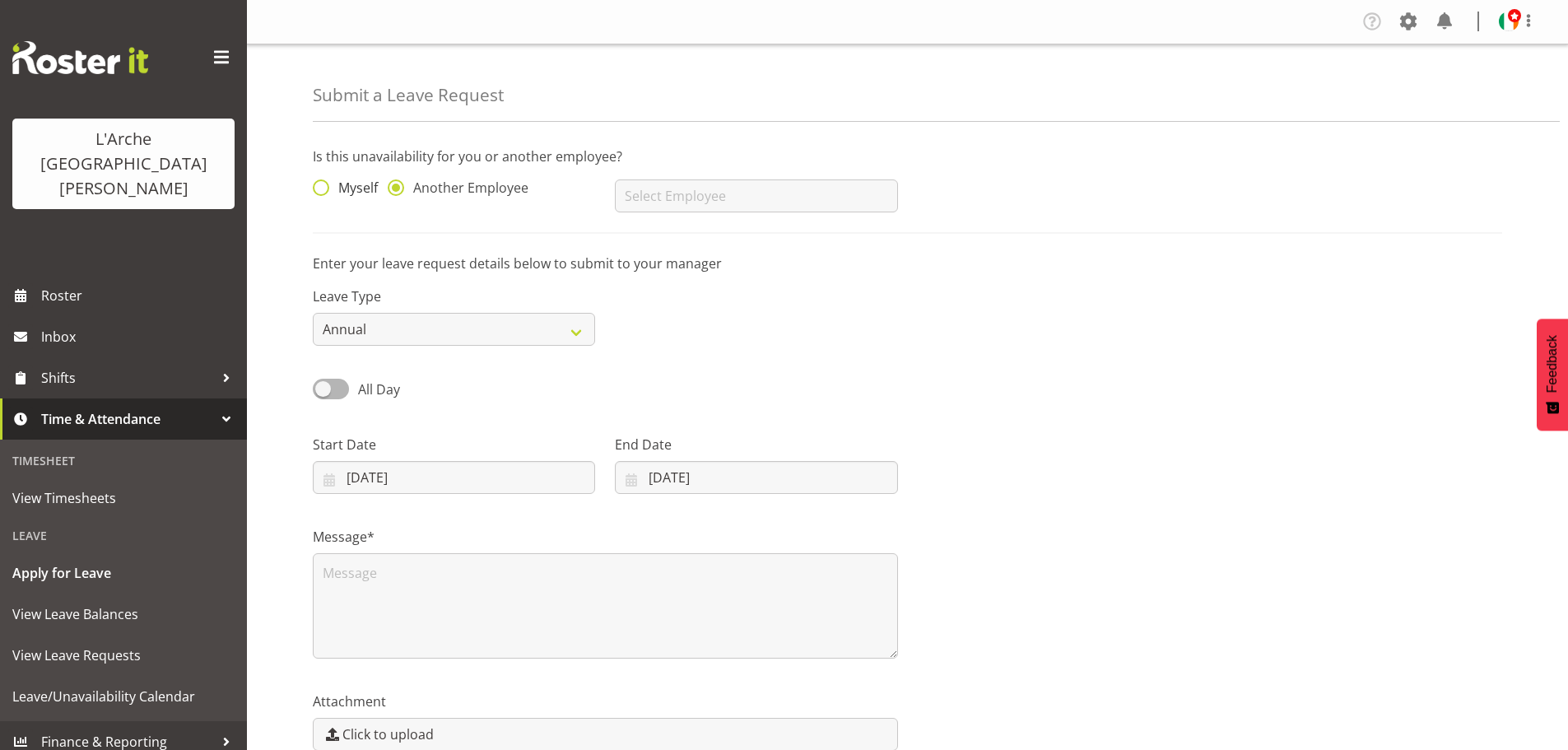
click at [316, 188] on span at bounding box center [321, 187] width 17 height 17
click at [316, 188] on input "Myself" at bounding box center [318, 188] width 11 height 11
radio input "true"
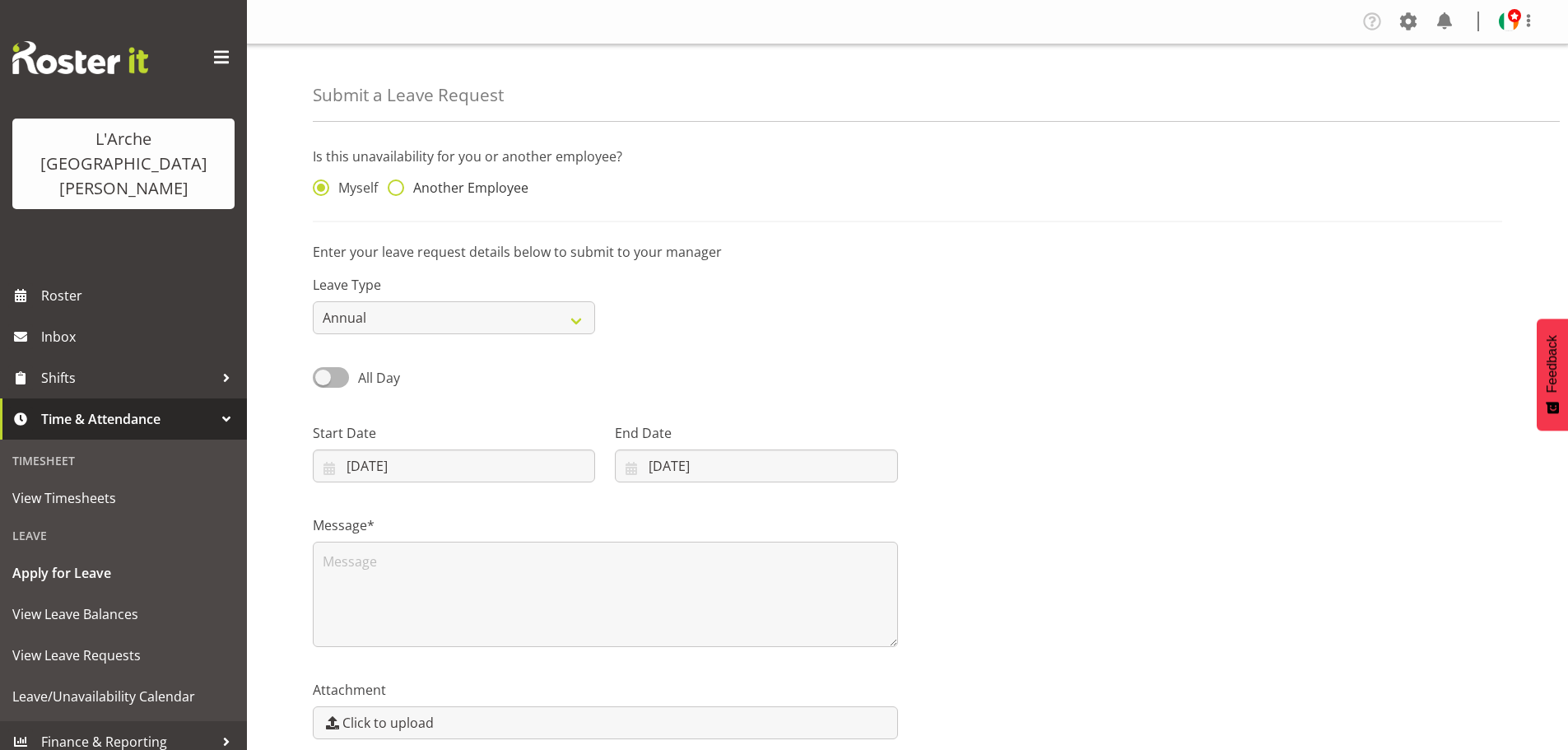
click at [403, 195] on label "Another Employee" at bounding box center [458, 187] width 141 height 17
click at [398, 193] on input "Another Employee" at bounding box center [393, 188] width 11 height 11
radio input "true"
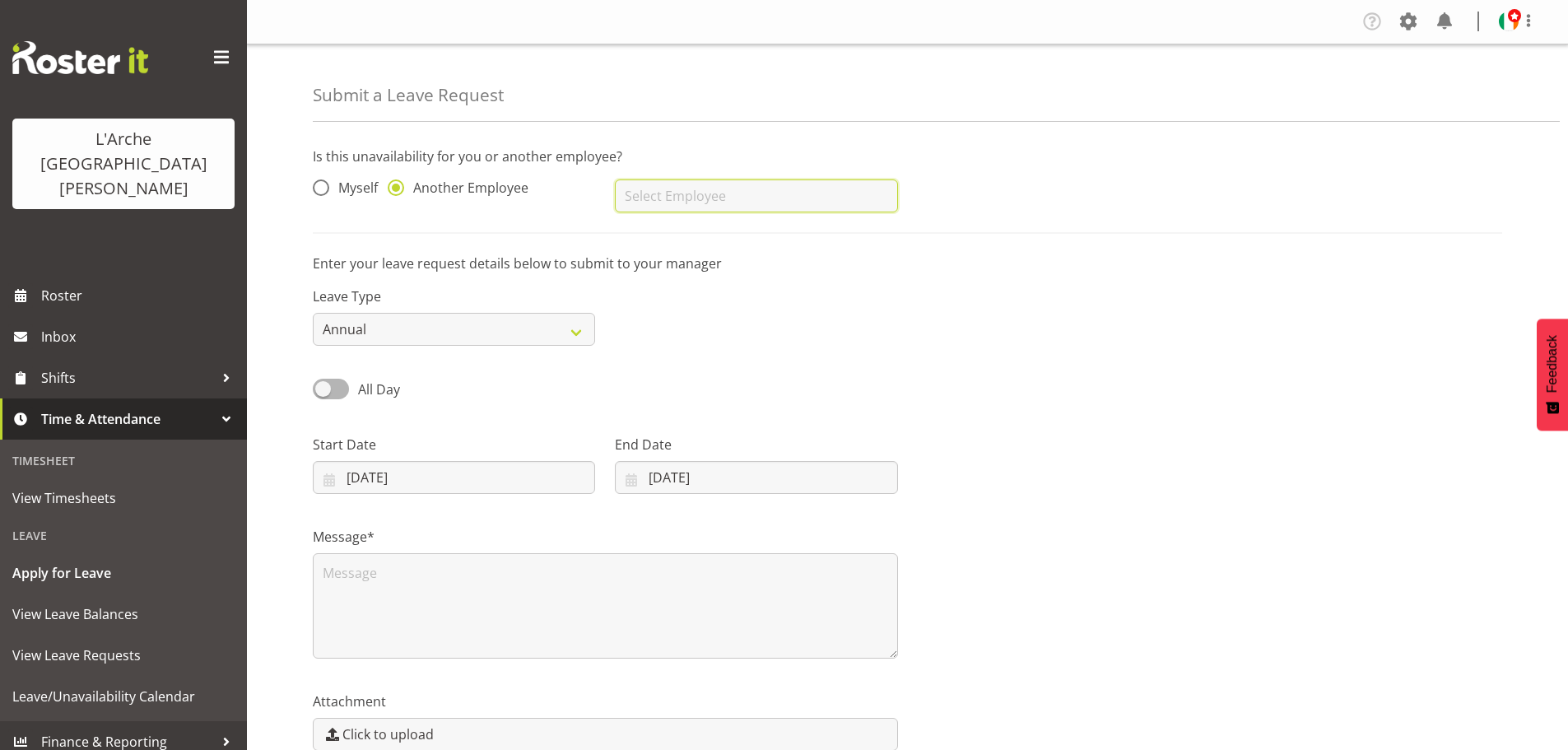
click at [780, 192] on input "text" at bounding box center [756, 195] width 282 height 33
click at [1005, 309] on div "Leave Type Annual Sick Leave Without Pay Bereavement Domestic Violence Parental…" at bounding box center [908, 309] width 1209 height 92
click at [576, 325] on select "Annual Sick Leave Without Pay Bereavement Domestic Violence Parental Jury Servi…" at bounding box center [454, 329] width 282 height 33
select select "Other"
click at [313, 313] on select "Annual Sick Leave Without Pay Bereavement Domestic Violence Parental Jury Servi…" at bounding box center [454, 329] width 282 height 33
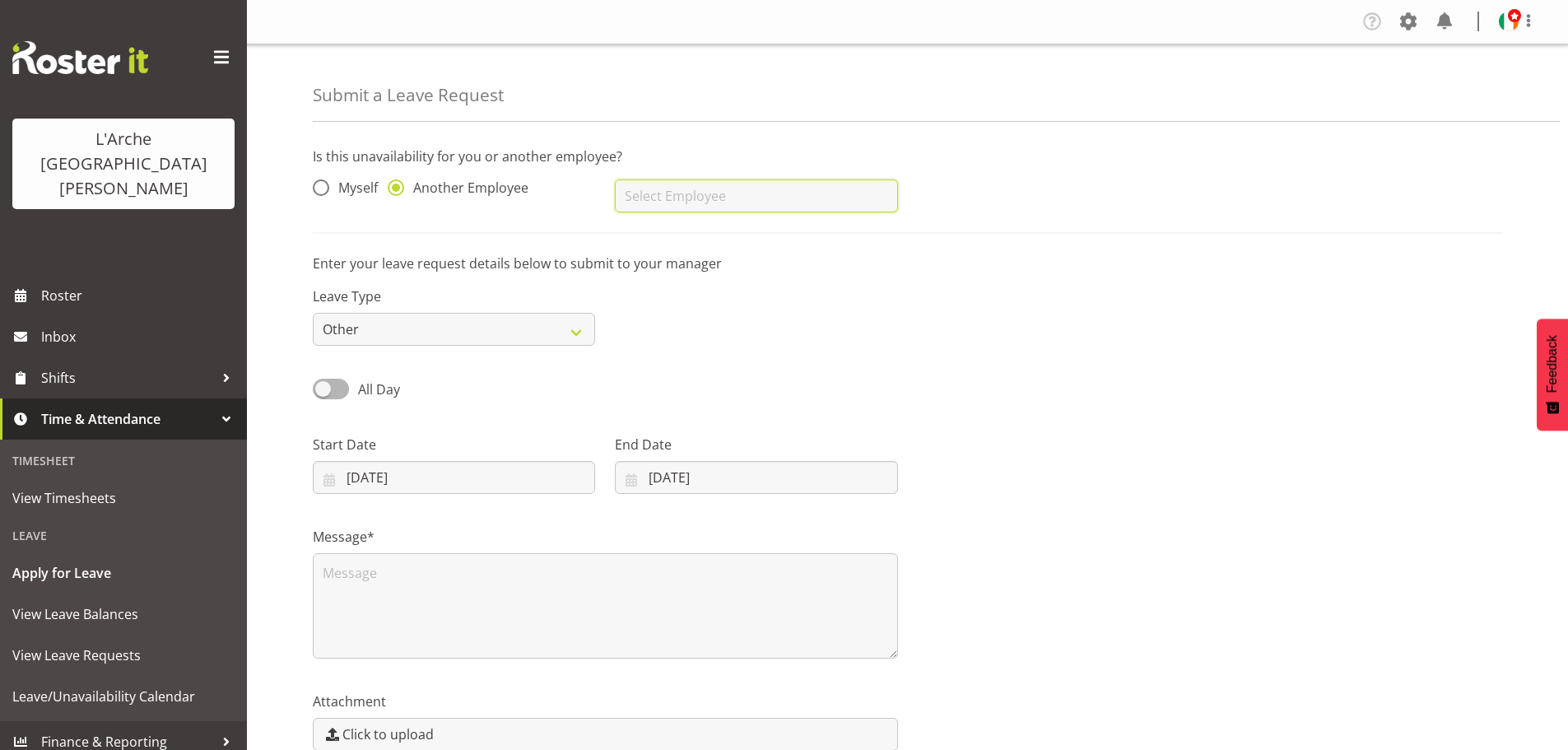
click at [780, 201] on input "text" at bounding box center [756, 195] width 282 height 33
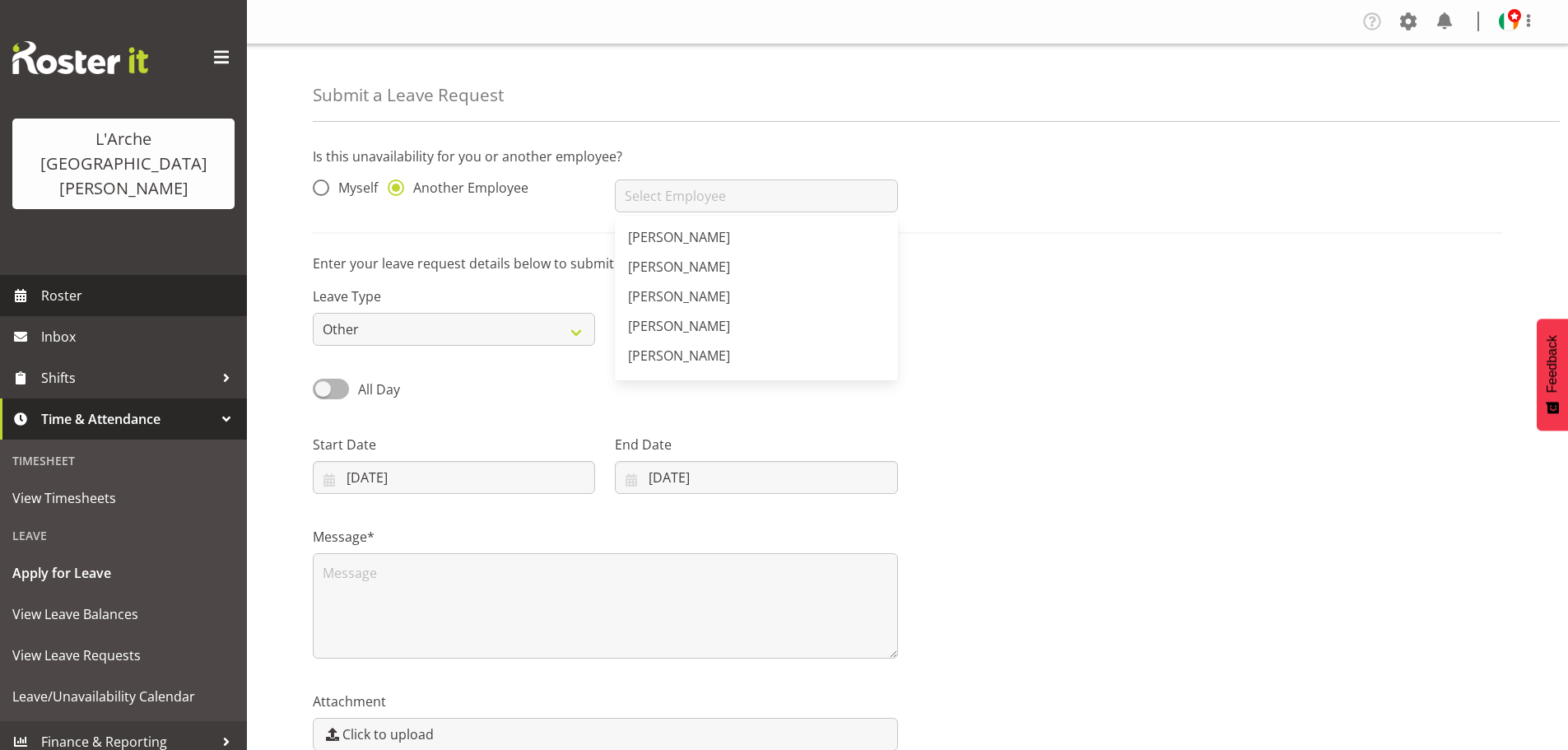
click at [59, 283] on span "Roster" at bounding box center [140, 295] width 198 height 25
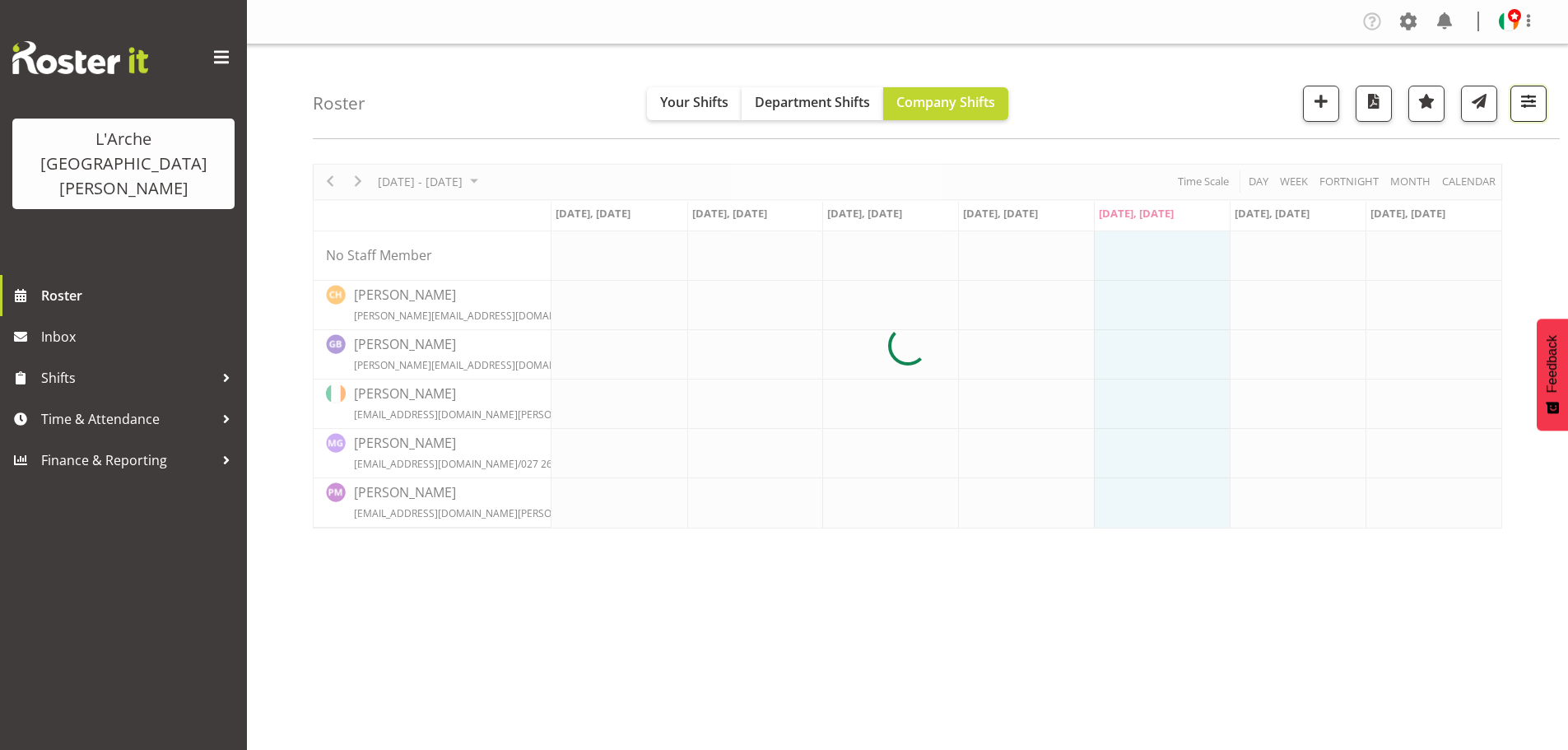
click at [1529, 99] on span "button" at bounding box center [1528, 101] width 21 height 21
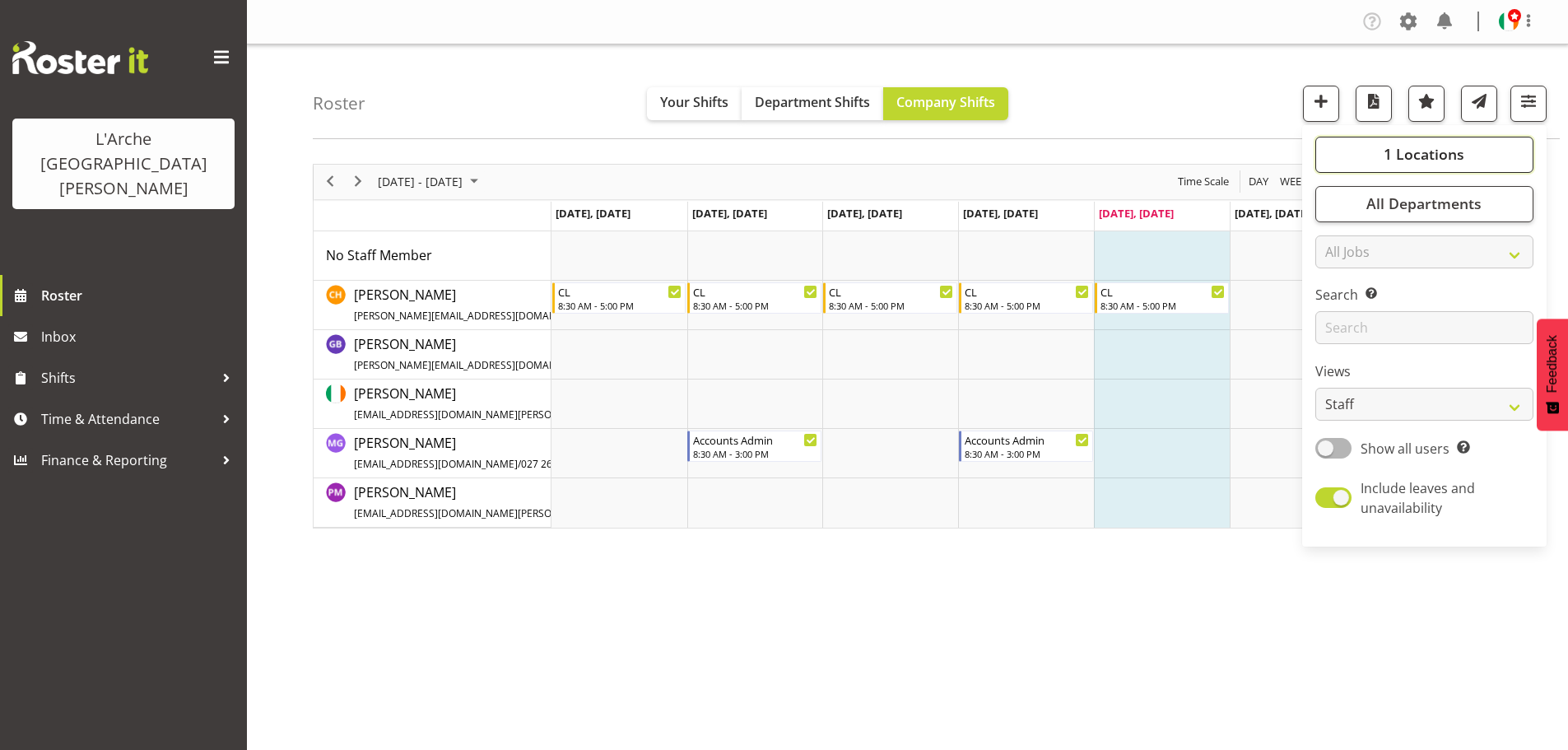
click at [1428, 149] on span "1 Locations" at bounding box center [1424, 154] width 81 height 19
click at [1337, 252] on span at bounding box center [1335, 255] width 13 height 13
click at [1337, 252] on input "30" at bounding box center [1334, 255] width 11 height 11
checkbox input "true"
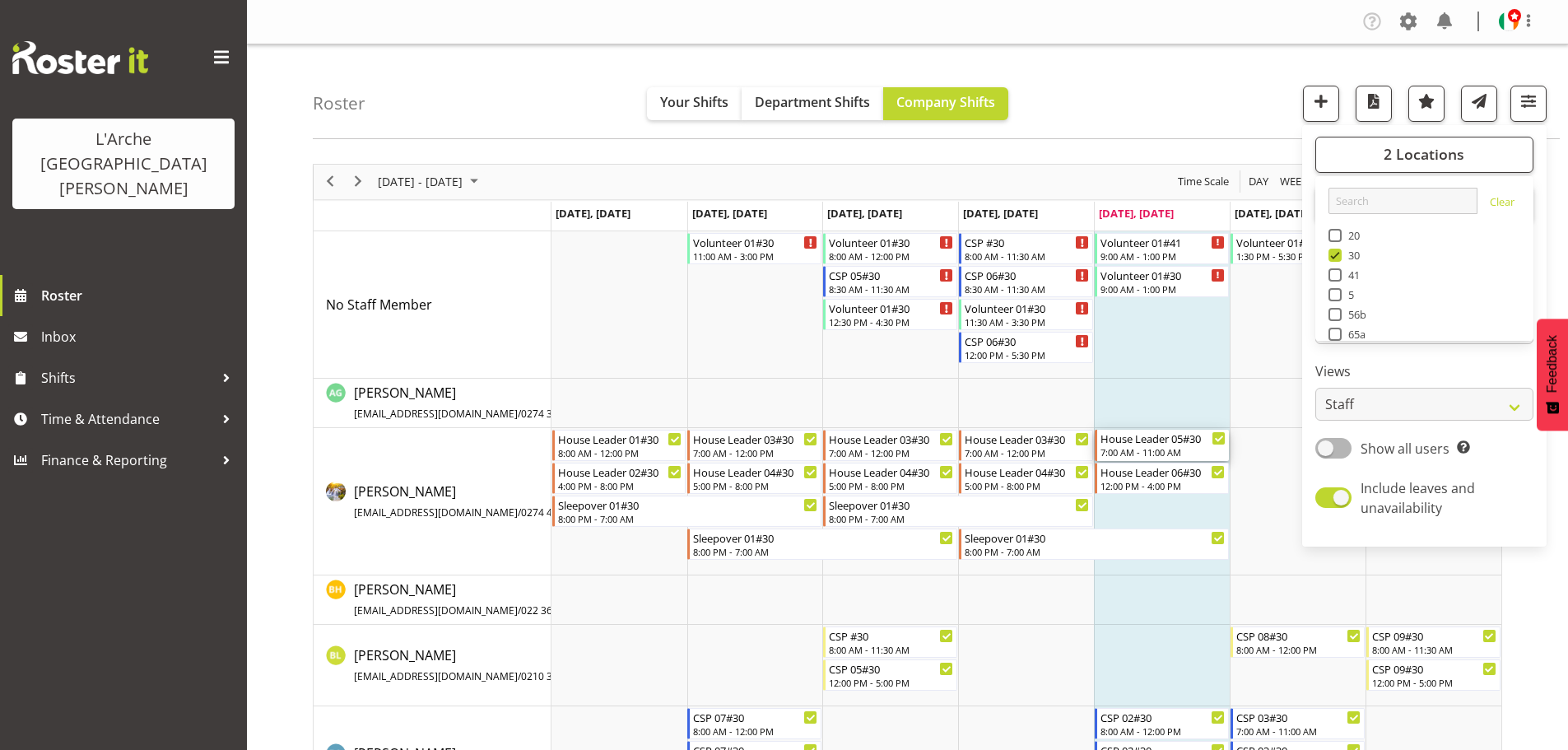
click at [1142, 446] on div "House Leader 05#30" at bounding box center [1163, 438] width 125 height 17
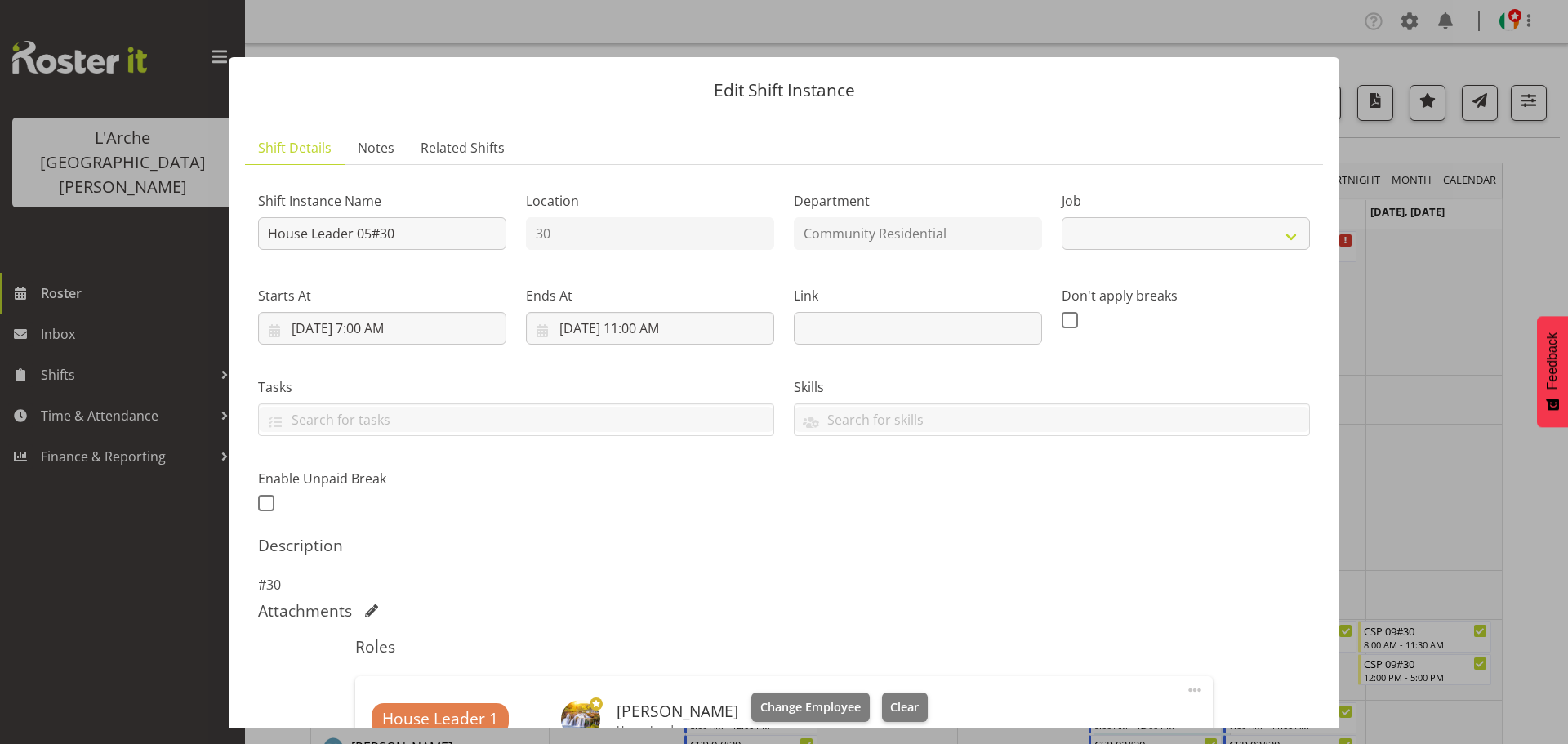
select select "1"
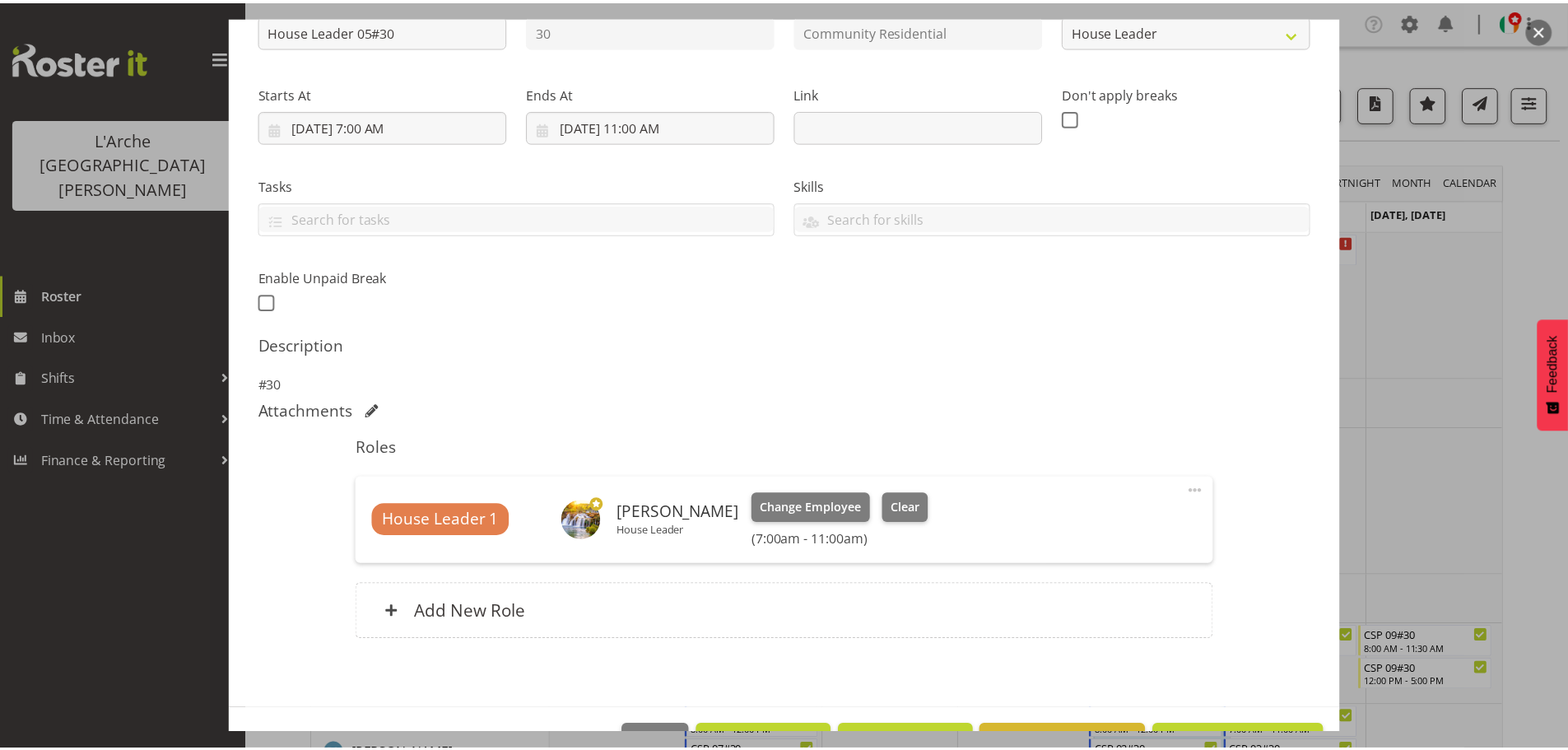
scroll to position [218, 0]
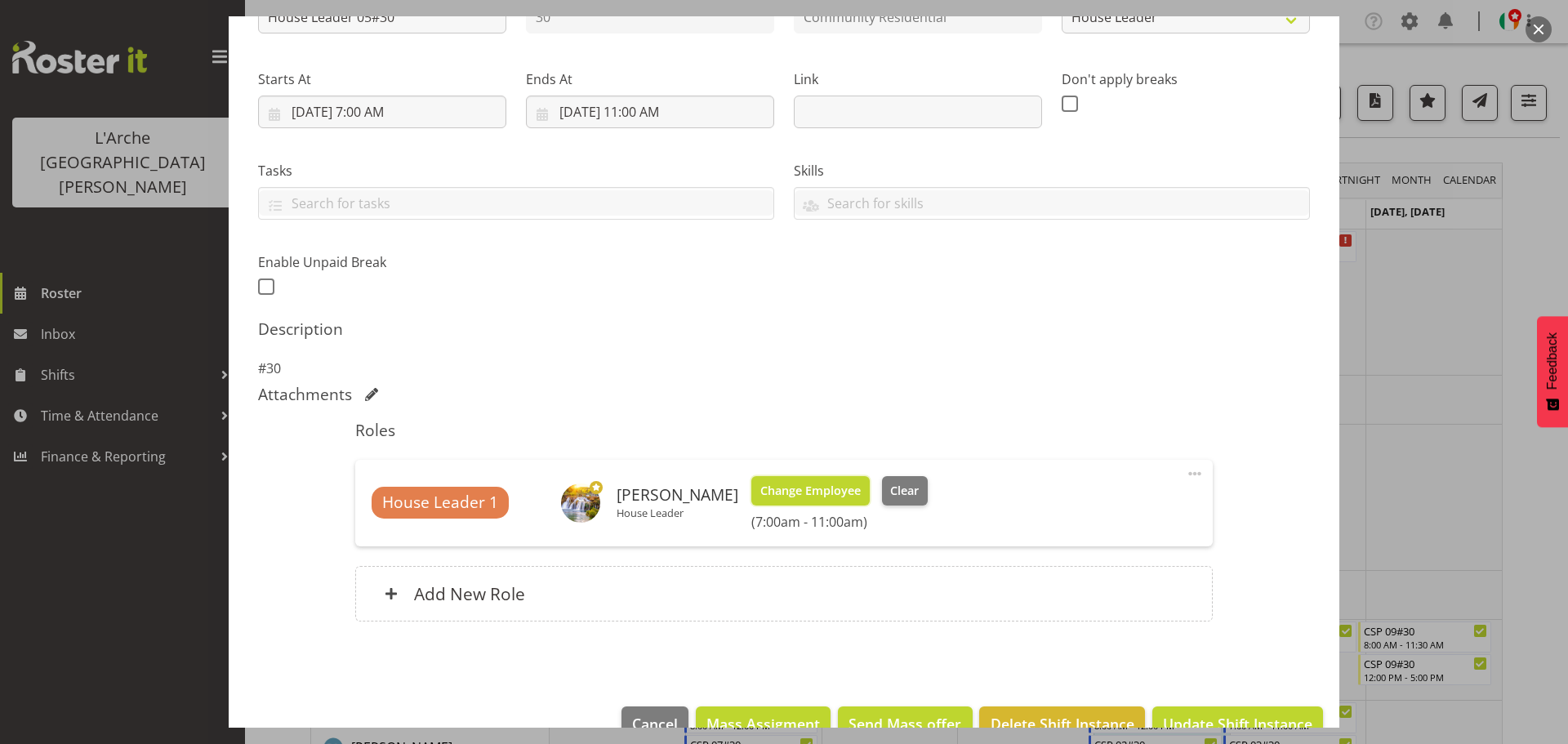
click at [823, 493] on span "Change Employee" at bounding box center [810, 491] width 100 height 18
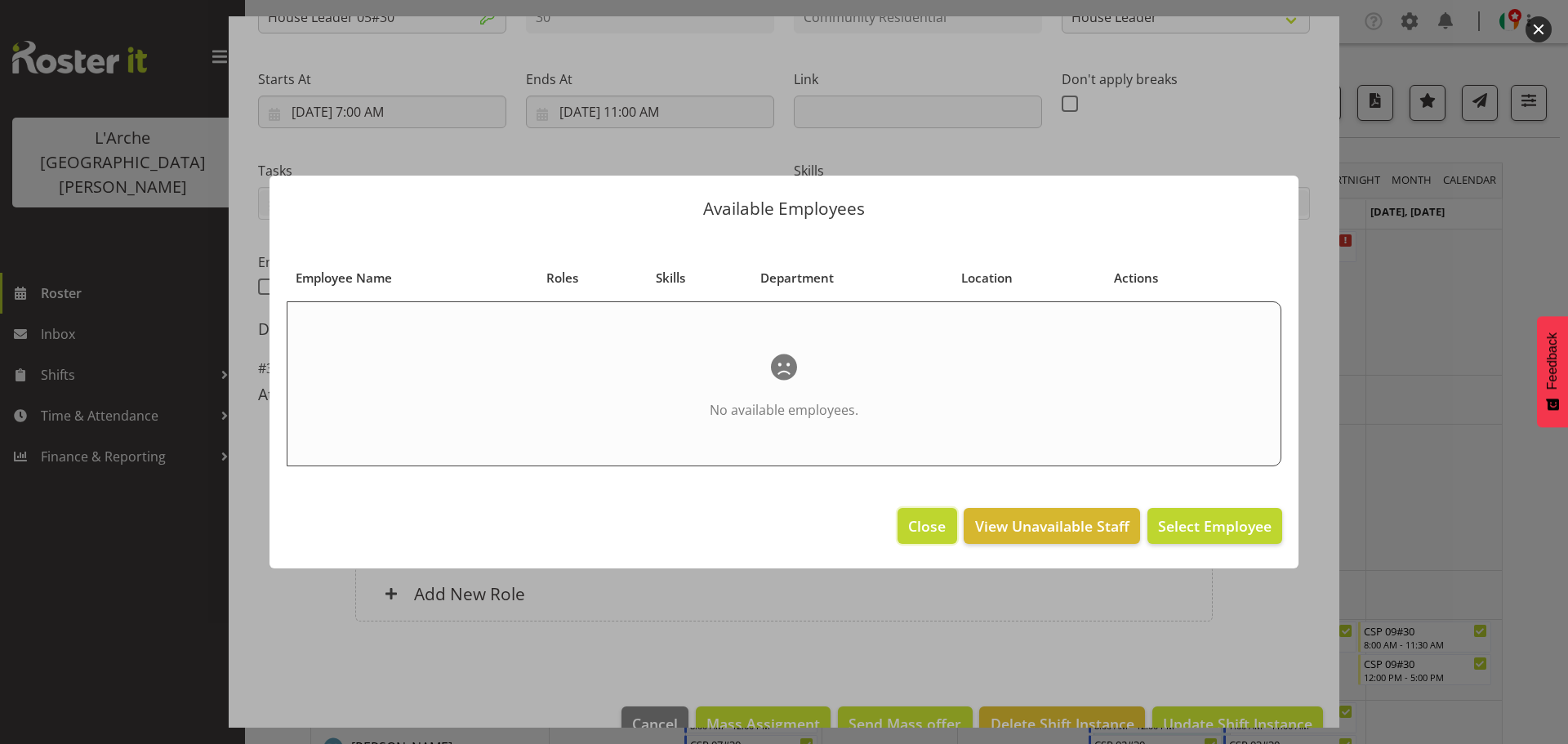
click at [934, 524] on span "Close" at bounding box center [927, 526] width 37 height 21
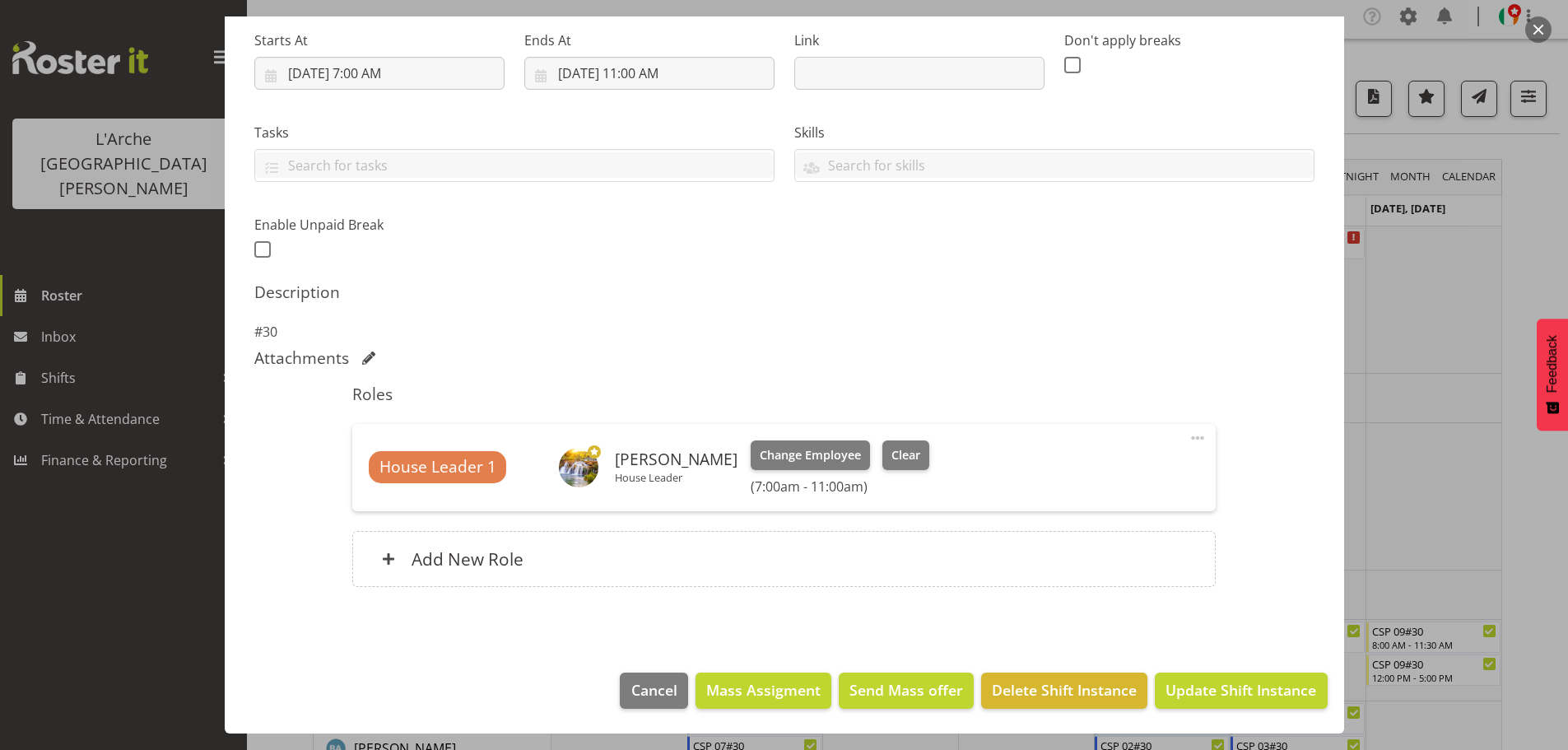
scroll to position [9, 0]
click at [805, 460] on span "Change Employee" at bounding box center [810, 455] width 101 height 18
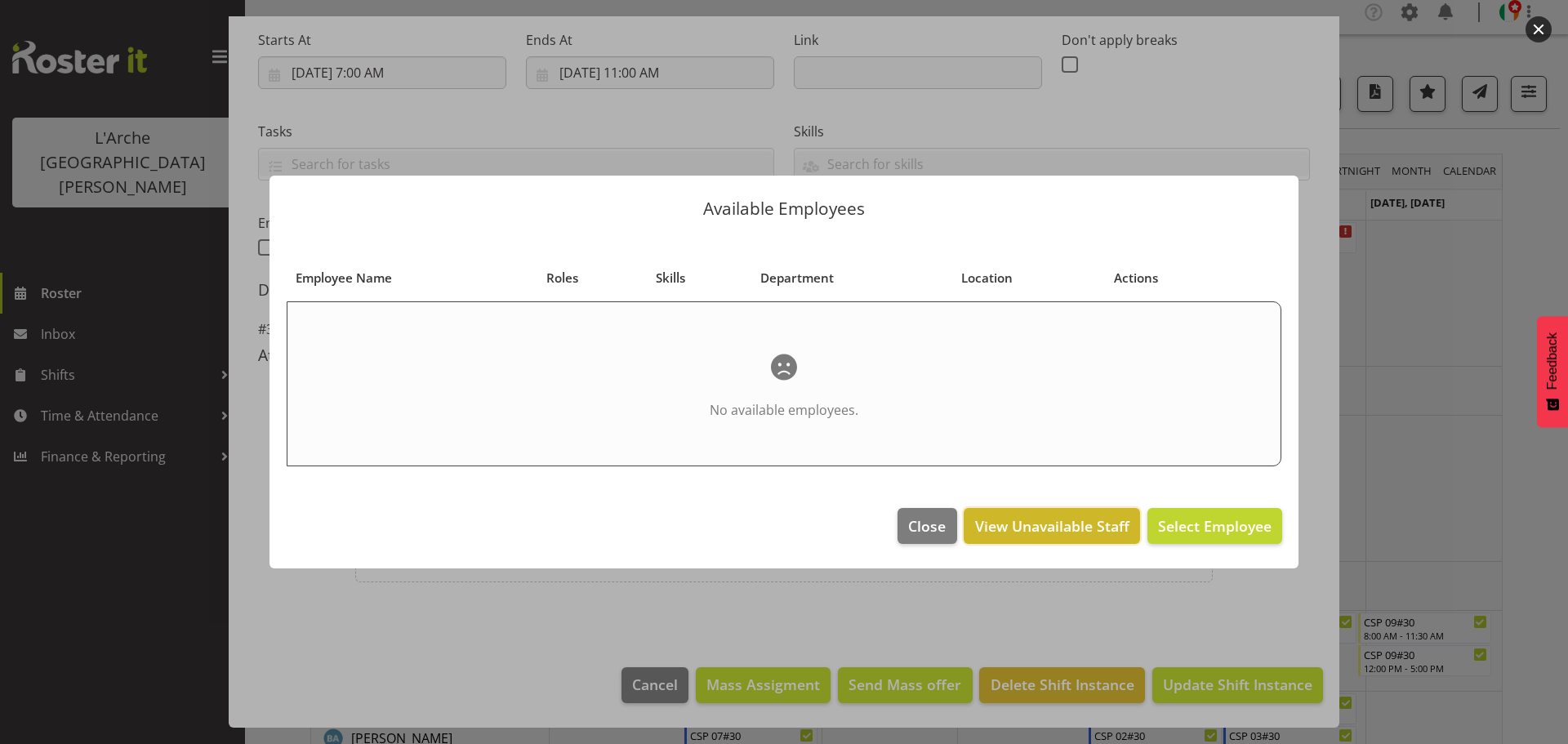
click at [1041, 525] on span "View Unavailable Staff" at bounding box center [1052, 526] width 154 height 21
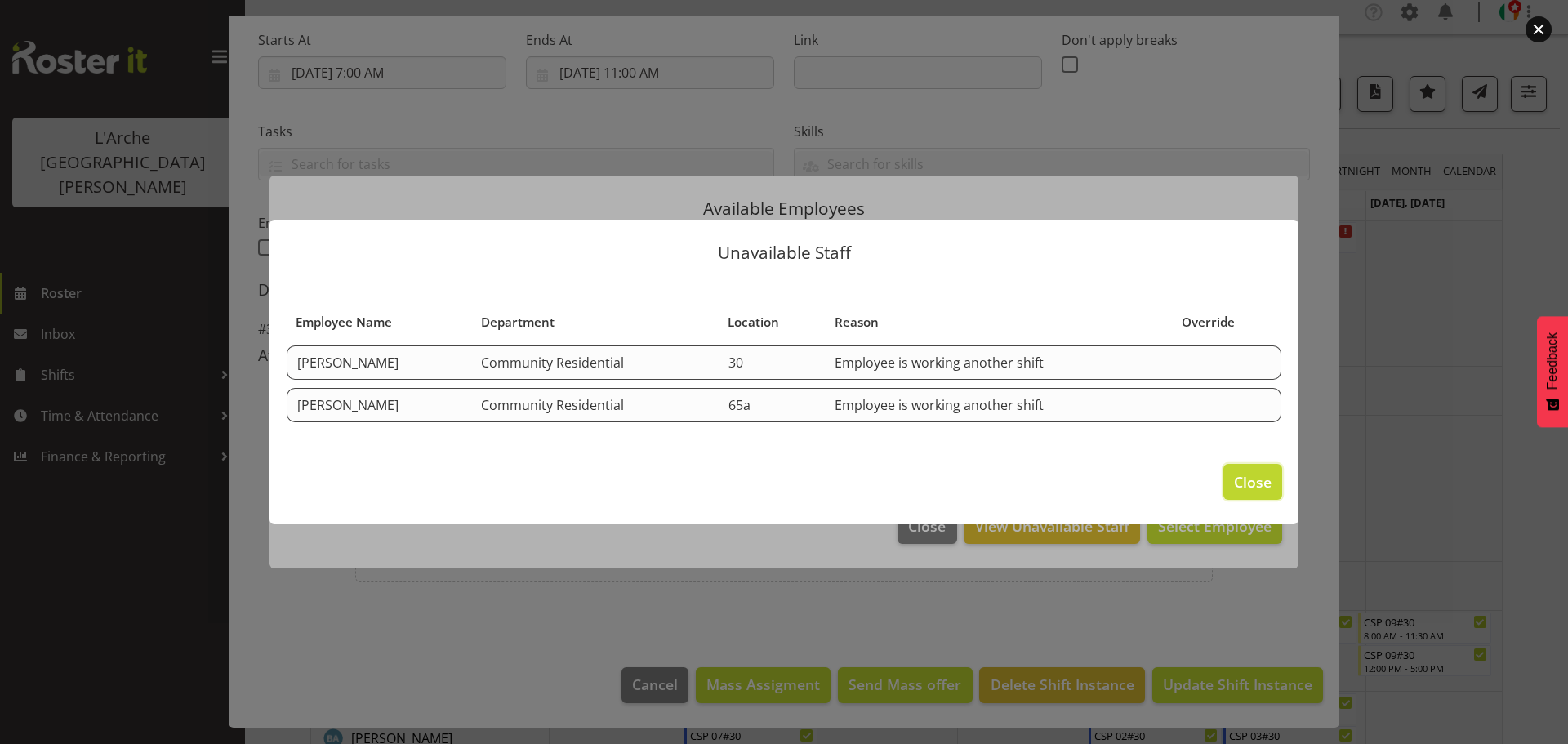
click at [1253, 474] on span "Close" at bounding box center [1252, 481] width 37 height 21
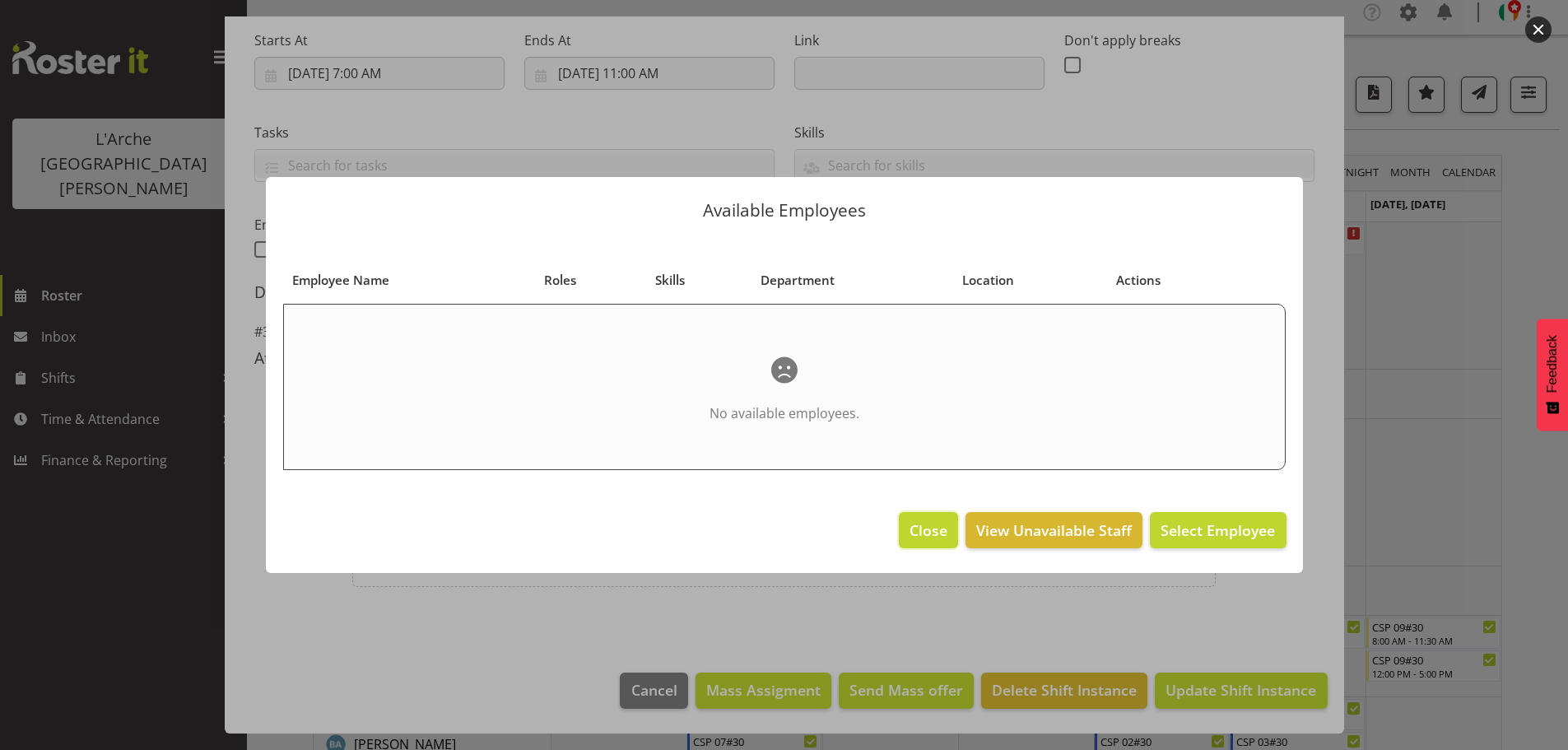
click at [916, 526] on span "Close" at bounding box center [928, 530] width 38 height 21
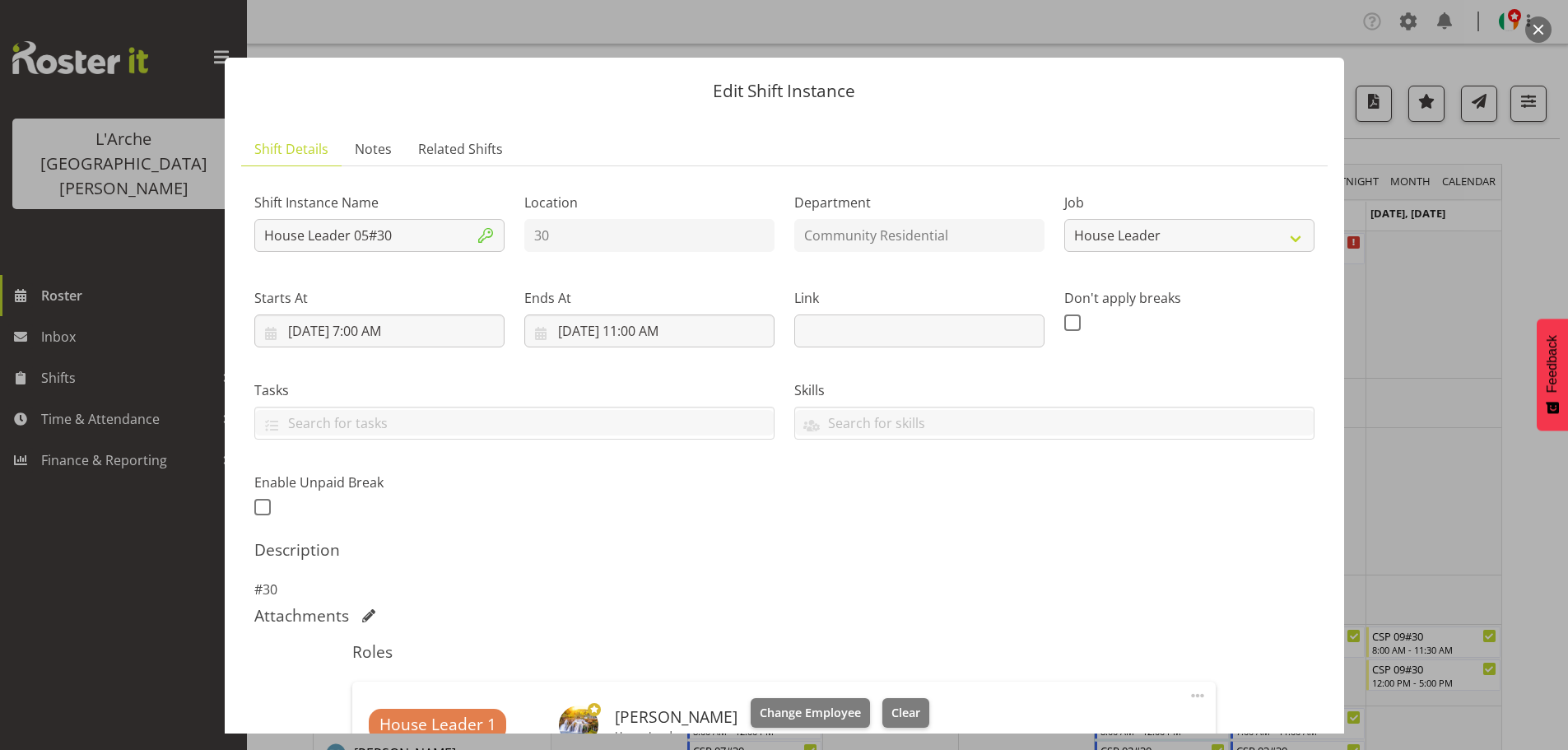
scroll to position [258, 0]
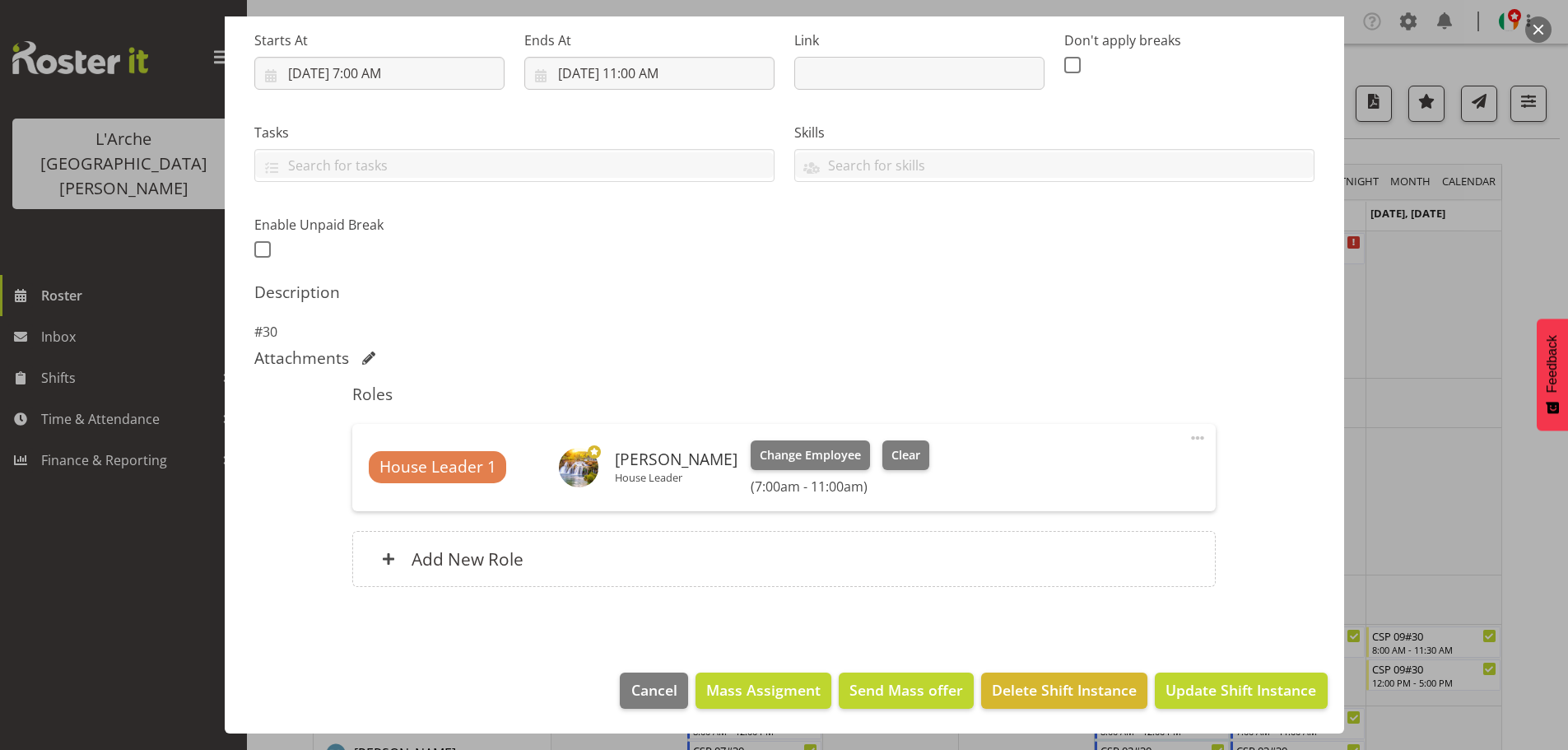
click at [1045, 345] on div "Shift Instance Name House Leader 05#30 Location 30 Department Community Residen…" at bounding box center [784, 264] width 1060 height 685
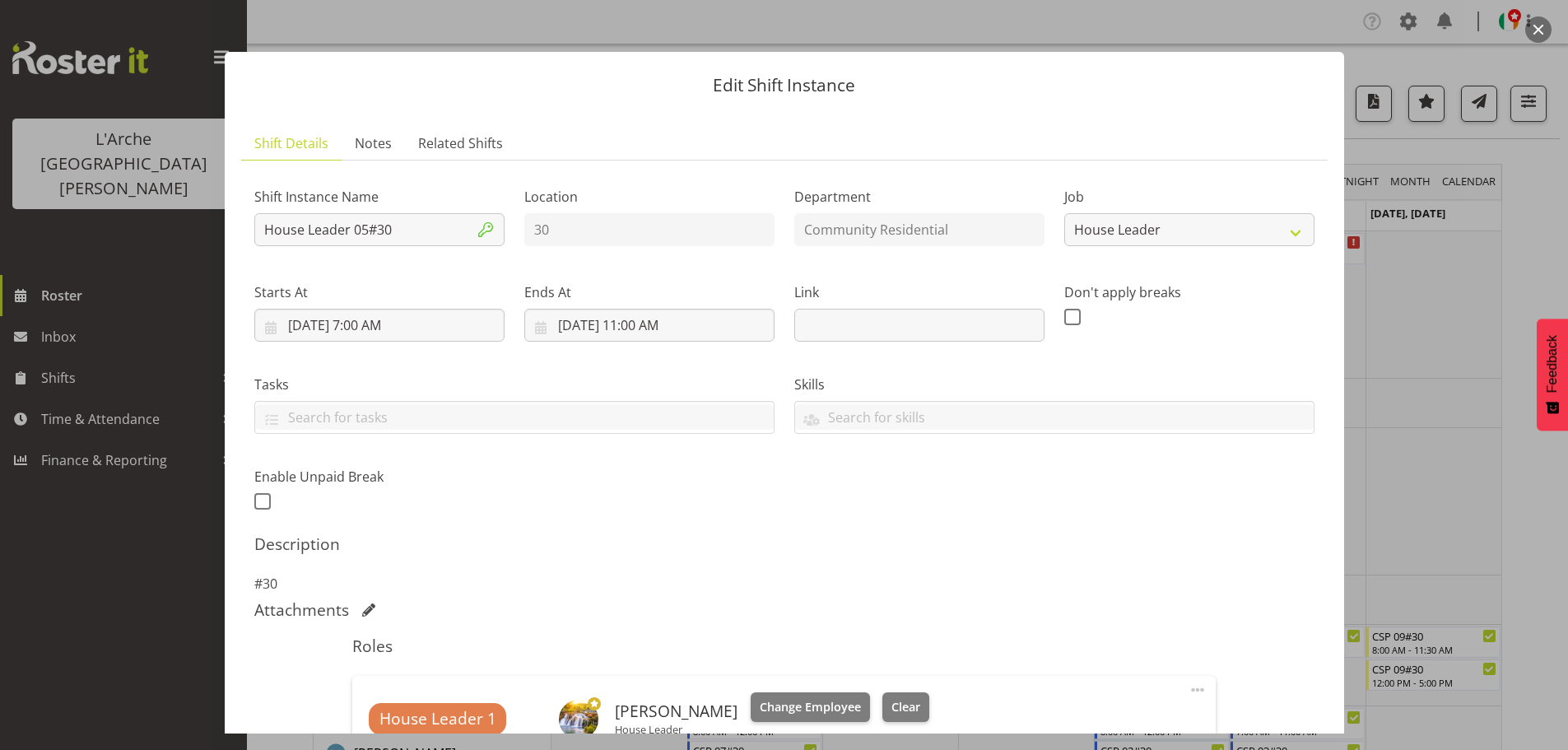
scroll to position [0, 0]
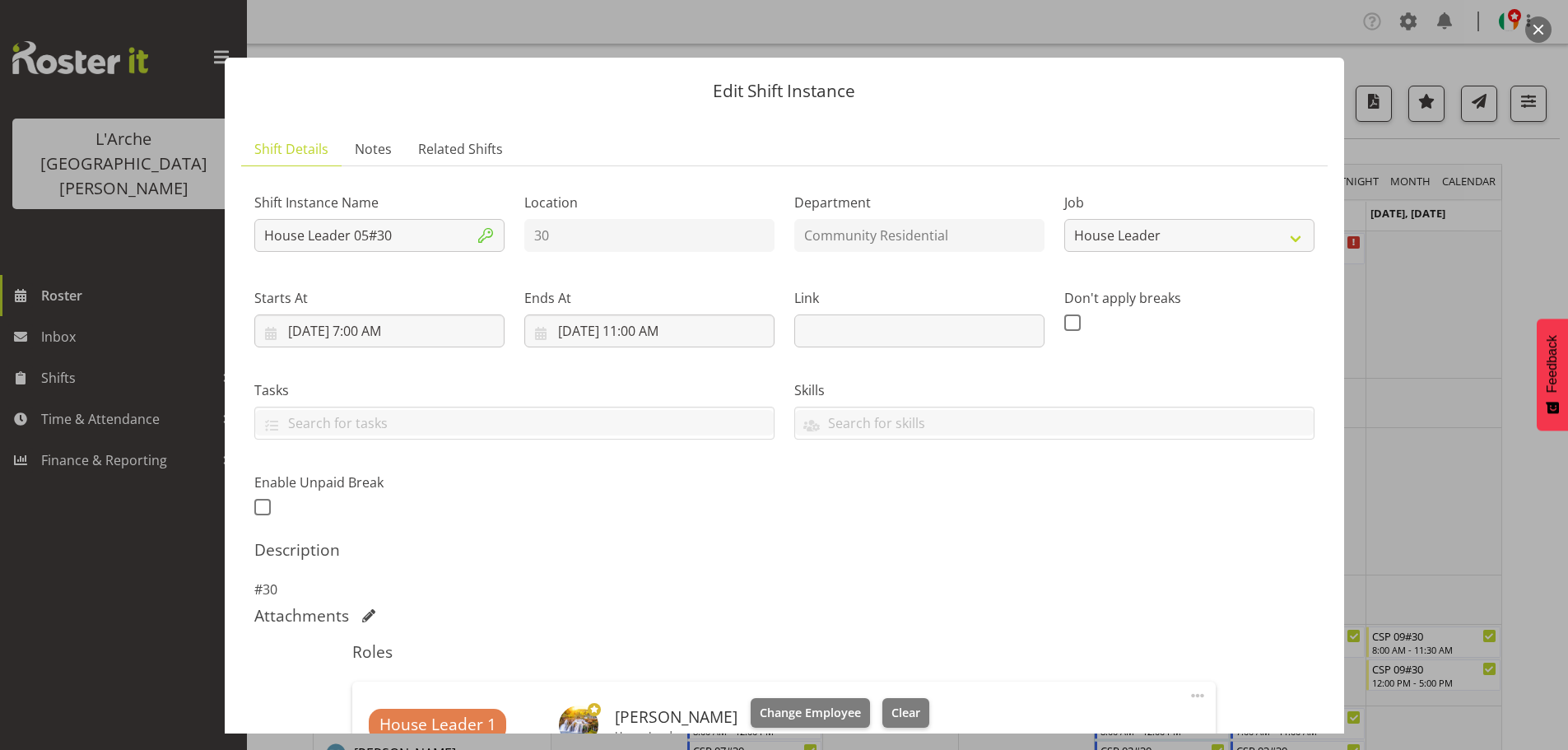
drag, startPoint x: 1530, startPoint y: 25, endPoint x: 1560, endPoint y: 26, distance: 30.0
click at [1530, 25] on button "button" at bounding box center [1539, 30] width 26 height 26
